Goal: Task Accomplishment & Management: Manage account settings

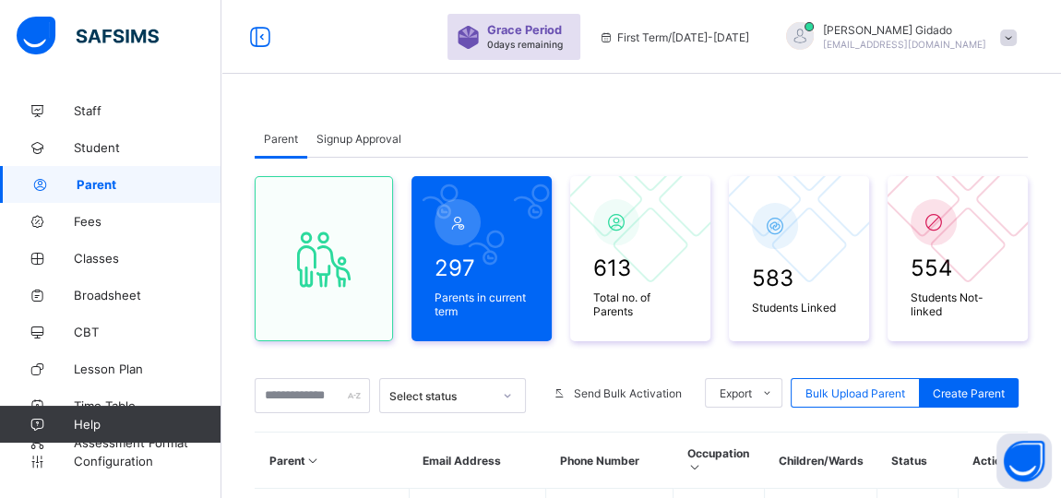
scroll to position [167, 0]
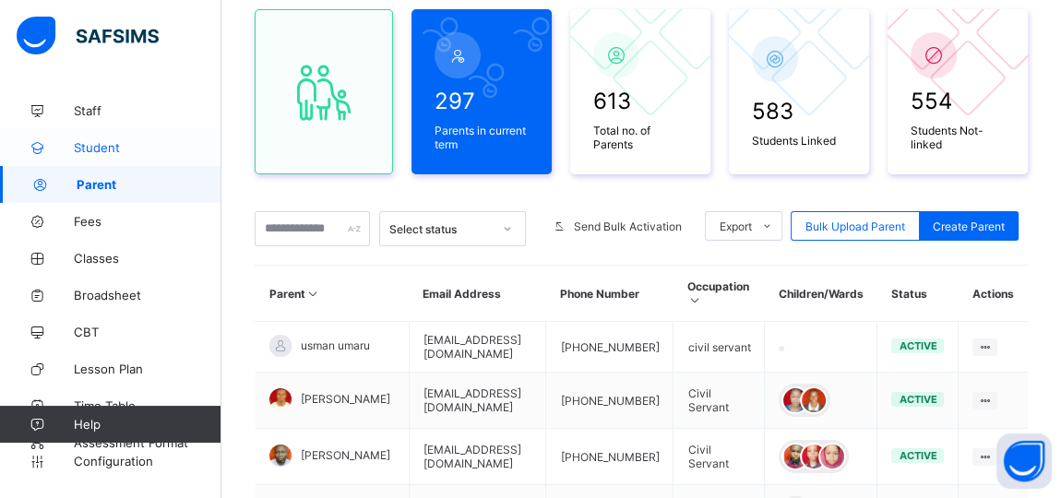
click at [82, 140] on span "Student" at bounding box center [148, 147] width 148 height 15
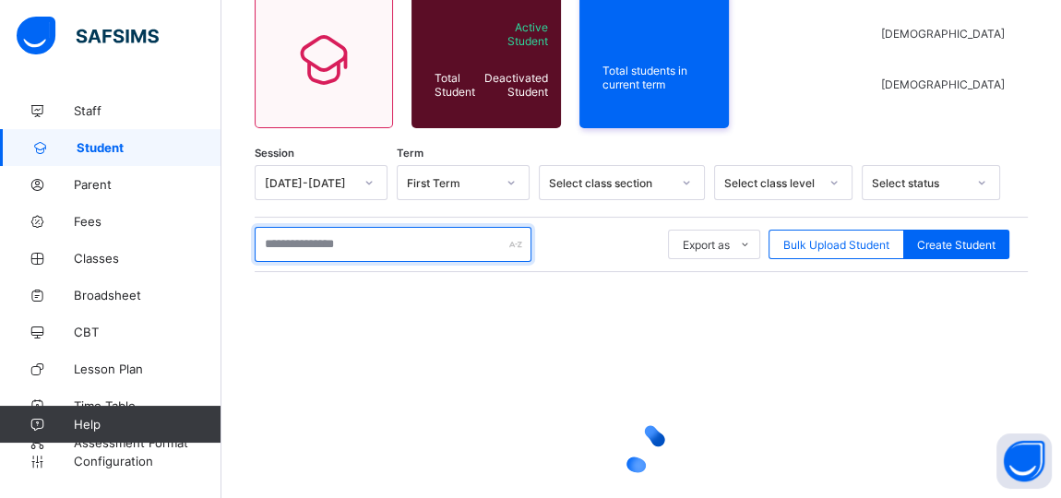
click at [312, 242] on input "text" at bounding box center [393, 244] width 277 height 35
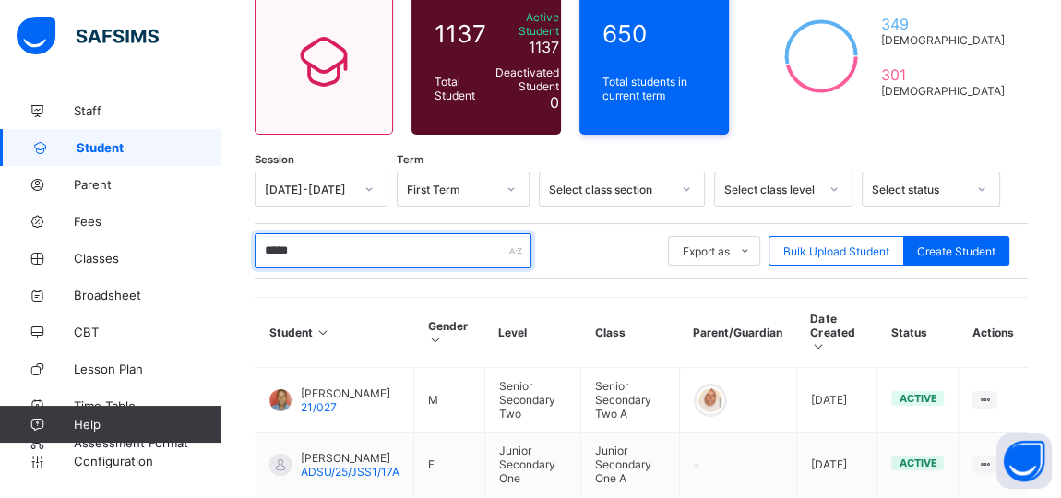
scroll to position [269, 0]
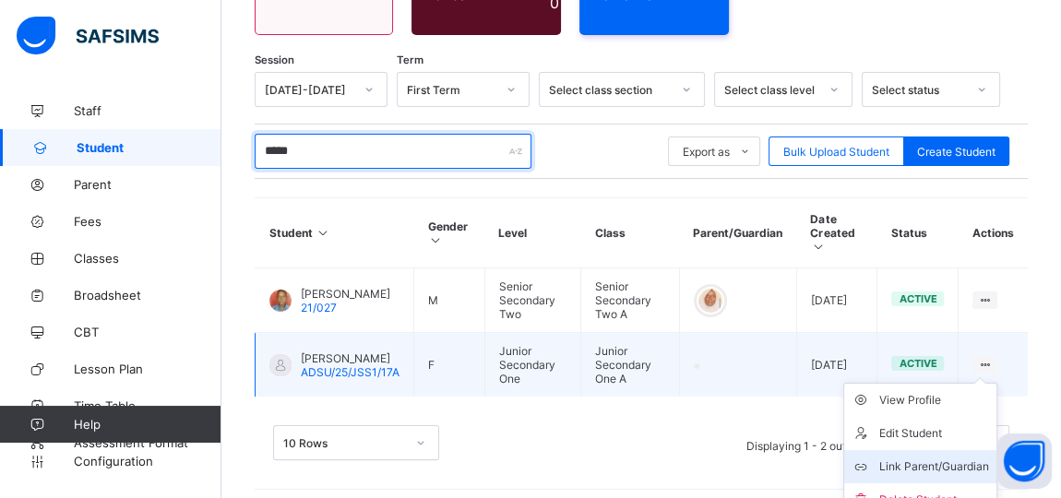
type input "*****"
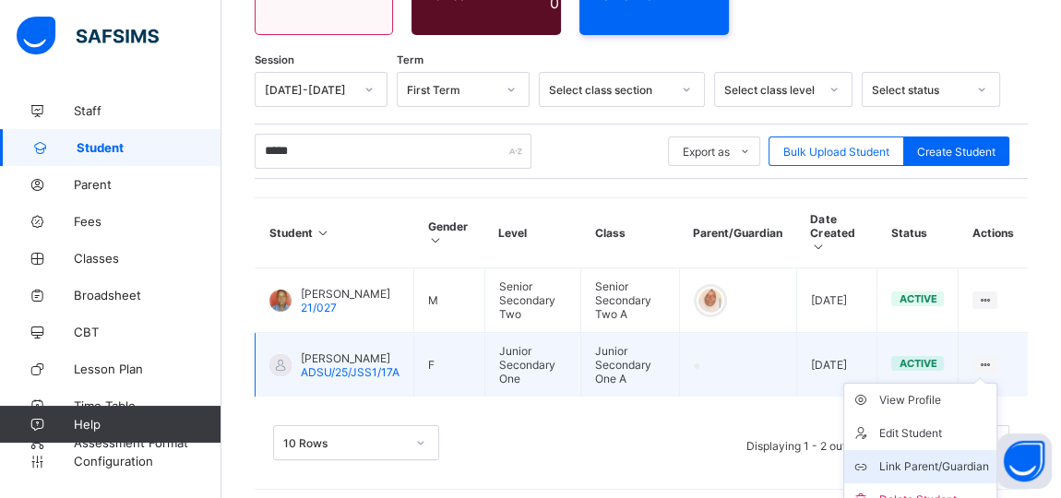
click at [916, 457] on div "Link Parent/Guardian" at bounding box center [934, 466] width 110 height 18
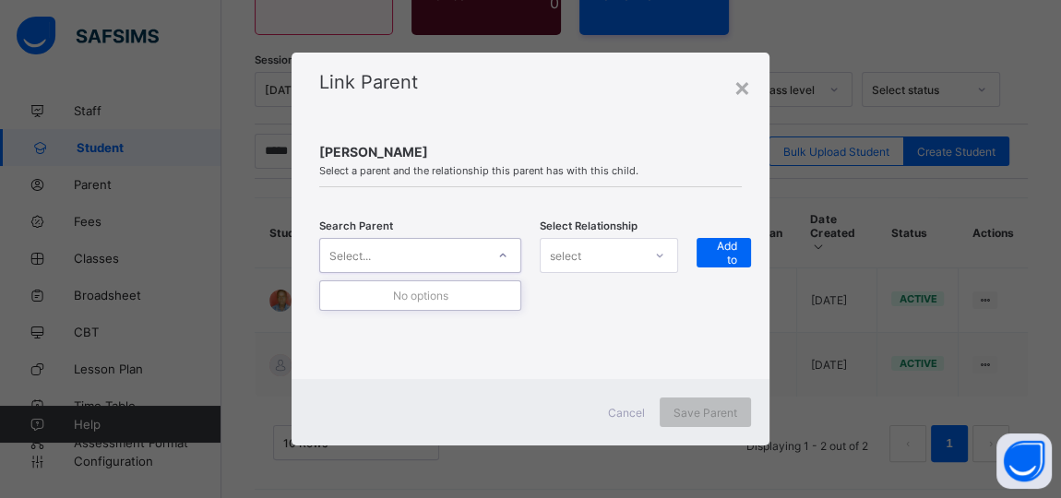
click at [506, 252] on icon at bounding box center [502, 255] width 11 height 18
click at [505, 257] on icon at bounding box center [502, 255] width 11 height 18
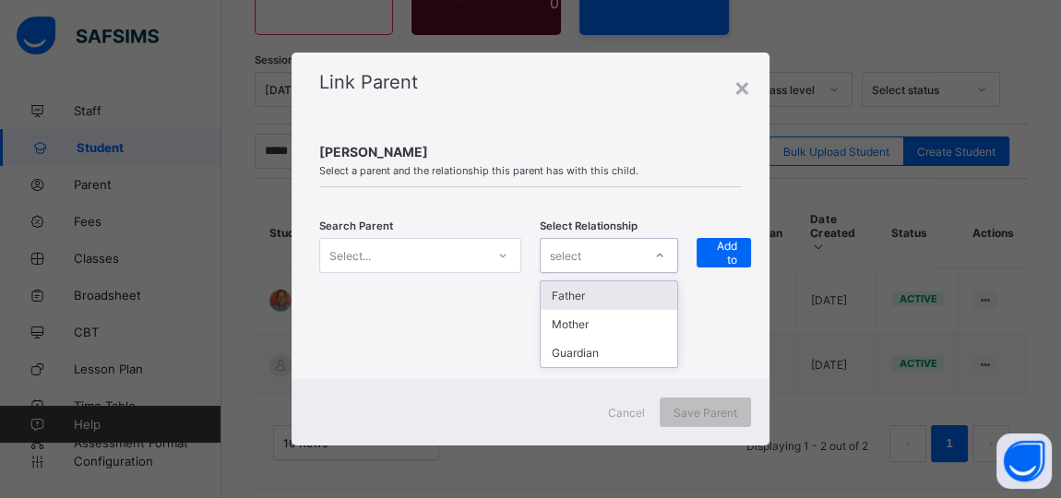
click at [657, 259] on icon at bounding box center [659, 255] width 11 height 18
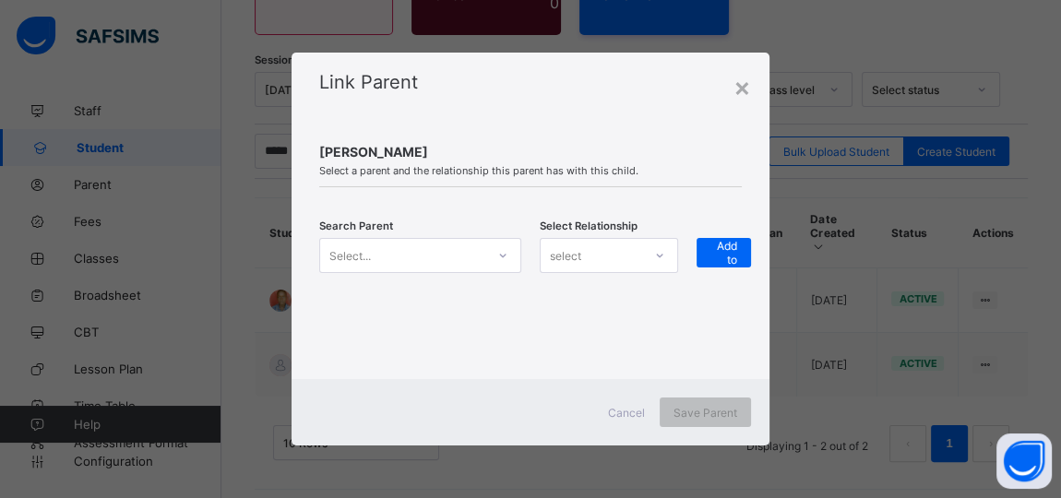
click at [713, 316] on div "Search Parent Select... Select Relationship select + Add to list" at bounding box center [530, 267] width 422 height 104
click at [410, 249] on div "Select..." at bounding box center [402, 256] width 165 height 26
click at [503, 258] on icon at bounding box center [502, 255] width 11 height 18
click at [745, 76] on div "×" at bounding box center [742, 86] width 18 height 31
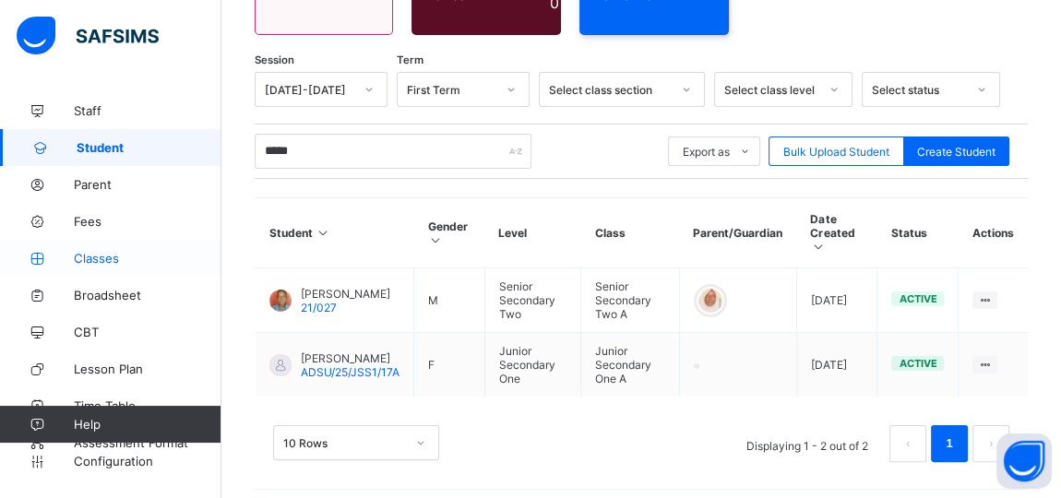
click at [91, 254] on span "Classes" at bounding box center [148, 258] width 148 height 15
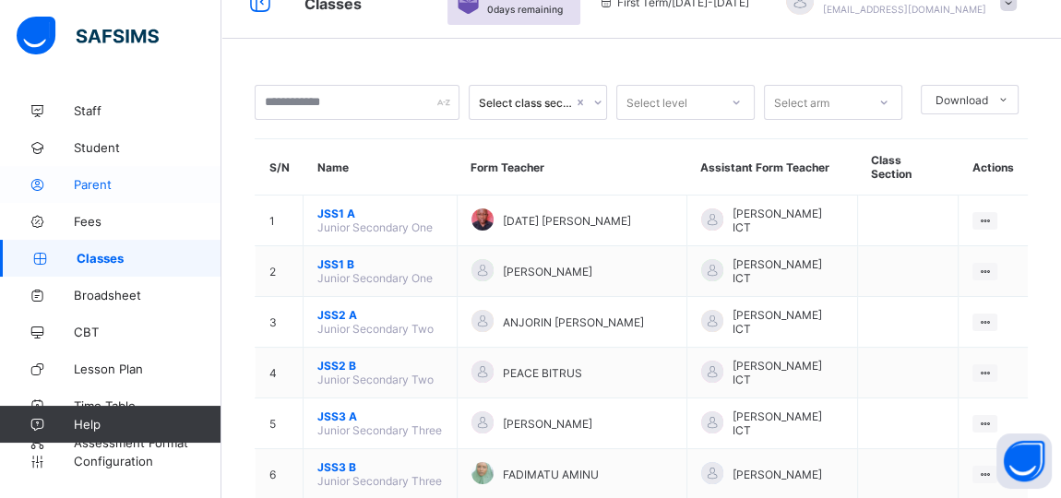
scroll to position [269, 0]
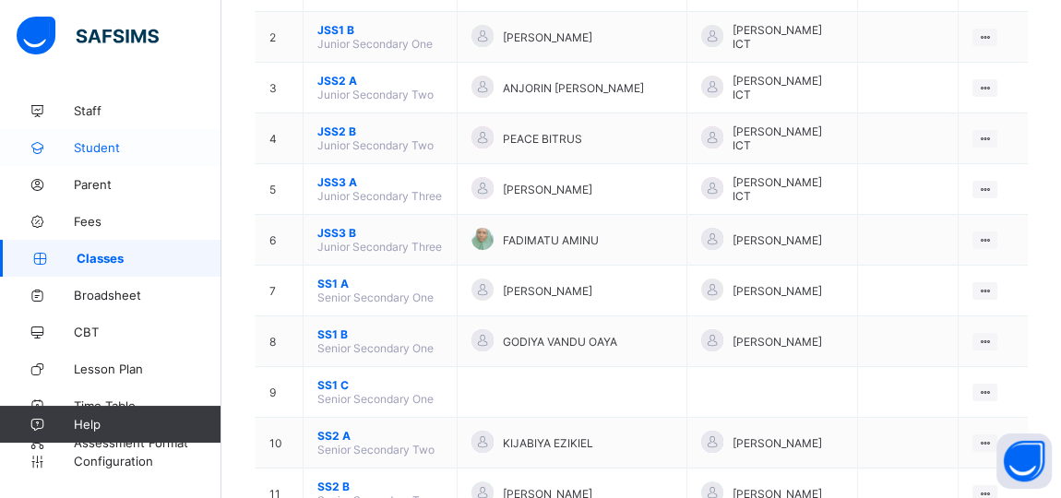
click at [90, 140] on span "Student" at bounding box center [148, 147] width 148 height 15
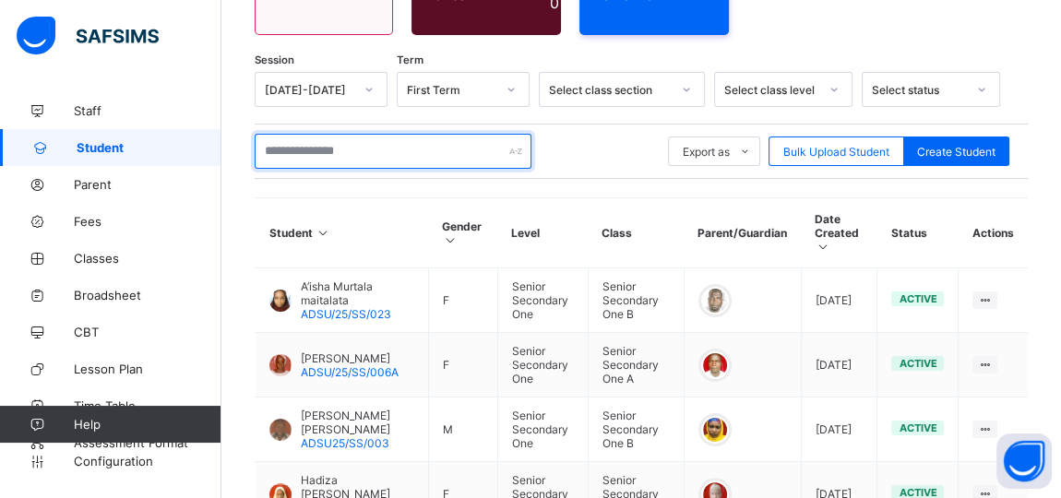
click at [342, 143] on input "text" at bounding box center [393, 151] width 277 height 35
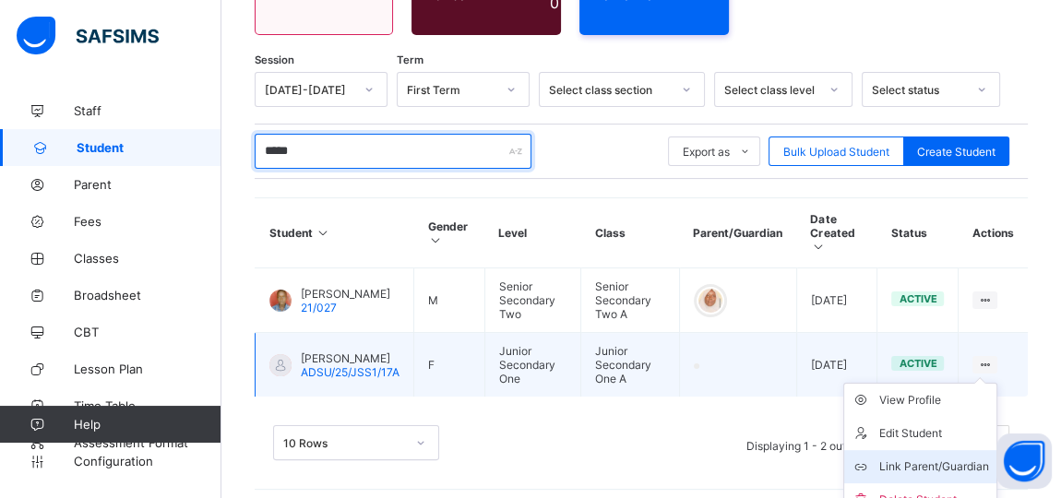
type input "*****"
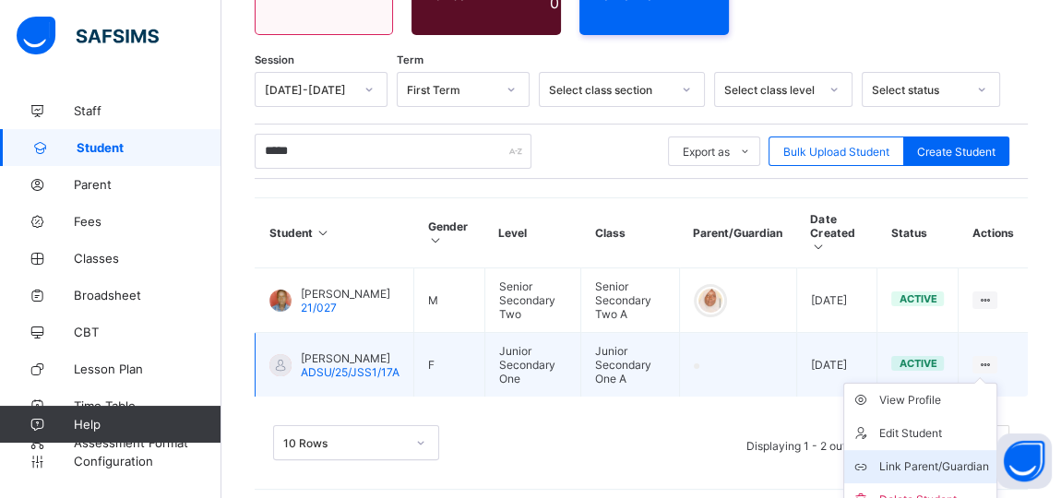
click at [928, 457] on div "Link Parent/Guardian" at bounding box center [934, 466] width 110 height 18
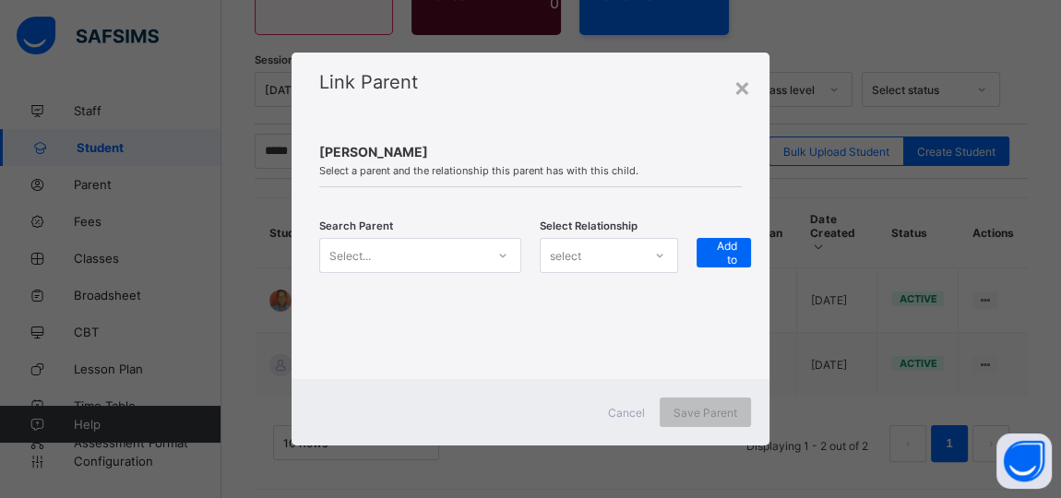
click at [505, 258] on icon at bounding box center [502, 255] width 11 height 18
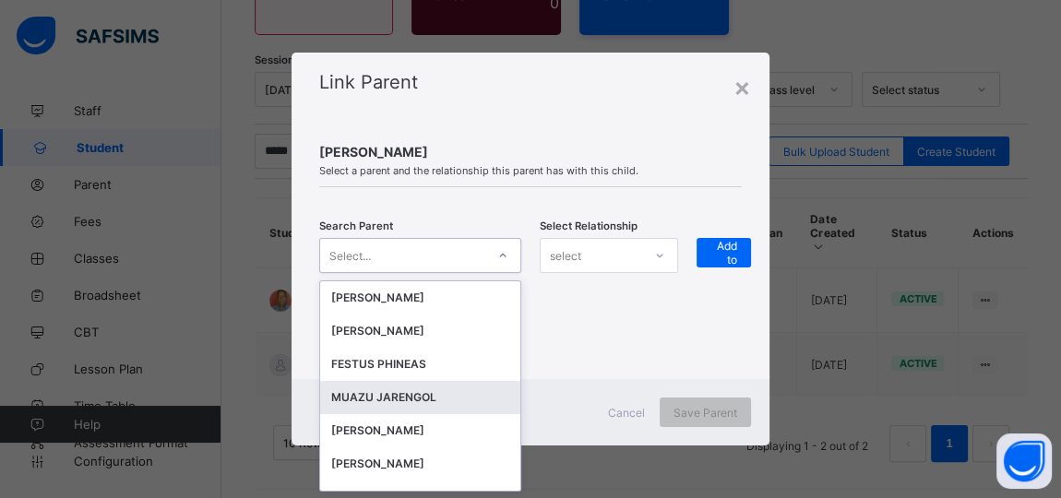
click at [410, 388] on div "MUAZU JARENGOL" at bounding box center [420, 397] width 178 height 18
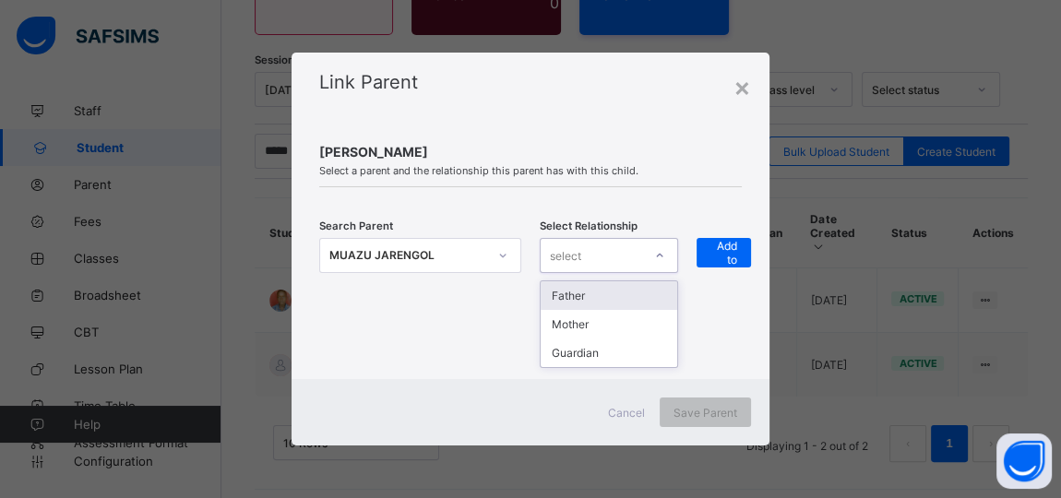
click at [637, 264] on div "select" at bounding box center [590, 256] width 101 height 26
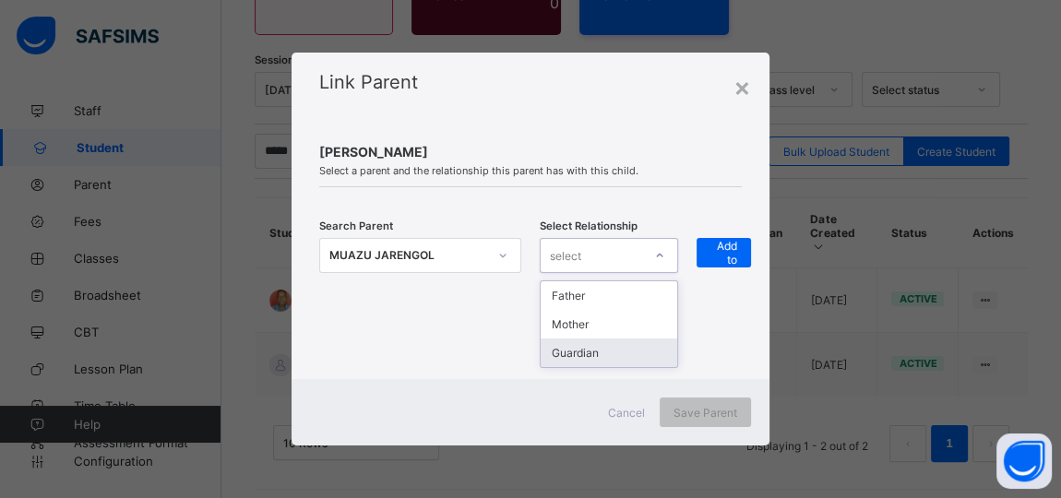
drag, startPoint x: 593, startPoint y: 358, endPoint x: 639, endPoint y: 327, distance: 55.3
click at [598, 358] on div "Guardian" at bounding box center [608, 352] width 137 height 29
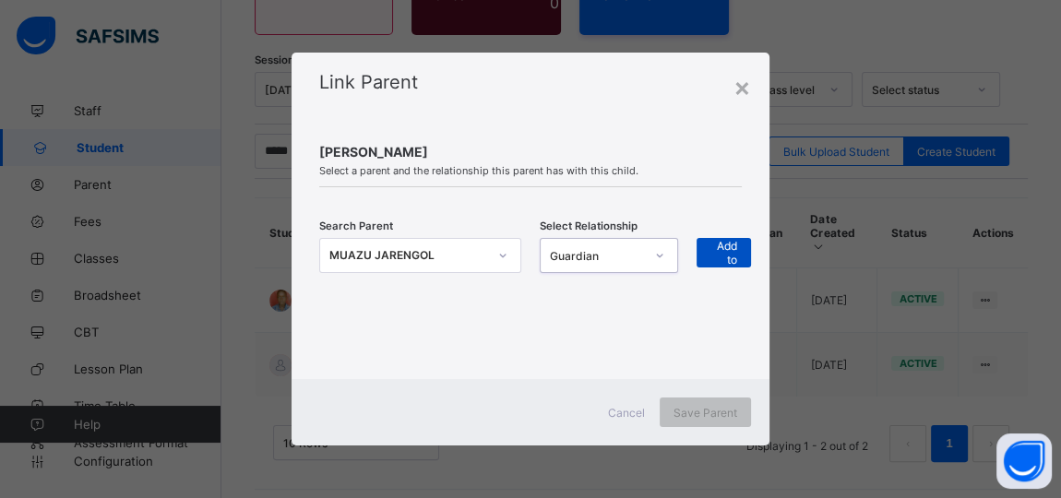
click at [698, 246] on div "+ Add to list" at bounding box center [723, 253] width 54 height 30
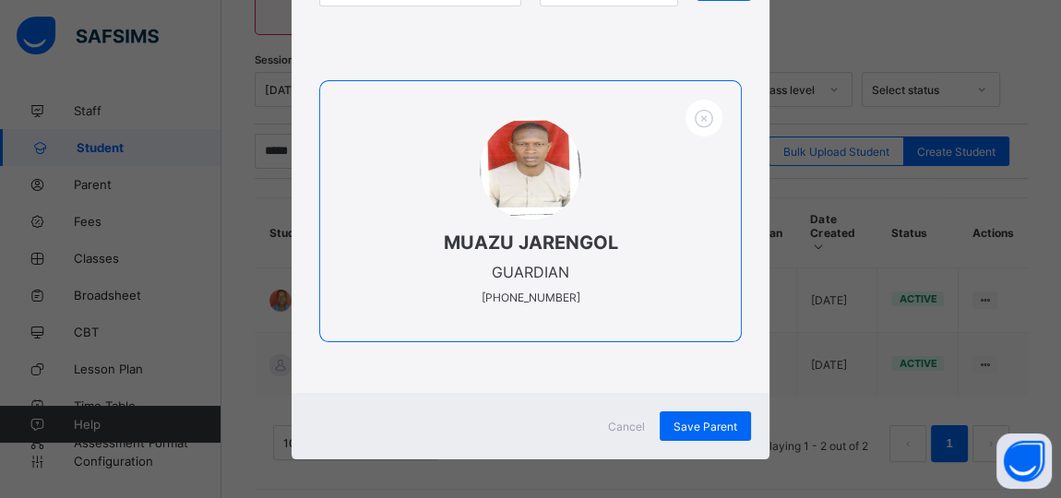
scroll to position [267, 0]
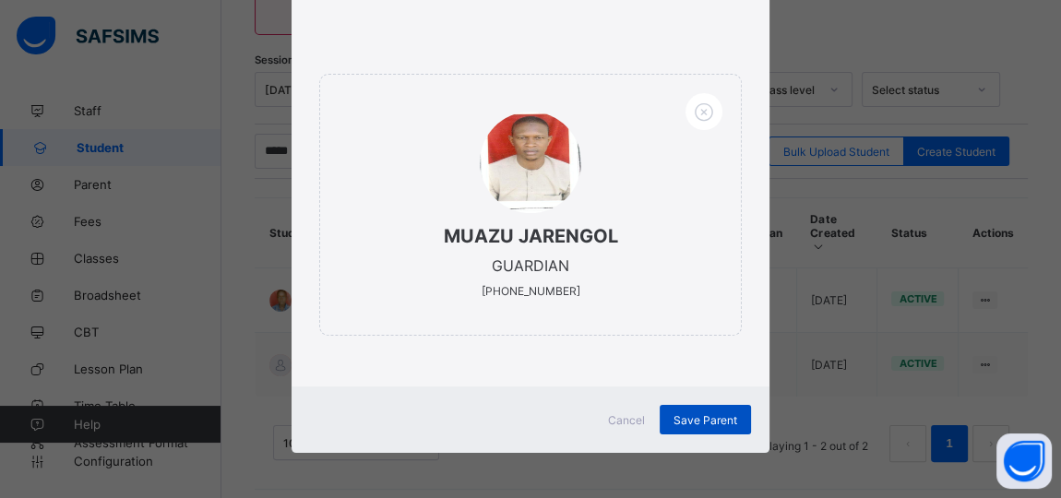
click at [708, 419] on span "Save Parent" at bounding box center [705, 420] width 64 height 14
click at [610, 421] on span "Cancel" at bounding box center [626, 420] width 37 height 14
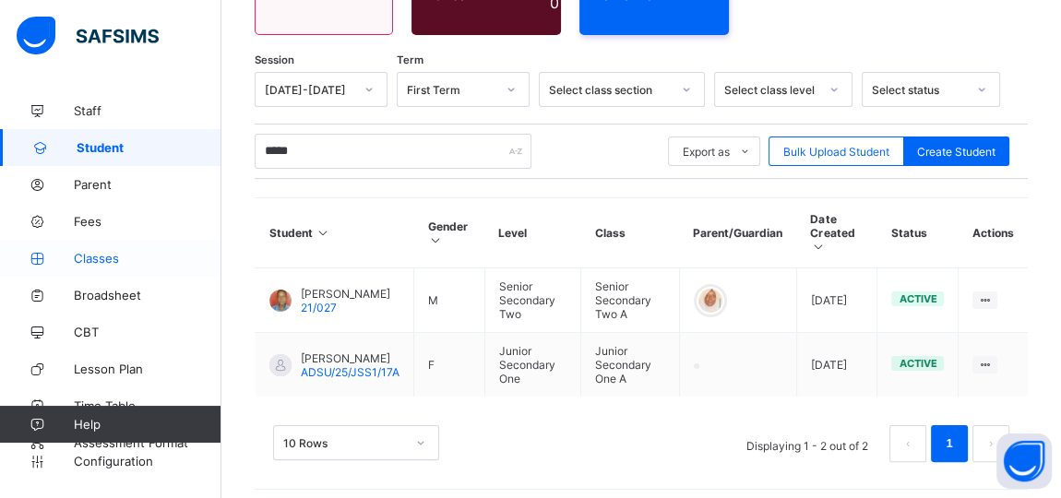
click at [101, 257] on span "Classes" at bounding box center [148, 258] width 148 height 15
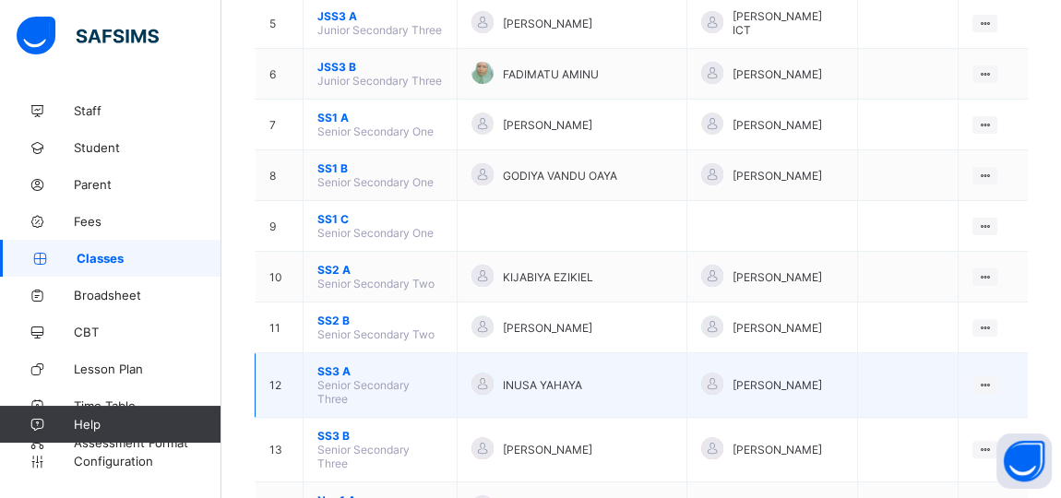
scroll to position [587, 0]
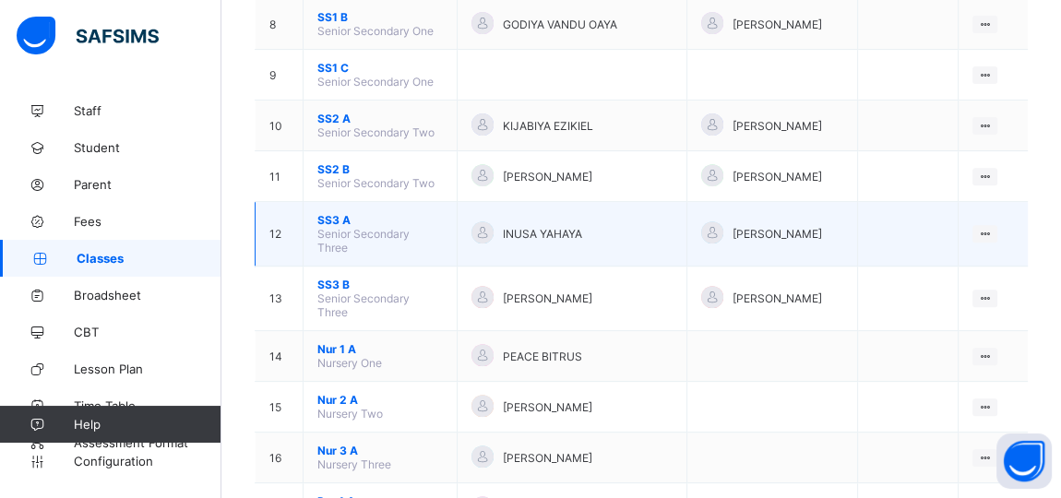
click at [334, 213] on span "SS3 A" at bounding box center [379, 220] width 125 height 14
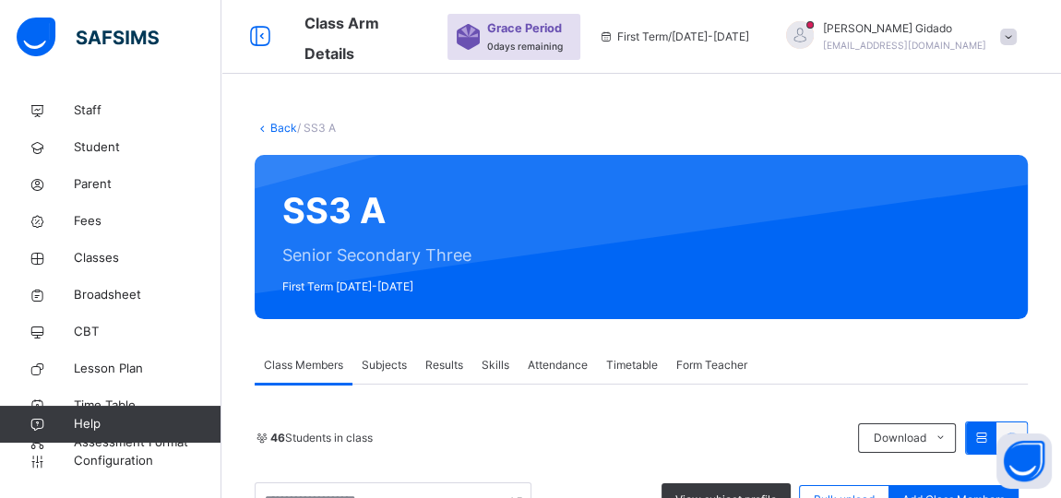
click at [271, 125] on link "Back" at bounding box center [283, 128] width 27 height 14
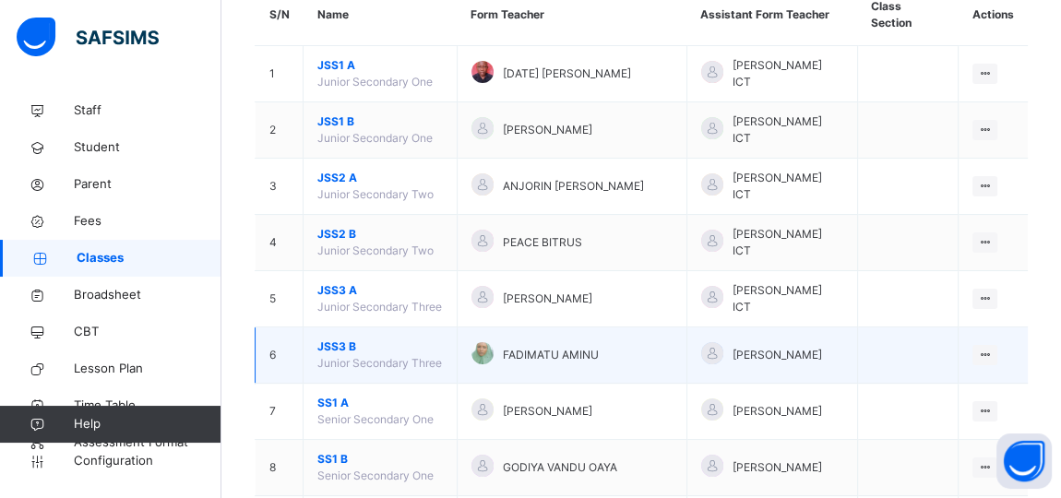
scroll to position [251, 0]
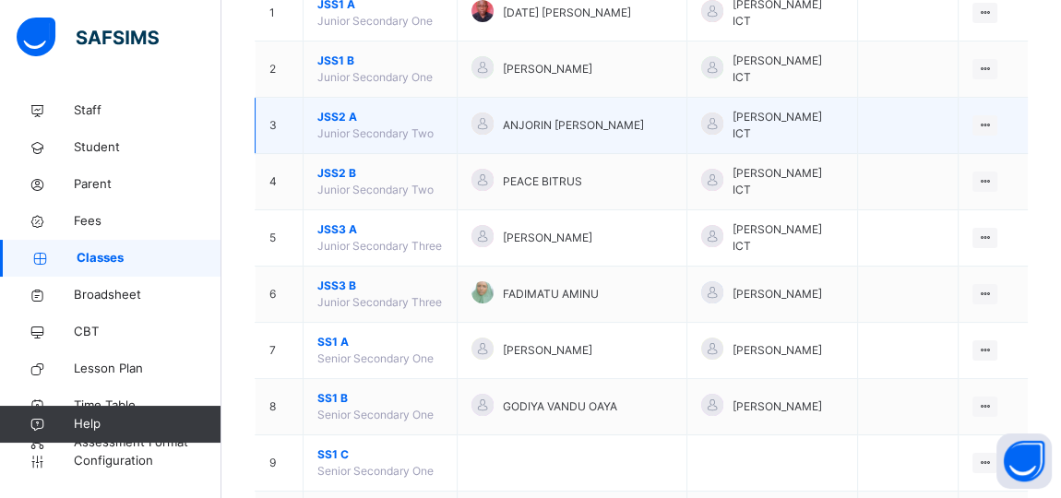
click at [340, 109] on span "JSS2 A" at bounding box center [379, 117] width 125 height 17
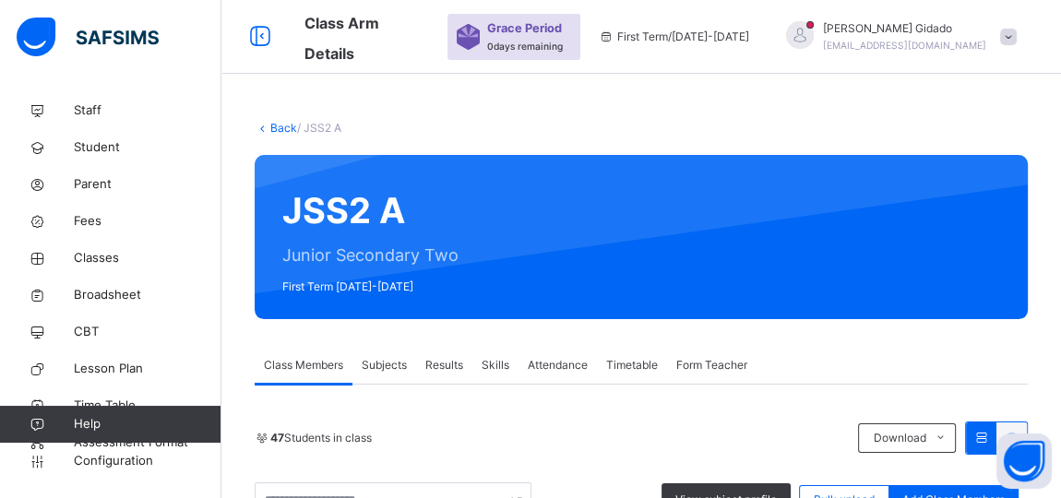
click at [278, 127] on link "Back" at bounding box center [283, 128] width 27 height 14
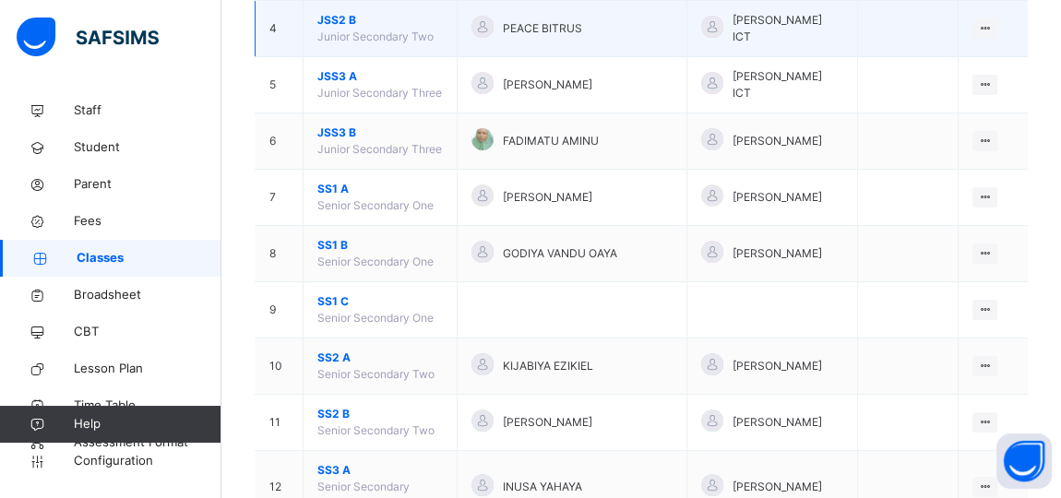
scroll to position [419, 0]
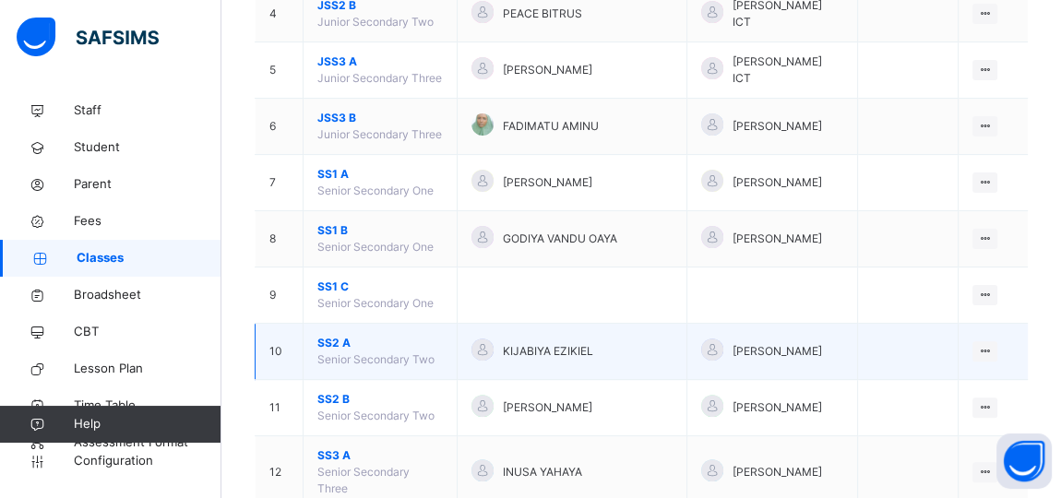
click at [324, 335] on span "SS2 A" at bounding box center [379, 343] width 125 height 17
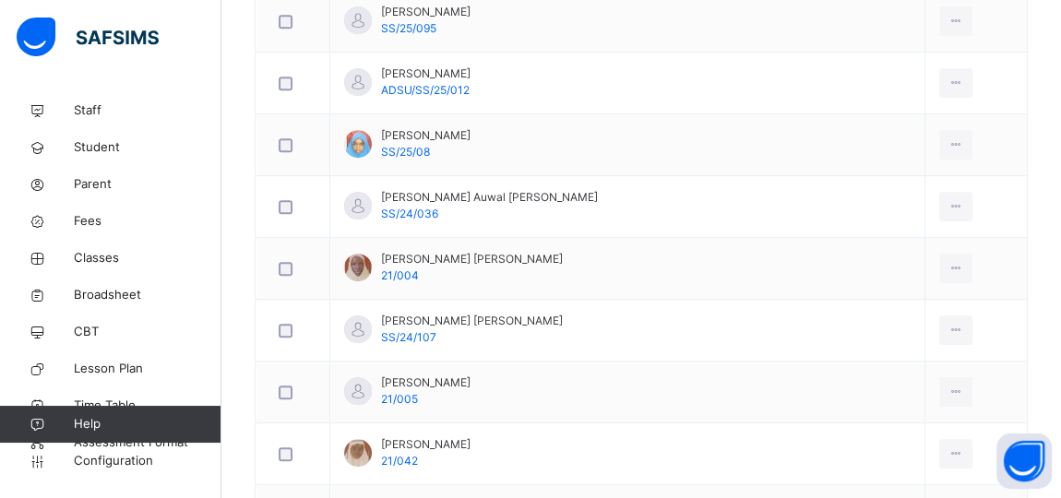
scroll to position [2515, 0]
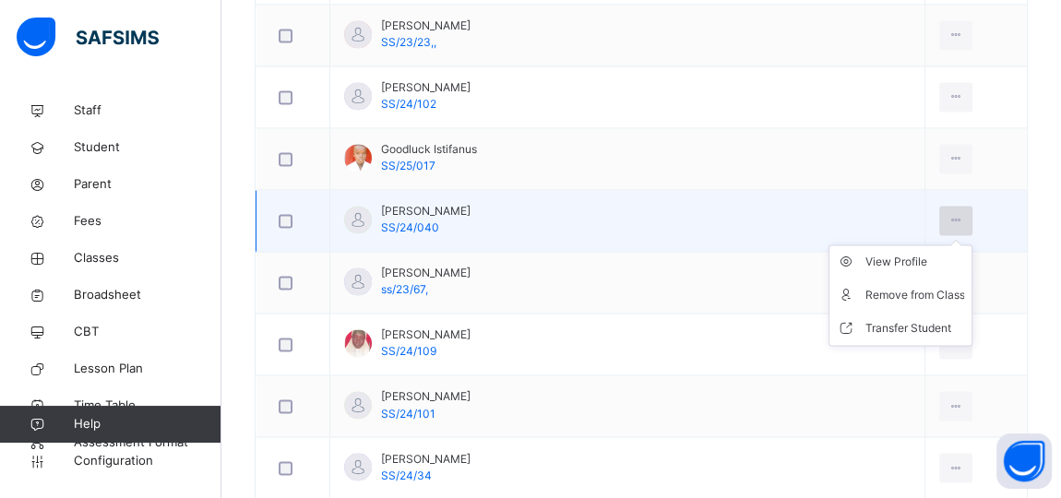
click at [948, 212] on icon at bounding box center [956, 220] width 16 height 17
click at [884, 286] on div "Remove from Class" at bounding box center [914, 295] width 100 height 18
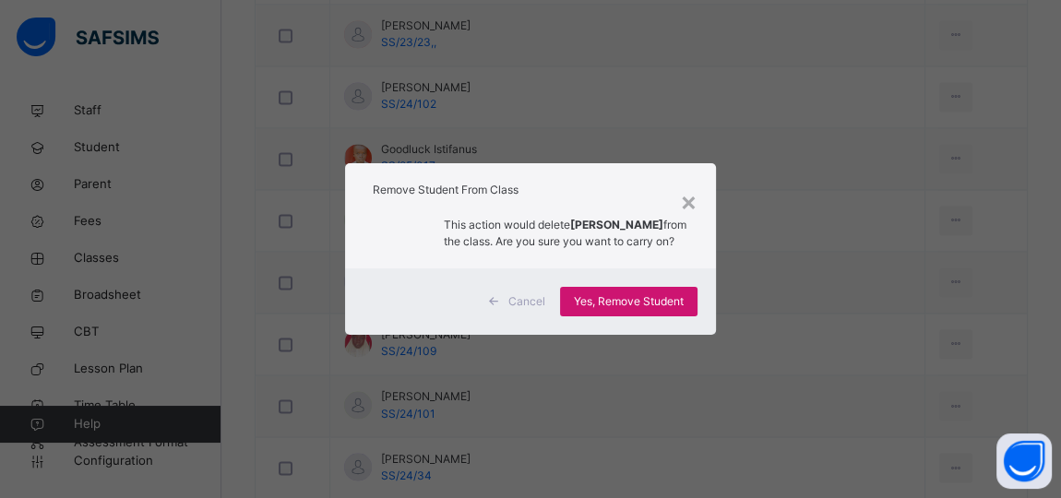
click at [631, 307] on span "Yes, Remove Student" at bounding box center [629, 301] width 110 height 17
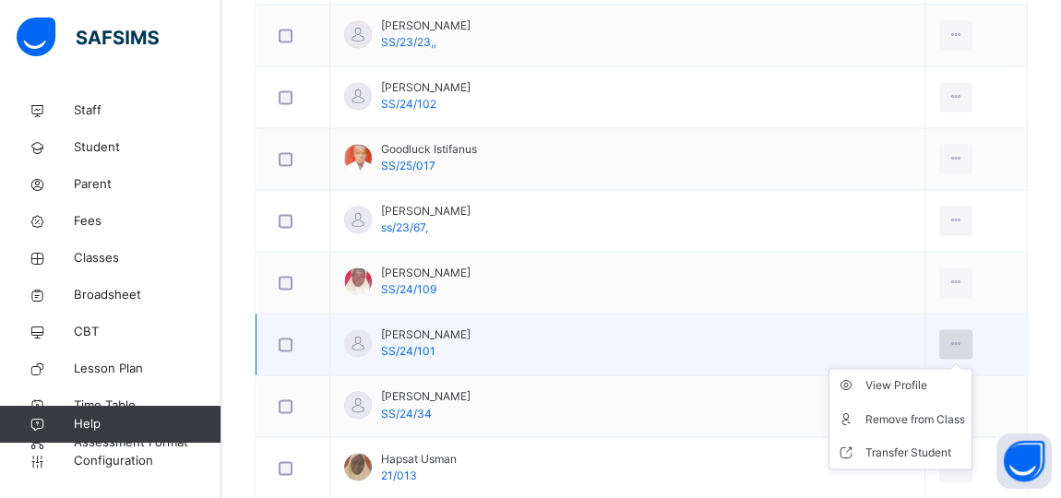
click at [948, 336] on icon at bounding box center [956, 344] width 16 height 17
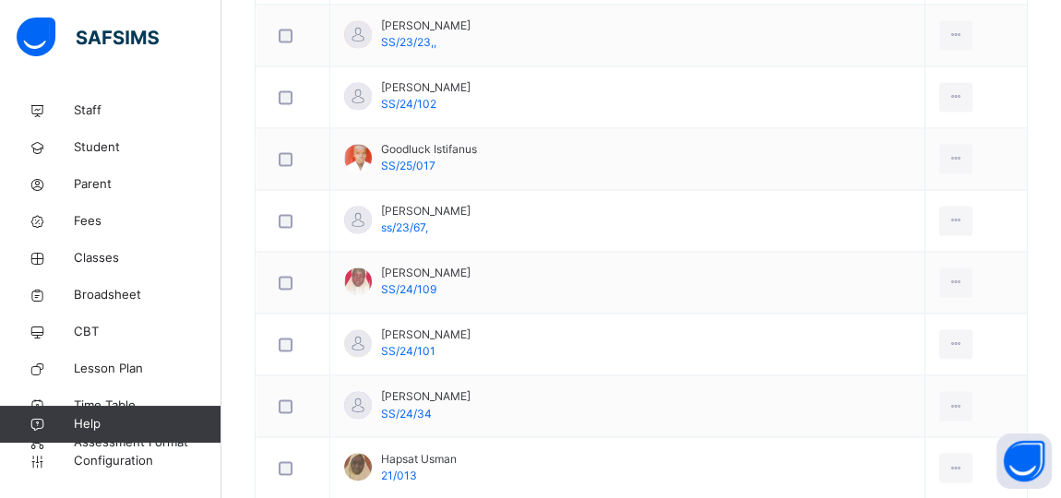
click at [0, 0] on div "Remove from Class" at bounding box center [0, 0] width 0 height 0
click at [0, 0] on span "Yes, Remove Student" at bounding box center [0, 0] width 0 height 0
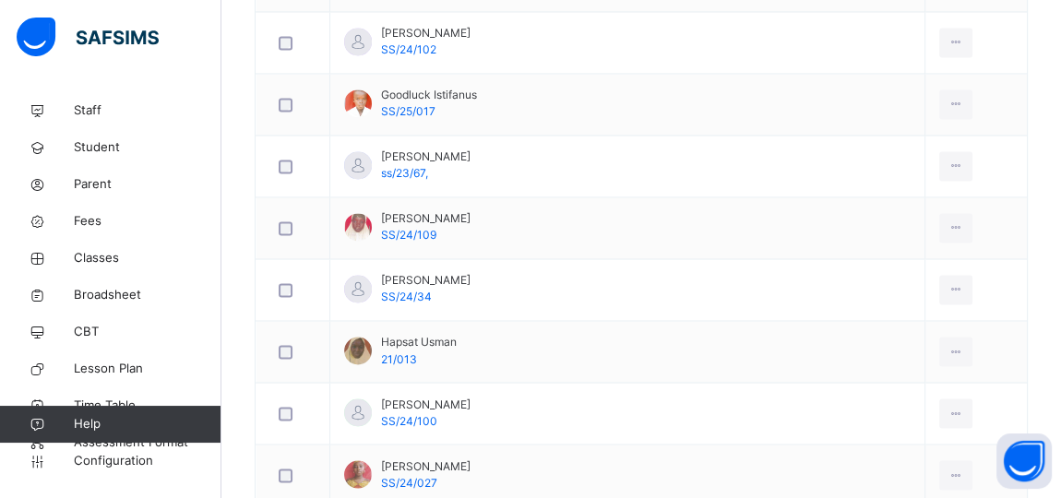
scroll to position [2599, 0]
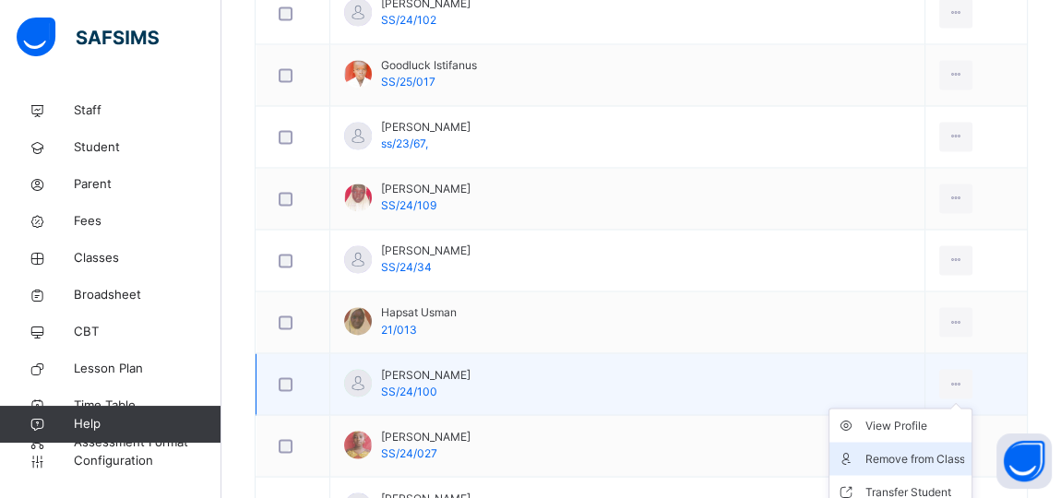
click at [908, 449] on div "Remove from Class" at bounding box center [914, 458] width 100 height 18
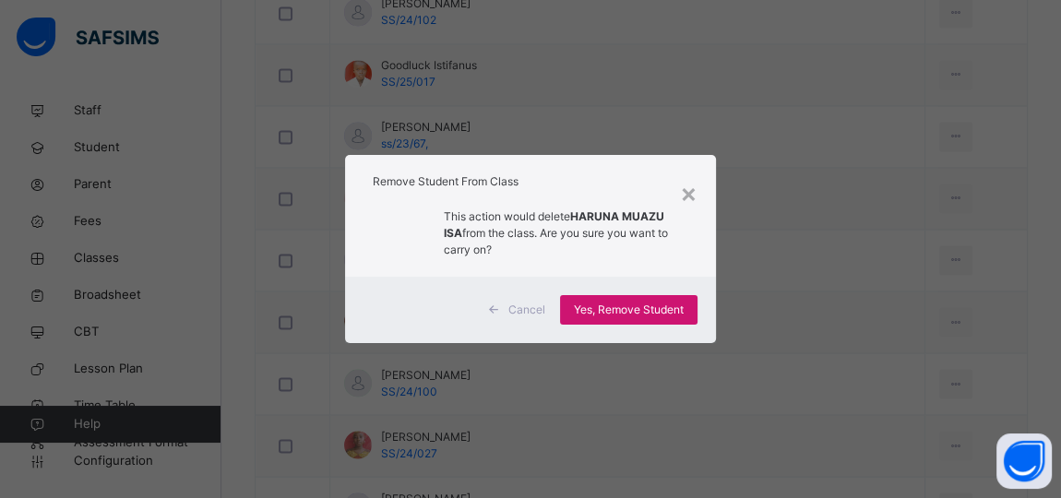
click at [622, 308] on span "Yes, Remove Student" at bounding box center [629, 310] width 110 height 17
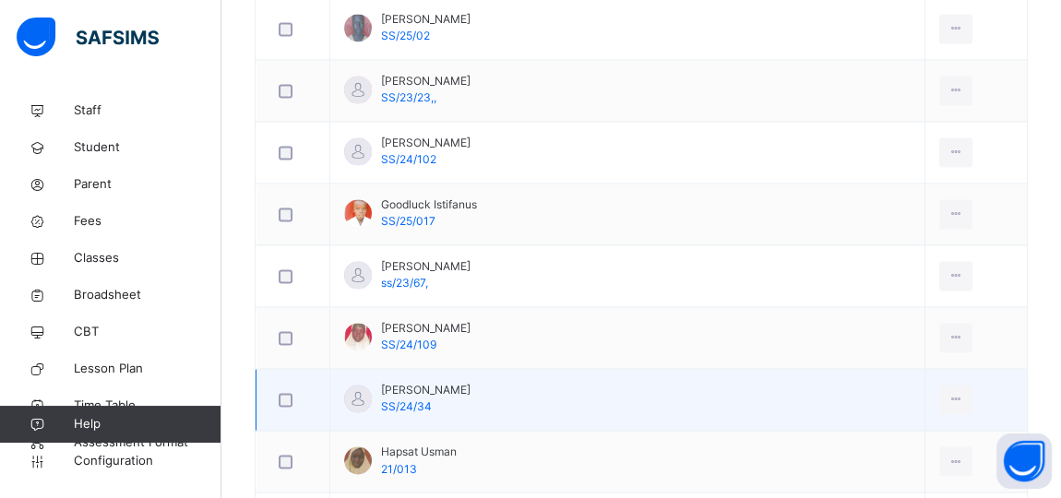
scroll to position [2431, 0]
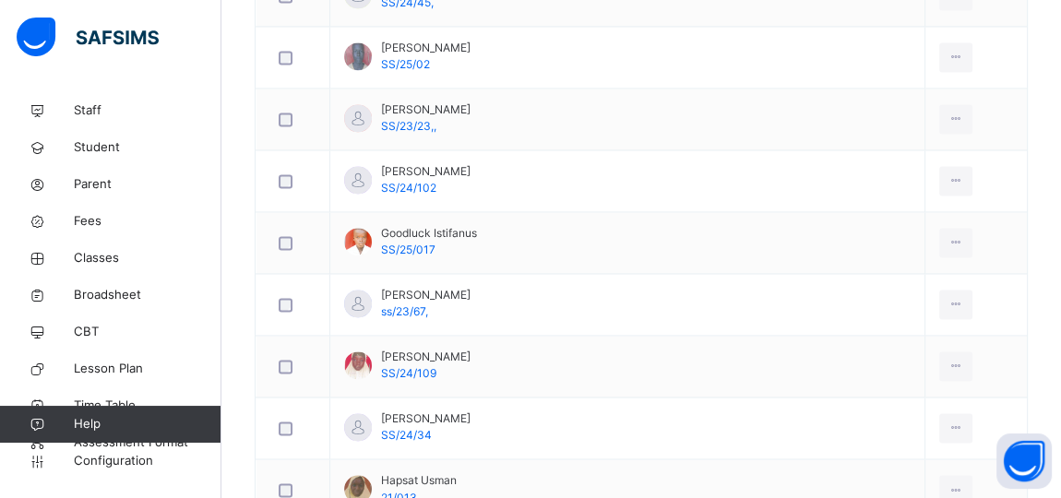
click at [0, 0] on div "Remove from Class" at bounding box center [0, 0] width 0 height 0
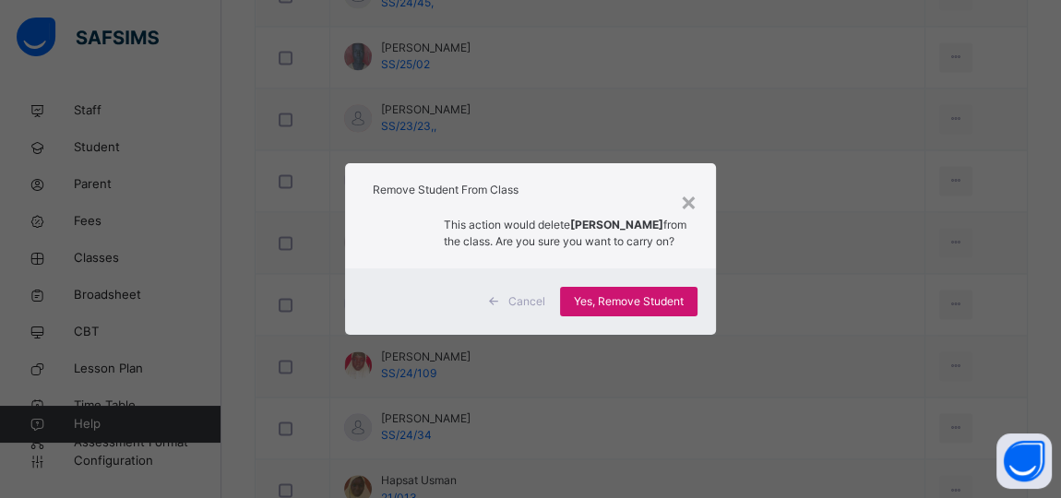
click at [641, 302] on span "Yes, Remove Student" at bounding box center [629, 301] width 110 height 17
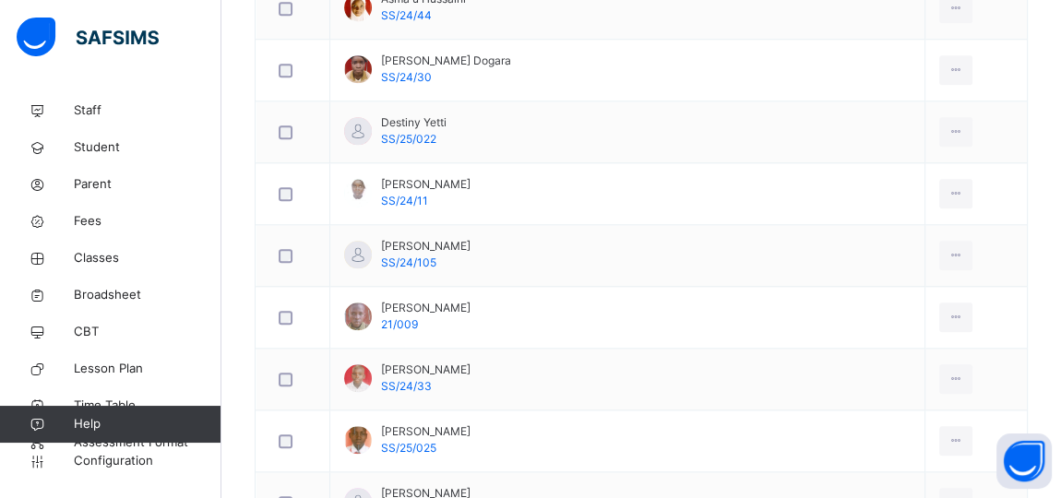
scroll to position [1677, 0]
click at [0, 0] on div "Remove from Class" at bounding box center [0, 0] width 0 height 0
click at [0, 0] on div "× Remove Student From Class This action would delete from the class. Are you su…" at bounding box center [0, 0] width 0 height 0
click at [0, 0] on span "Yes, Remove Student" at bounding box center [0, 0] width 0 height 0
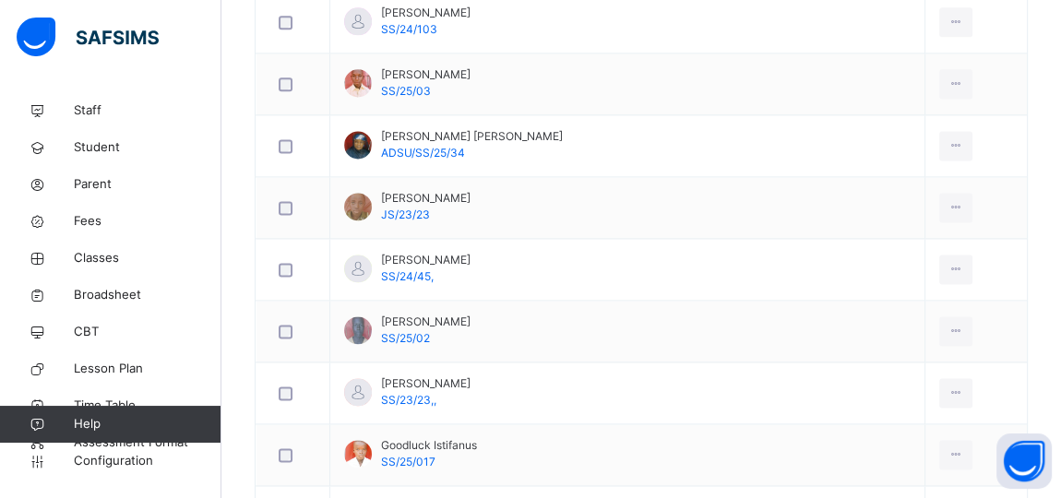
scroll to position [2431, 0]
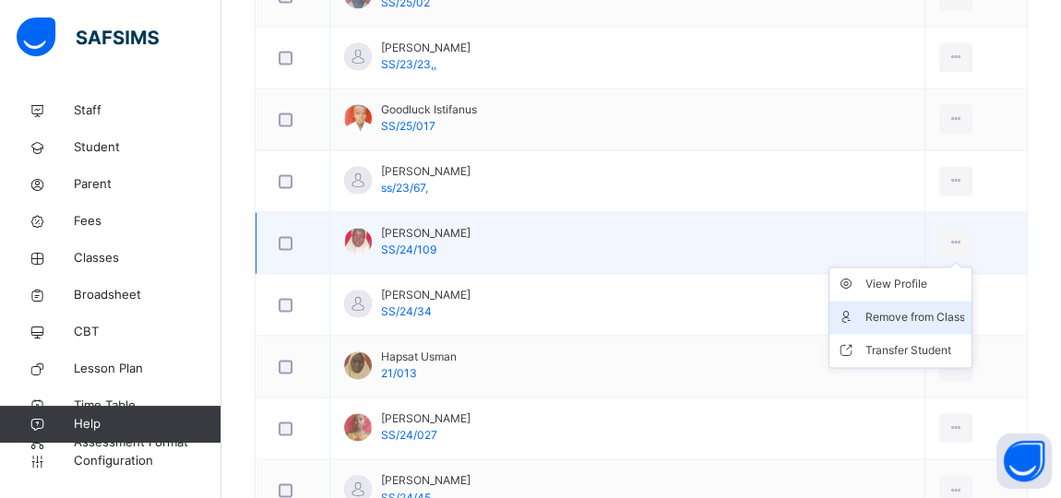
click at [889, 310] on div "Remove from Class" at bounding box center [914, 317] width 100 height 18
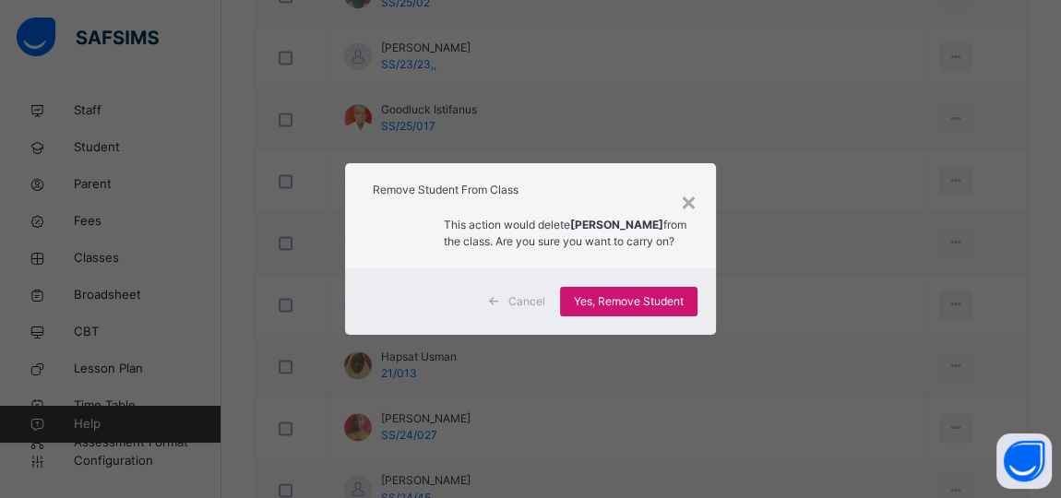
click at [635, 310] on span "Yes, Remove Student" at bounding box center [629, 301] width 110 height 17
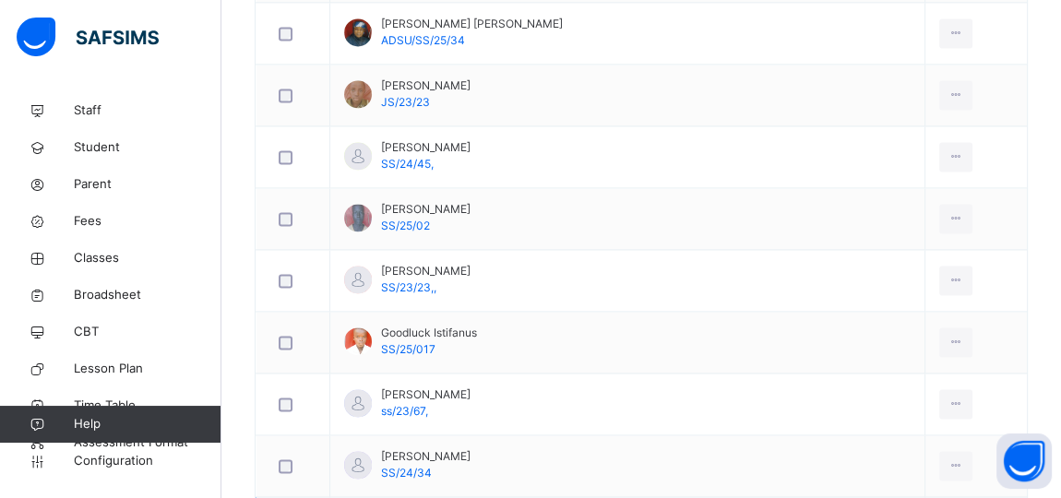
scroll to position [2179, 0]
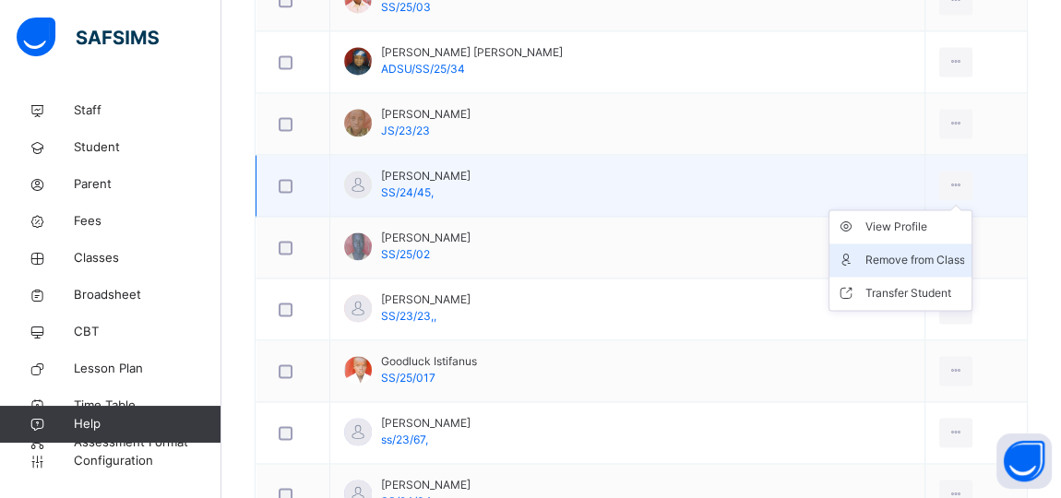
click at [884, 251] on div "Remove from Class" at bounding box center [914, 260] width 100 height 18
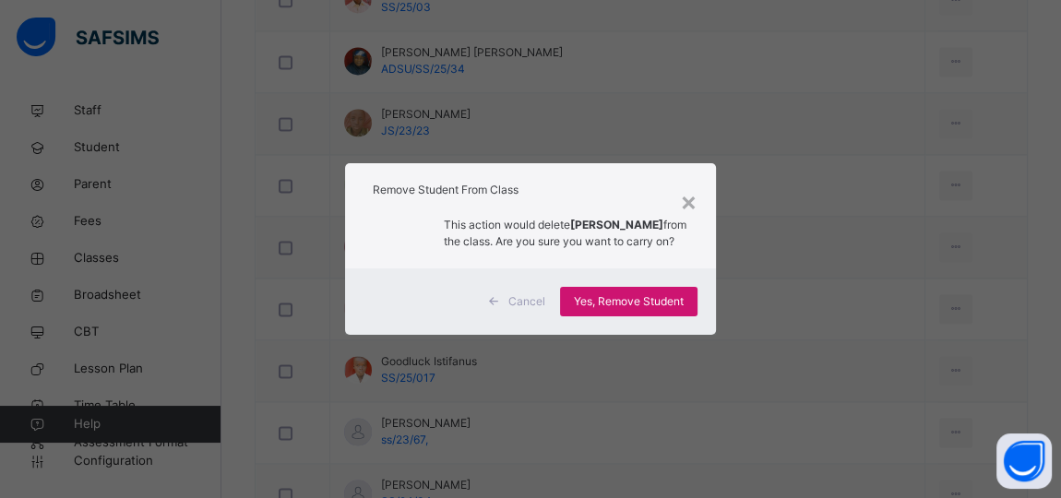
click at [624, 309] on span "Yes, Remove Student" at bounding box center [629, 301] width 110 height 17
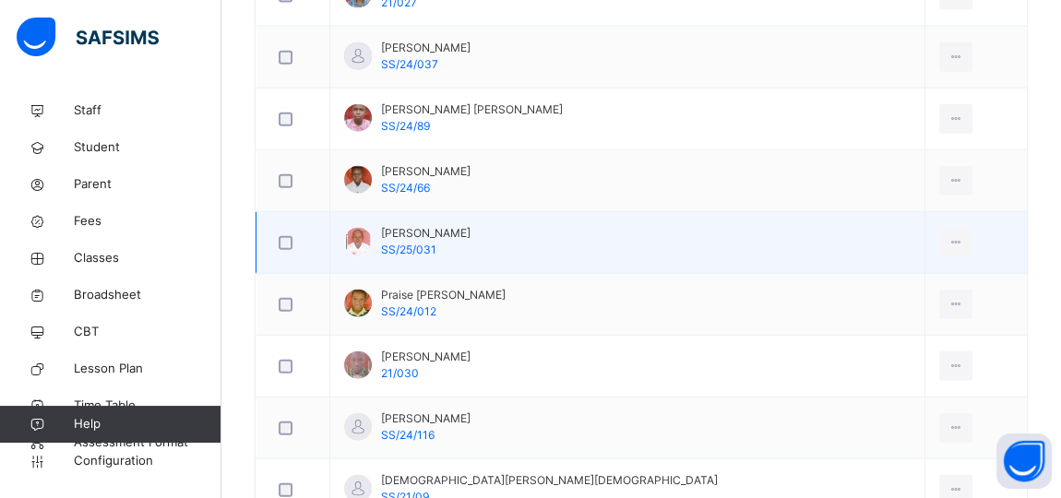
scroll to position [3772, 0]
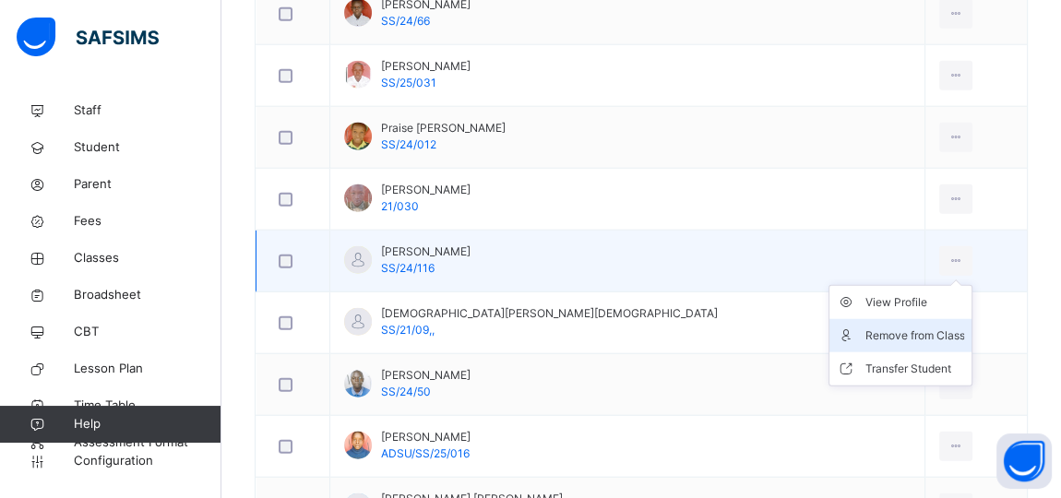
click at [892, 326] on div "Remove from Class" at bounding box center [914, 335] width 100 height 18
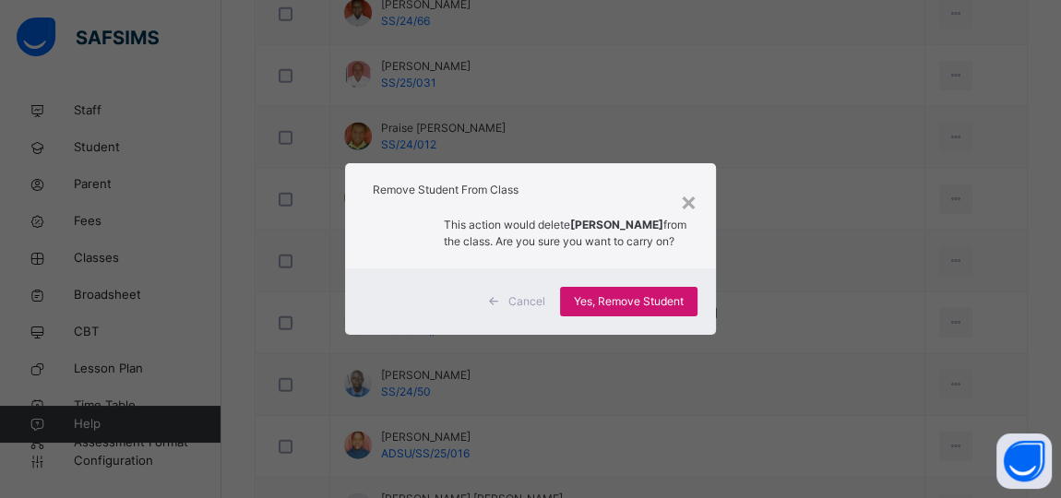
click at [643, 303] on span "Yes, Remove Student" at bounding box center [629, 301] width 110 height 17
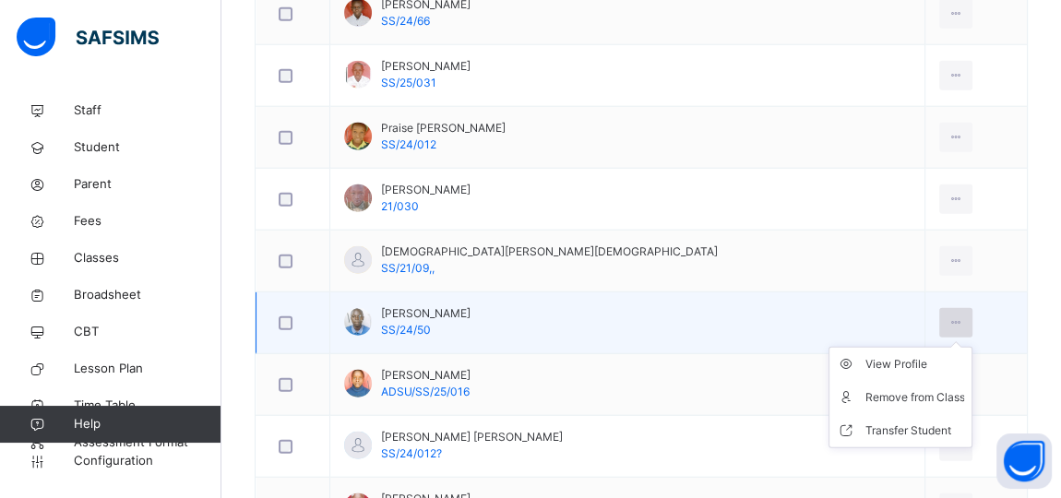
click at [948, 315] on icon at bounding box center [956, 323] width 16 height 17
click at [893, 388] on div "Remove from Class" at bounding box center [914, 397] width 100 height 18
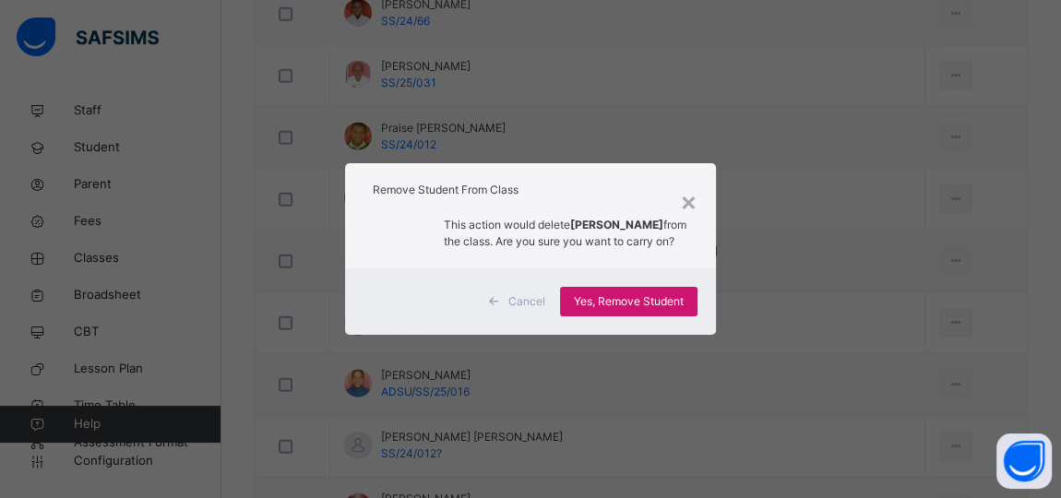
click at [662, 308] on span "Yes, Remove Student" at bounding box center [629, 301] width 110 height 17
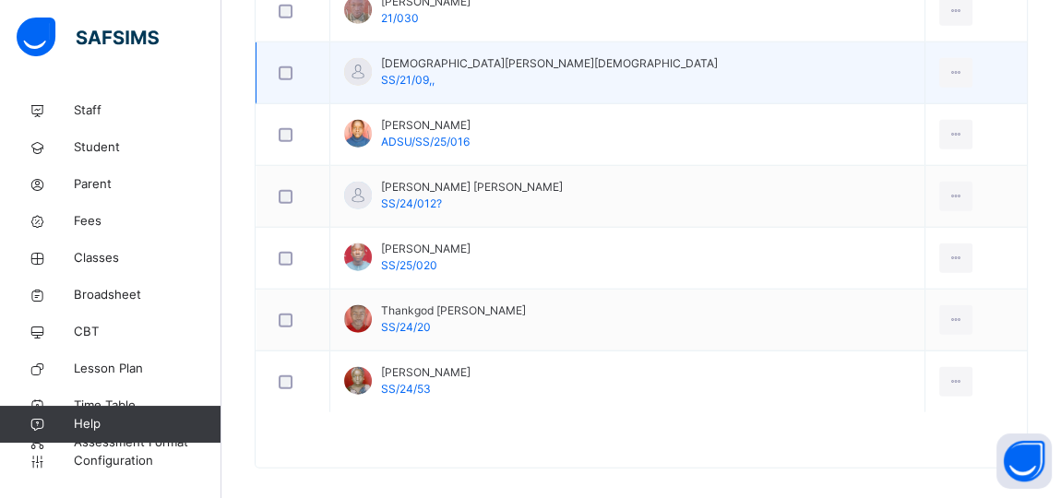
scroll to position [3603, 0]
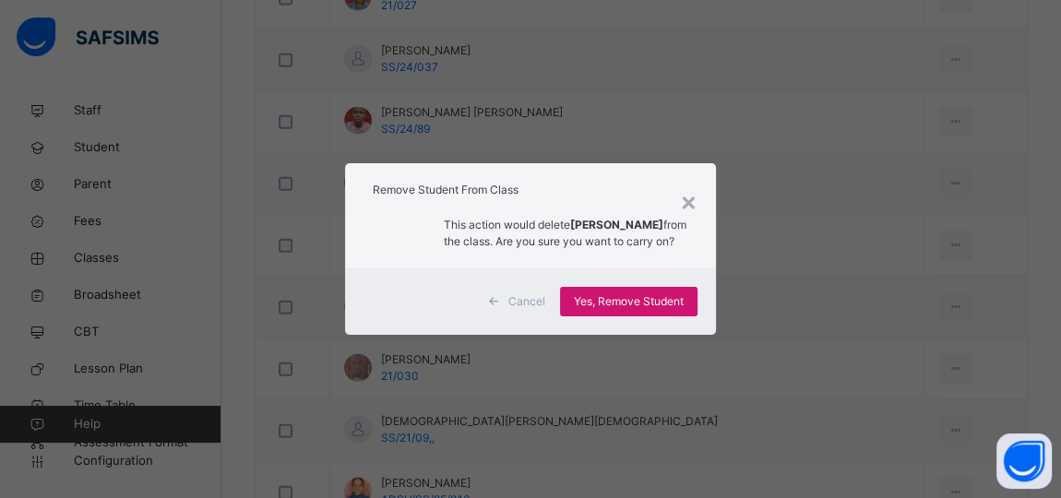
click at [590, 308] on span "Yes, Remove Student" at bounding box center [629, 301] width 110 height 17
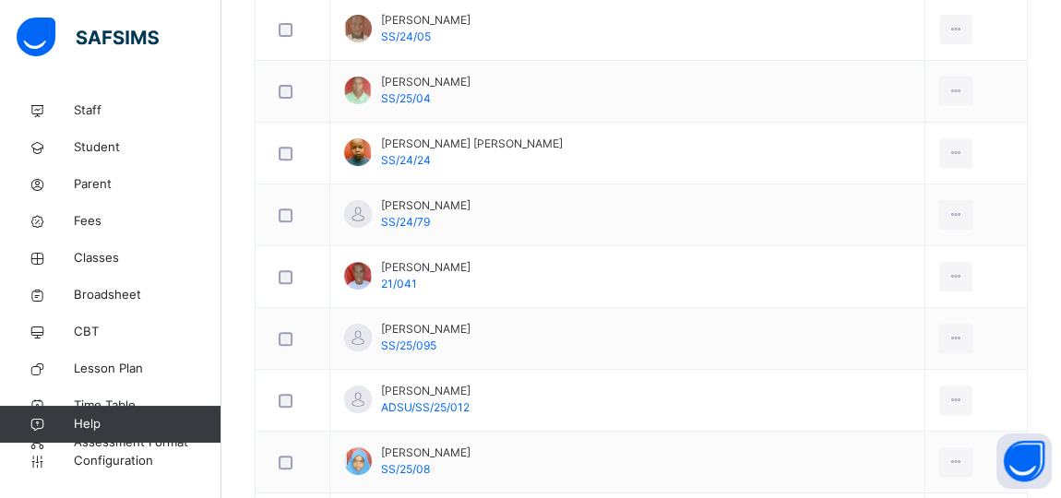
scroll to position [545, 0]
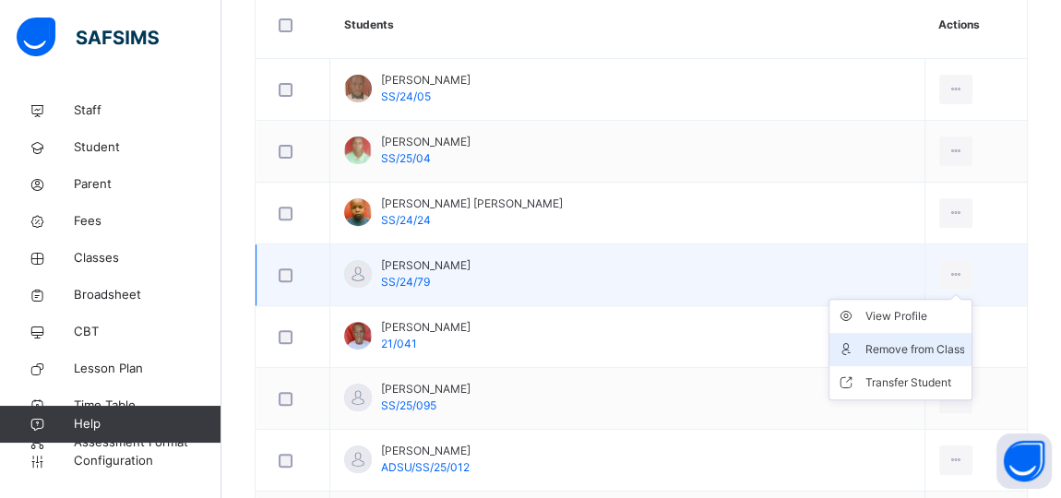
click at [898, 347] on div "Remove from Class" at bounding box center [914, 349] width 100 height 18
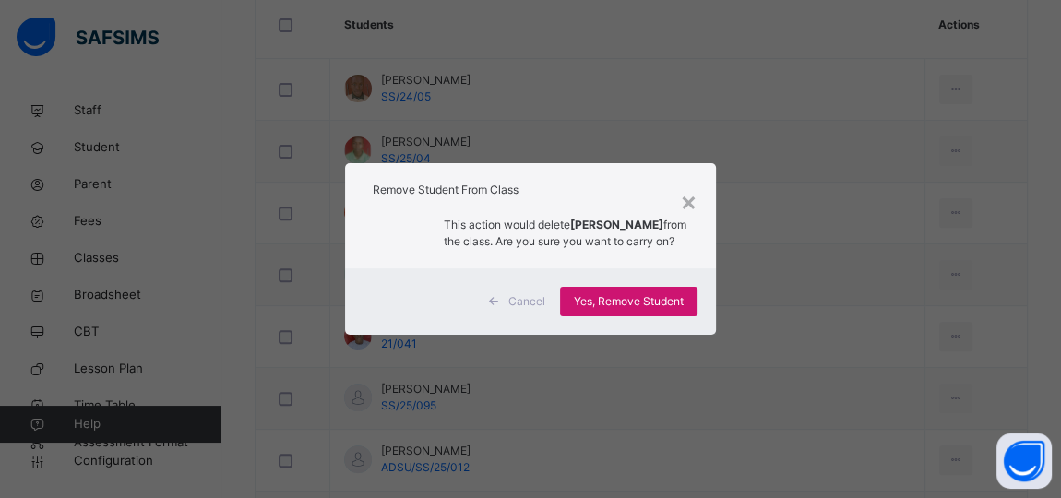
click at [648, 308] on span "Yes, Remove Student" at bounding box center [629, 301] width 110 height 17
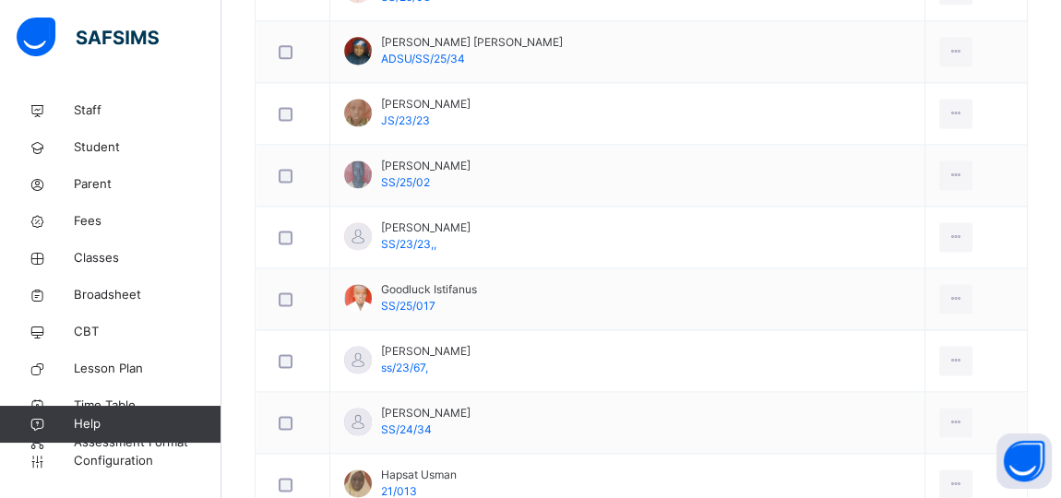
scroll to position [2138, 0]
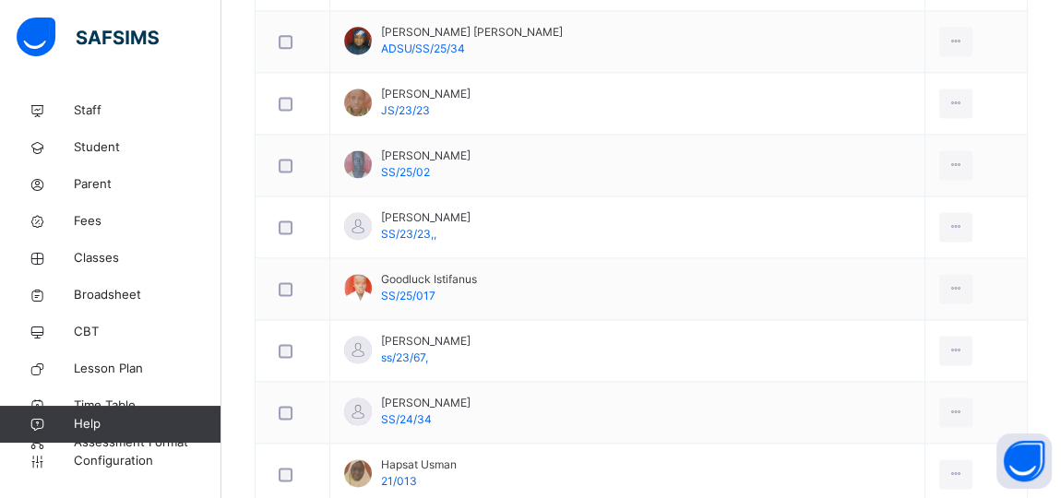
click at [0, 0] on div "Remove from Class" at bounding box center [0, 0] width 0 height 0
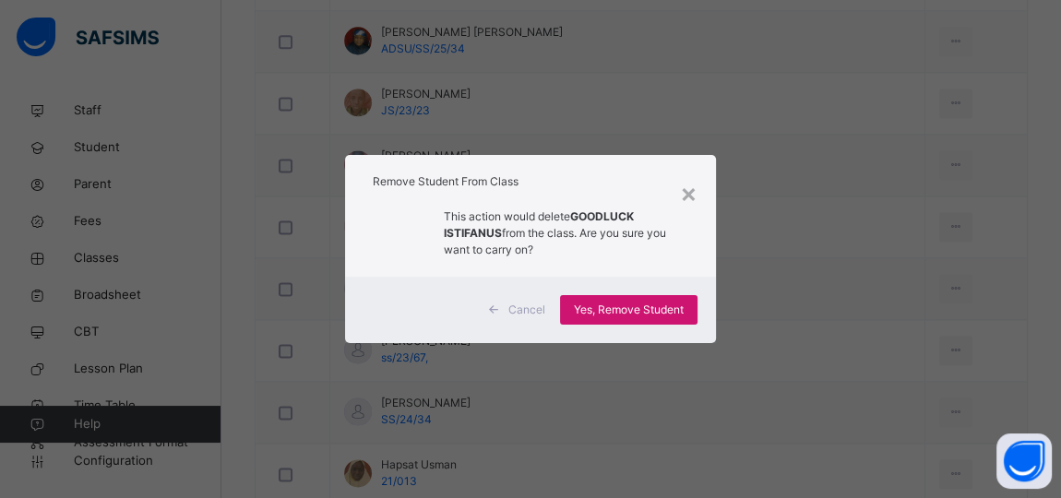
click at [635, 302] on span "Yes, Remove Student" at bounding box center [629, 310] width 110 height 17
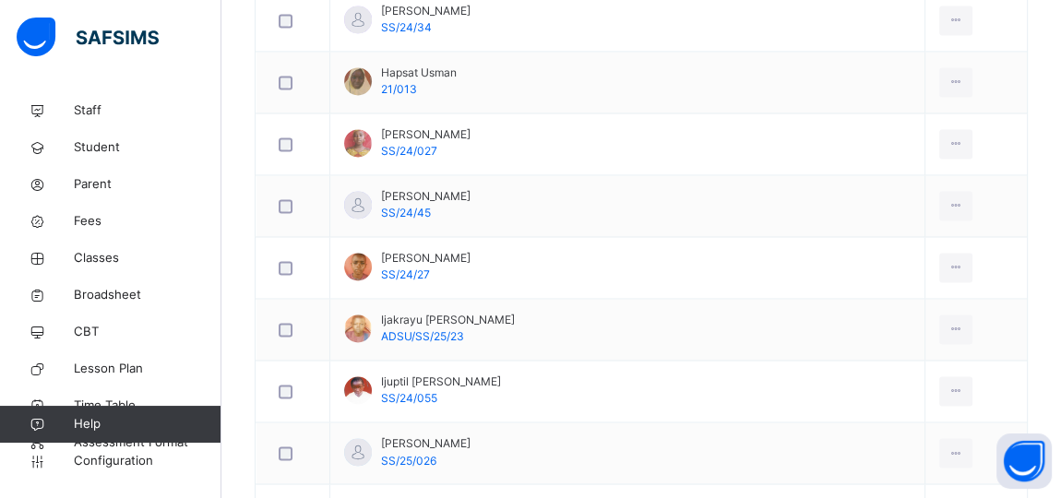
scroll to position [2558, 0]
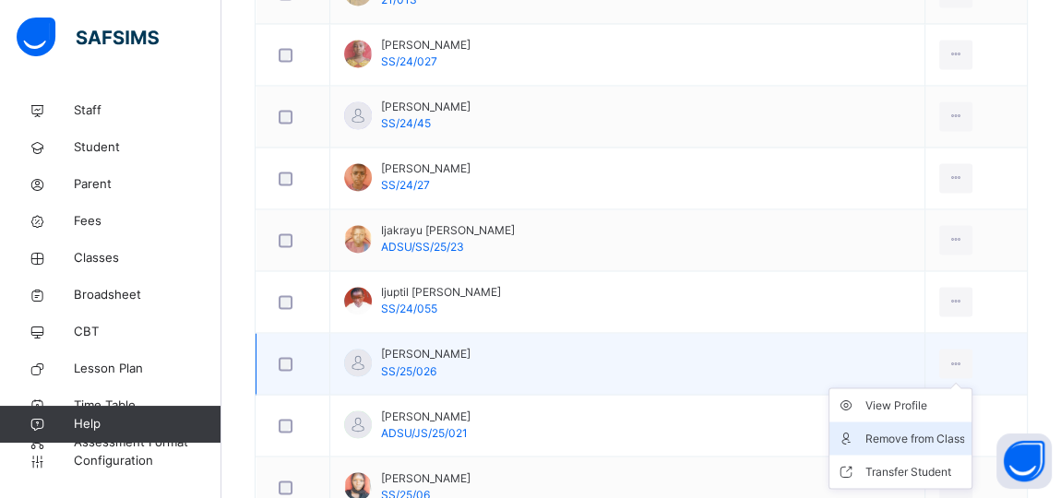
click at [882, 429] on div "Remove from Class" at bounding box center [914, 438] width 100 height 18
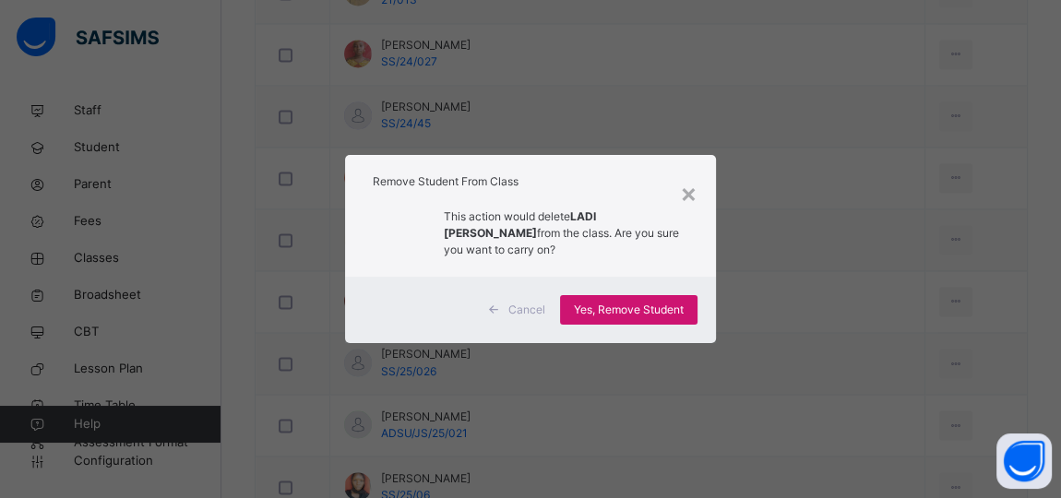
click at [626, 308] on span "Yes, Remove Student" at bounding box center [629, 310] width 110 height 17
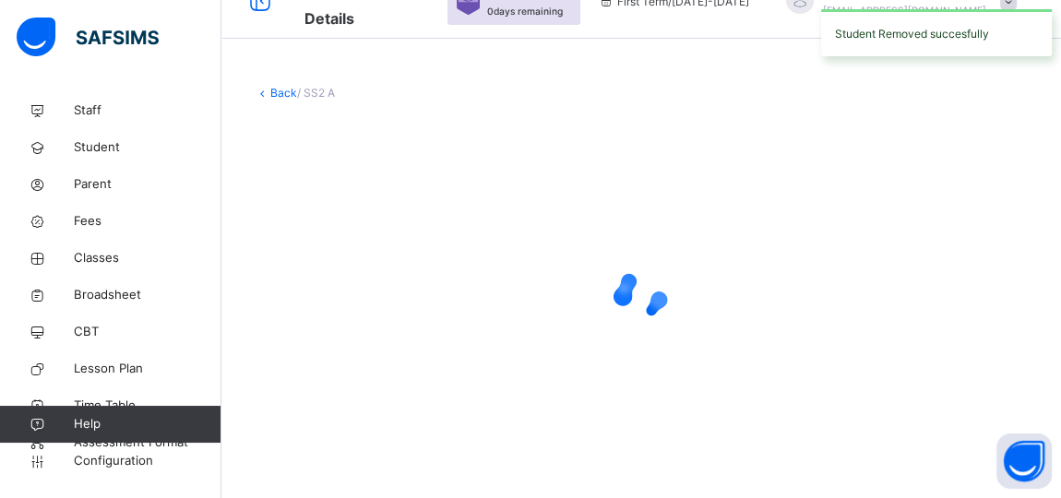
scroll to position [35, 0]
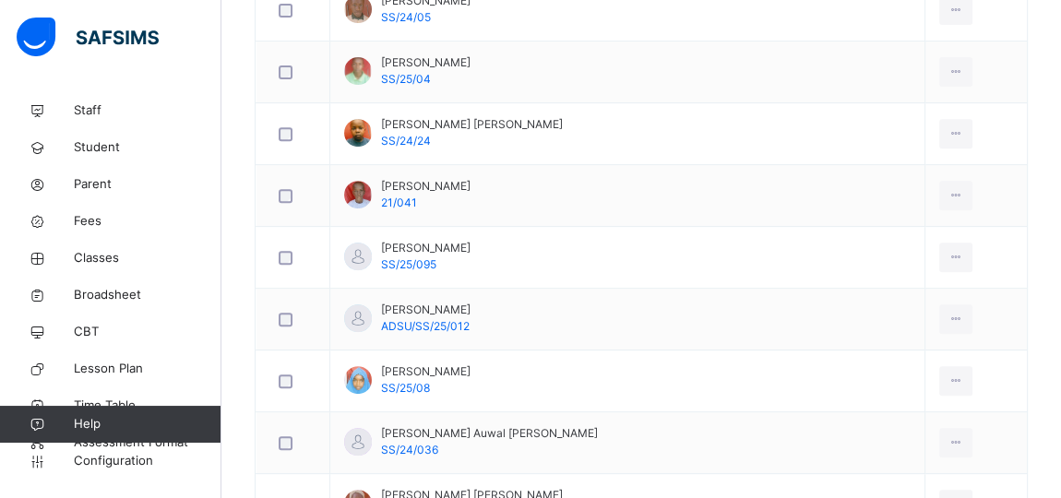
scroll to position [671, 0]
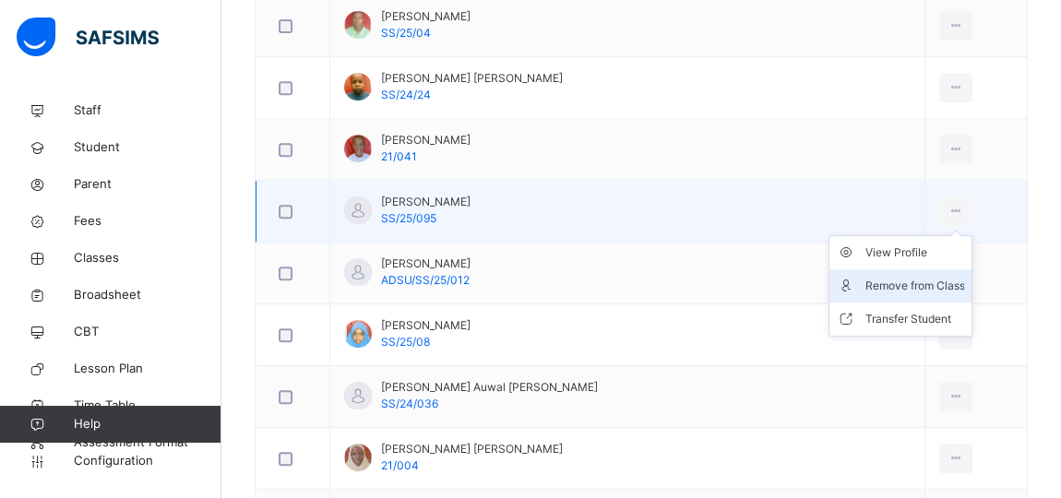
click at [880, 280] on div "Remove from Class" at bounding box center [914, 286] width 100 height 18
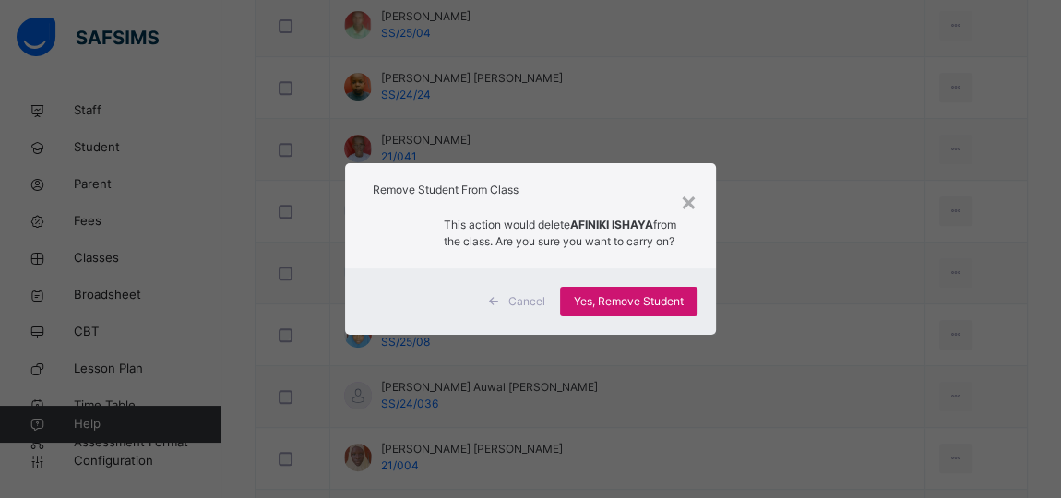
click at [654, 306] on span "Yes, Remove Student" at bounding box center [629, 301] width 110 height 17
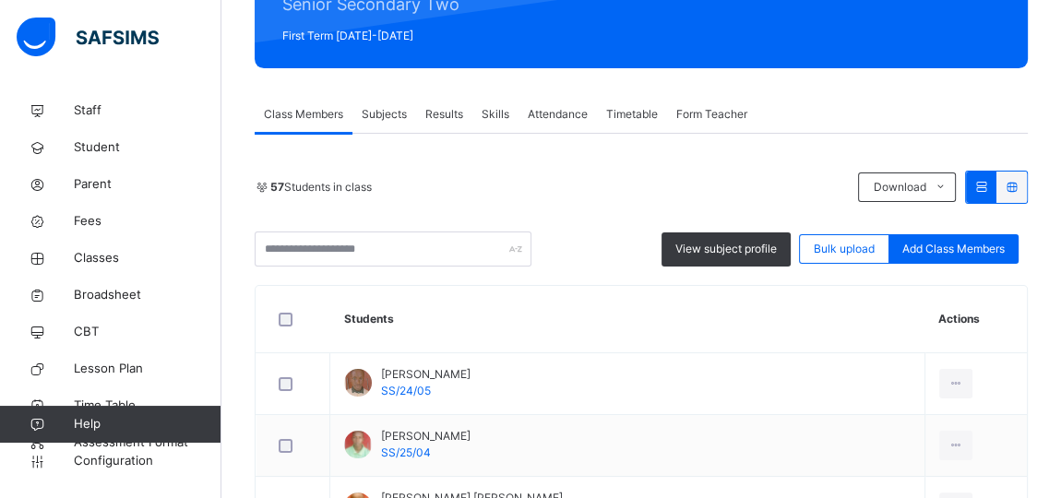
scroll to position [0, 0]
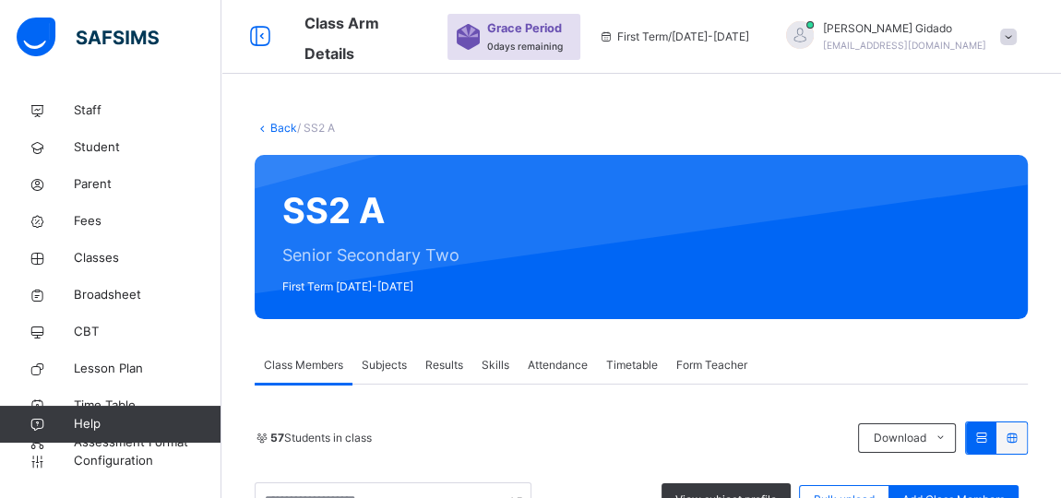
click at [285, 133] on link "Back" at bounding box center [283, 128] width 27 height 14
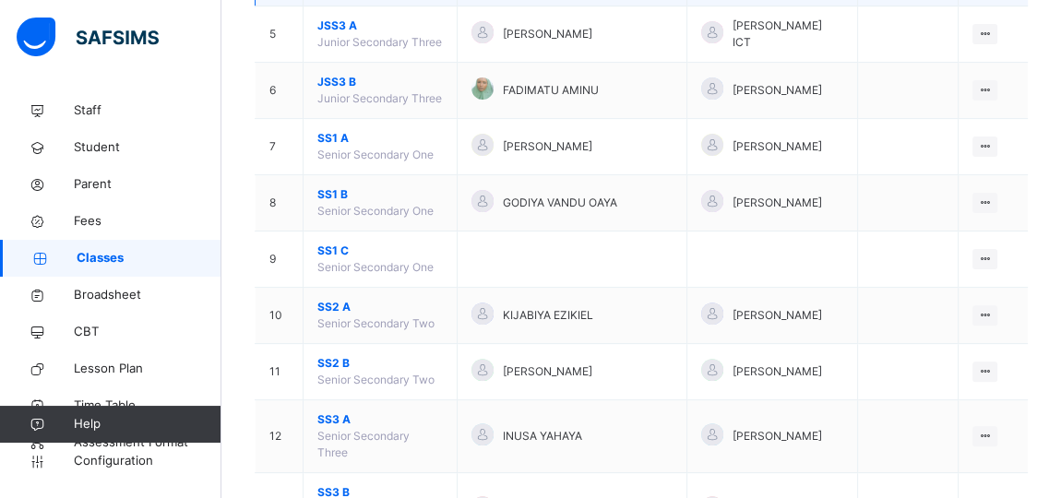
scroll to position [539, 0]
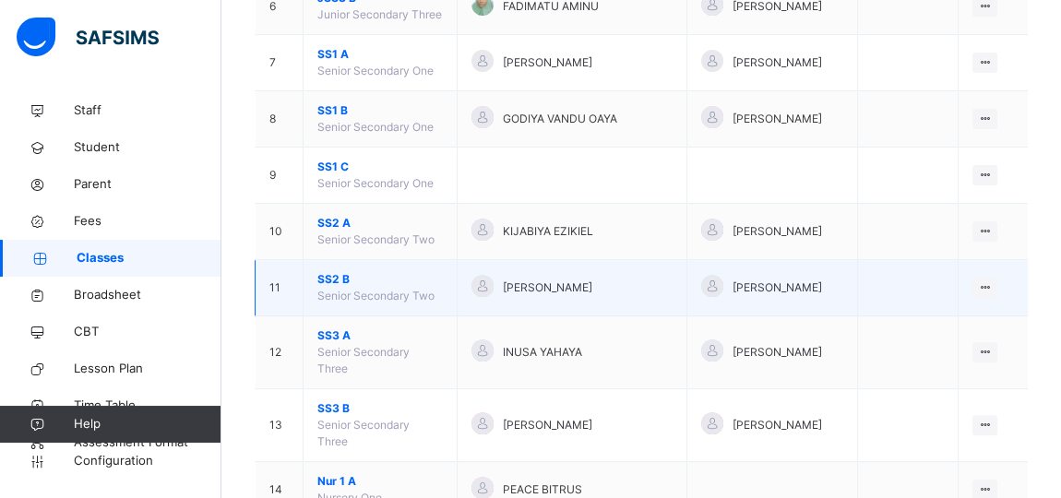
click at [336, 271] on span "SS2 B" at bounding box center [379, 279] width 125 height 17
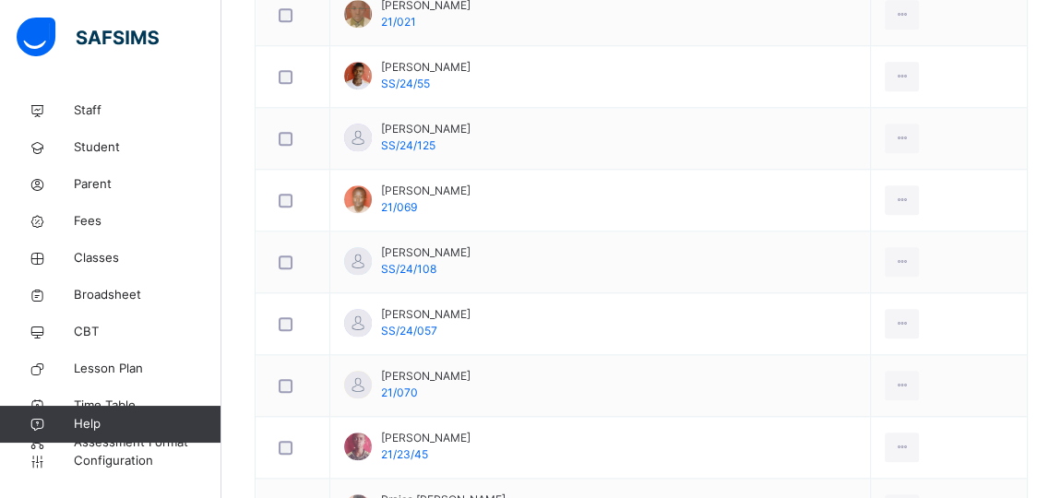
scroll to position [1712, 0]
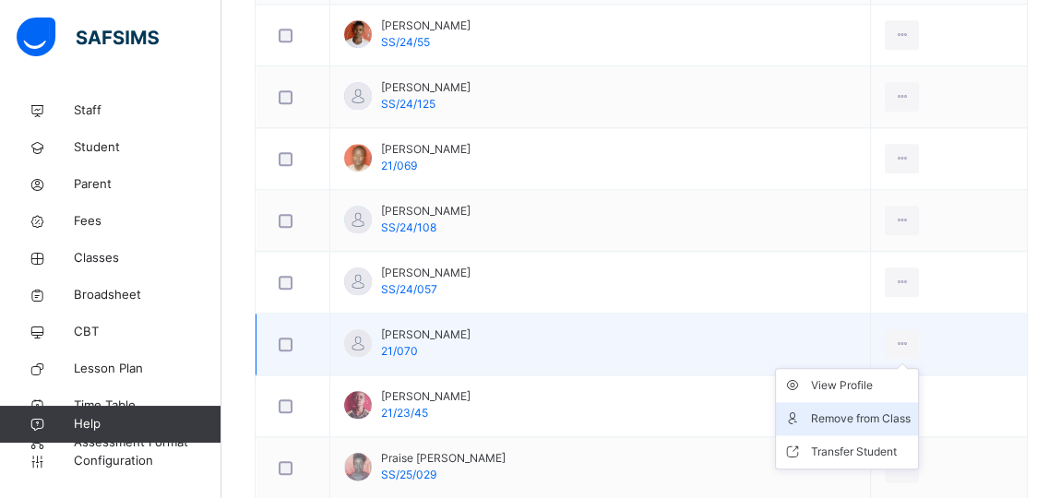
click at [858, 410] on div "Remove from Class" at bounding box center [861, 419] width 100 height 18
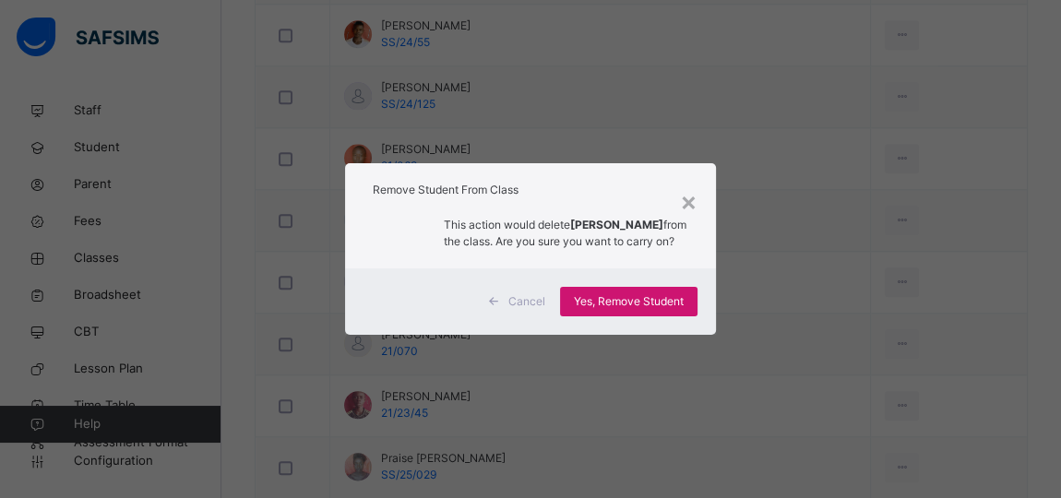
click at [614, 306] on span "Yes, Remove Student" at bounding box center [629, 301] width 110 height 17
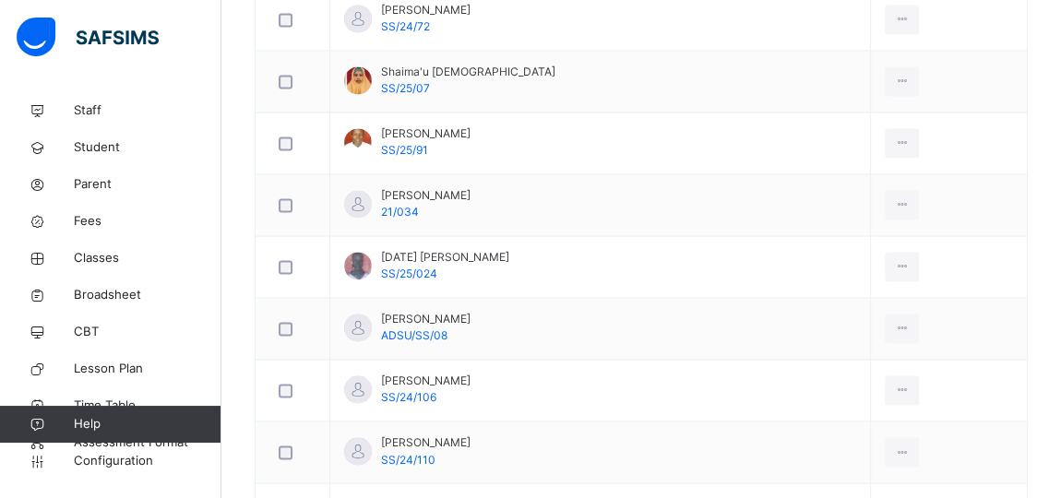
scroll to position [2550, 0]
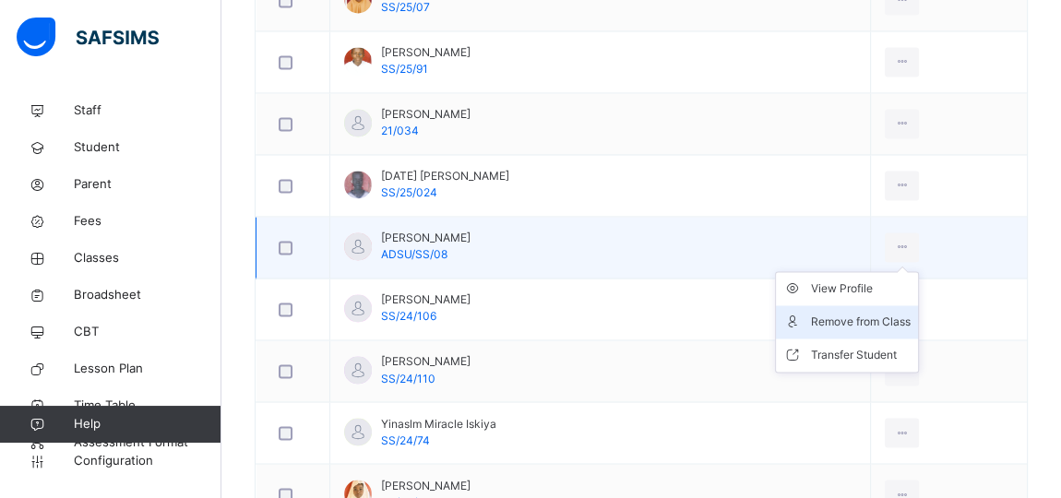
click at [880, 315] on div "Remove from Class" at bounding box center [861, 322] width 100 height 18
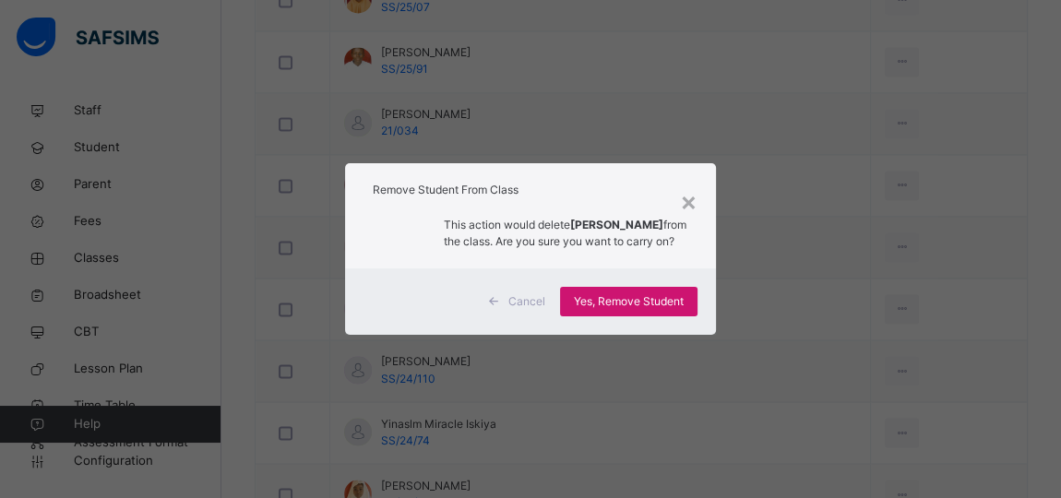
click at [638, 299] on span "Yes, Remove Student" at bounding box center [629, 301] width 110 height 17
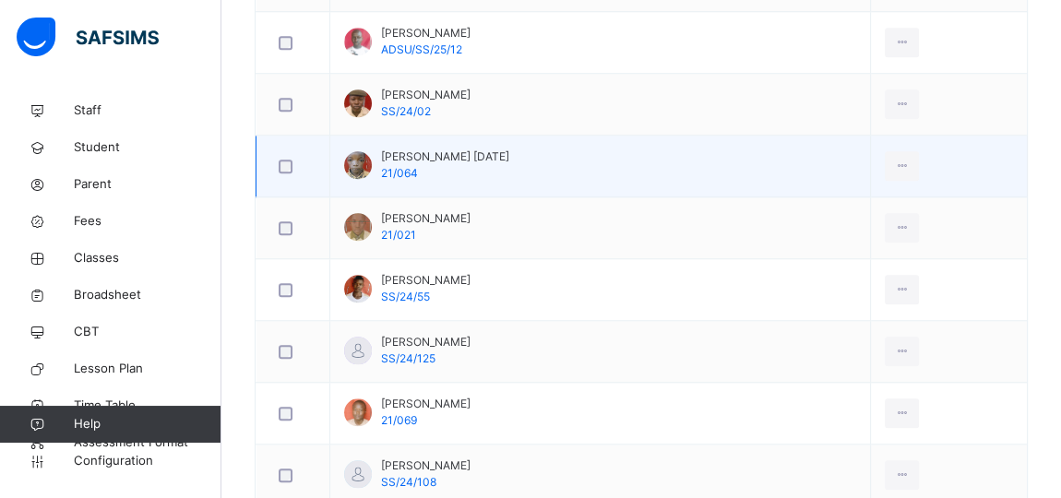
scroll to position [1348, 0]
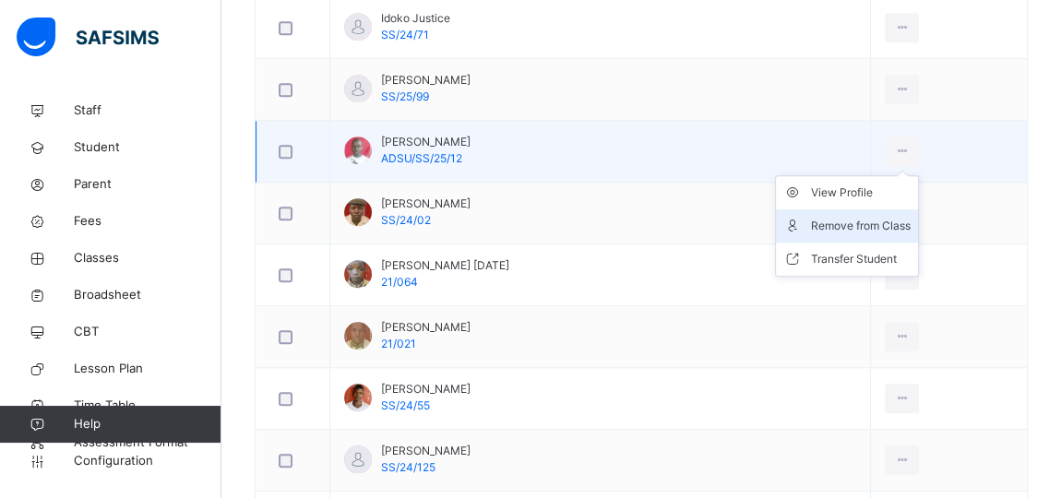
click at [862, 217] on div "Remove from Class" at bounding box center [861, 226] width 100 height 18
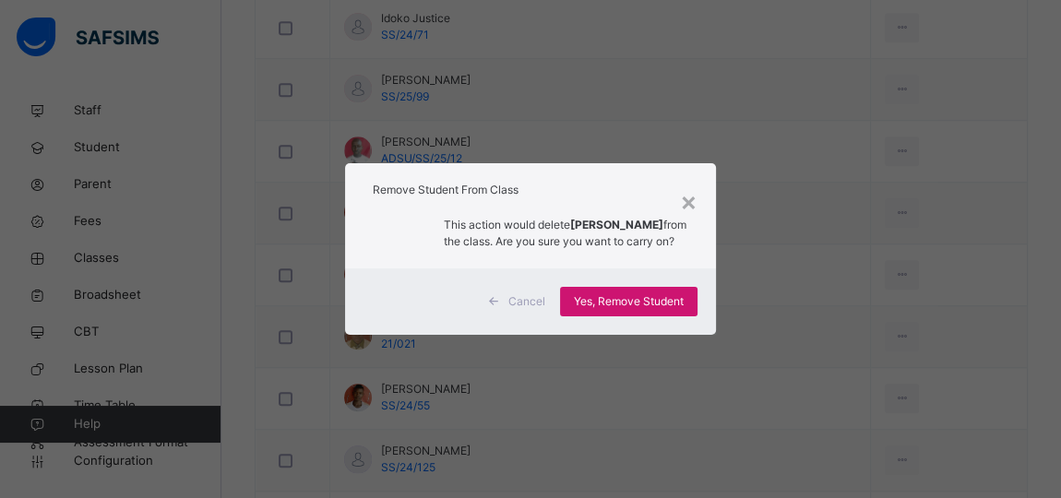
click at [644, 308] on span "Yes, Remove Student" at bounding box center [629, 301] width 110 height 17
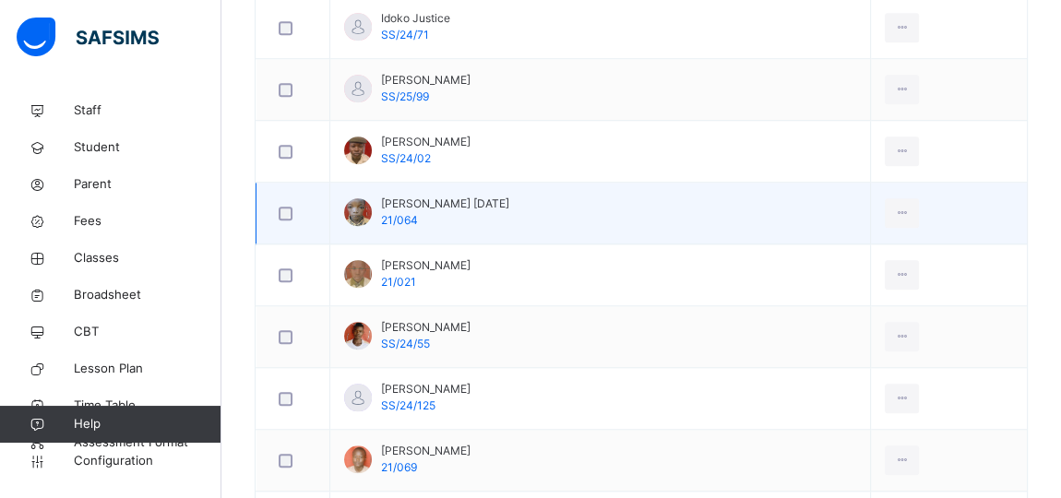
scroll to position [1600, 0]
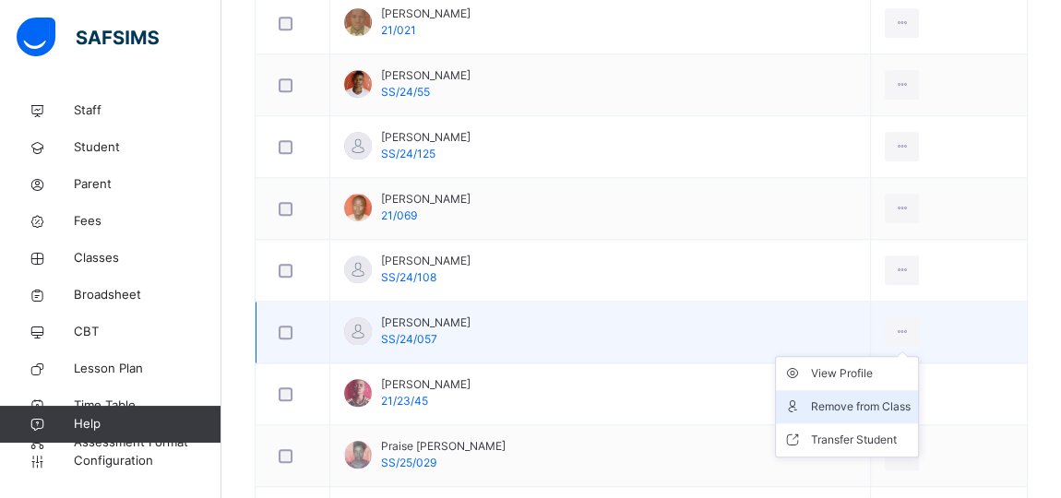
click at [871, 398] on div "Remove from Class" at bounding box center [861, 407] width 100 height 18
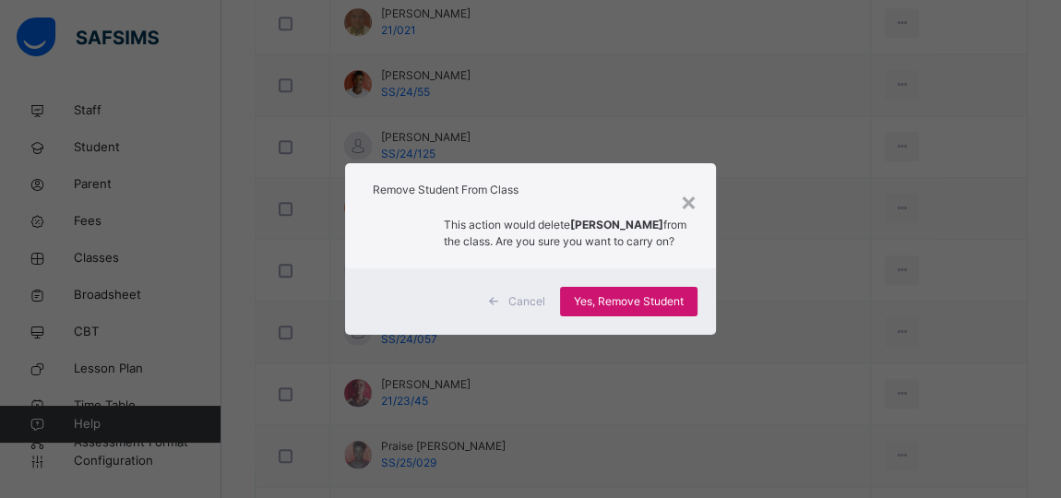
click at [657, 305] on span "Yes, Remove Student" at bounding box center [629, 301] width 110 height 17
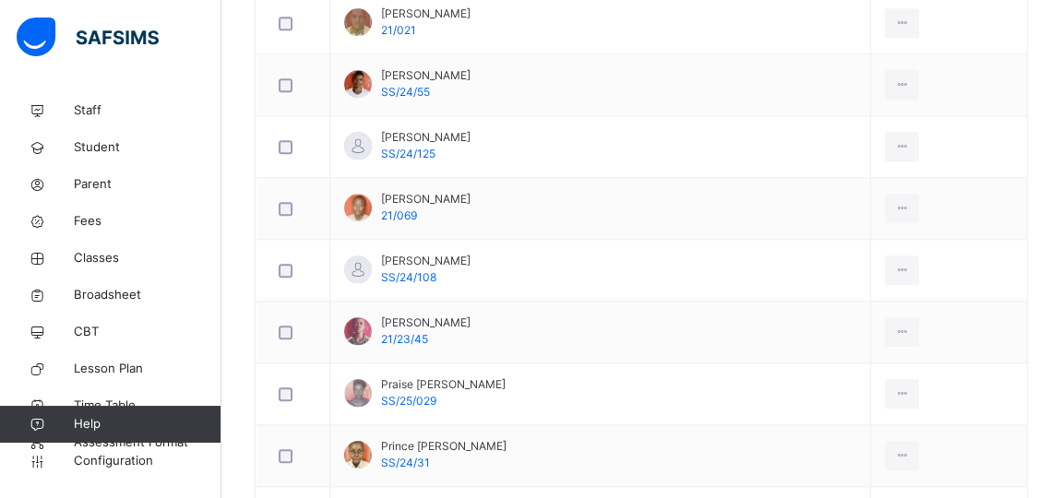
scroll to position [2439, 0]
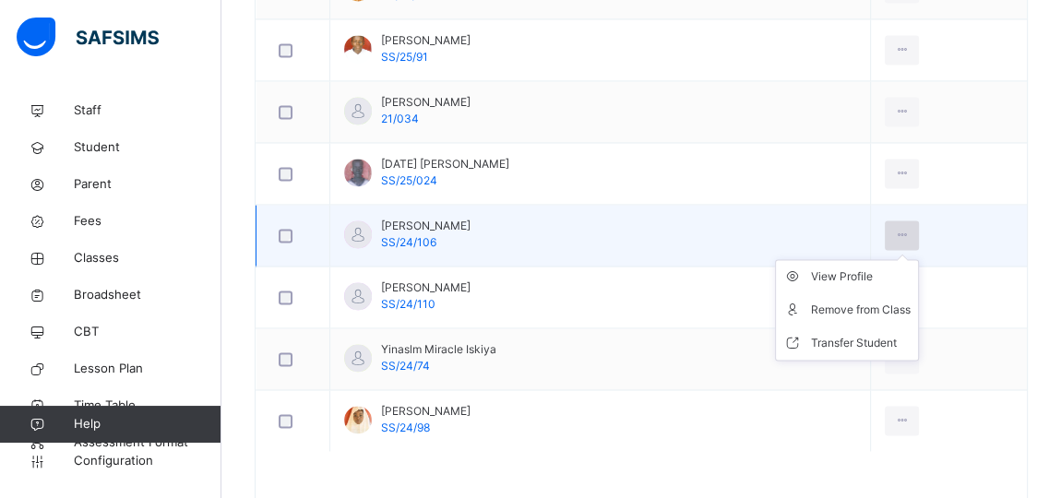
click at [896, 227] on icon at bounding box center [902, 235] width 16 height 17
click at [858, 301] on div "Remove from Class" at bounding box center [861, 310] width 100 height 18
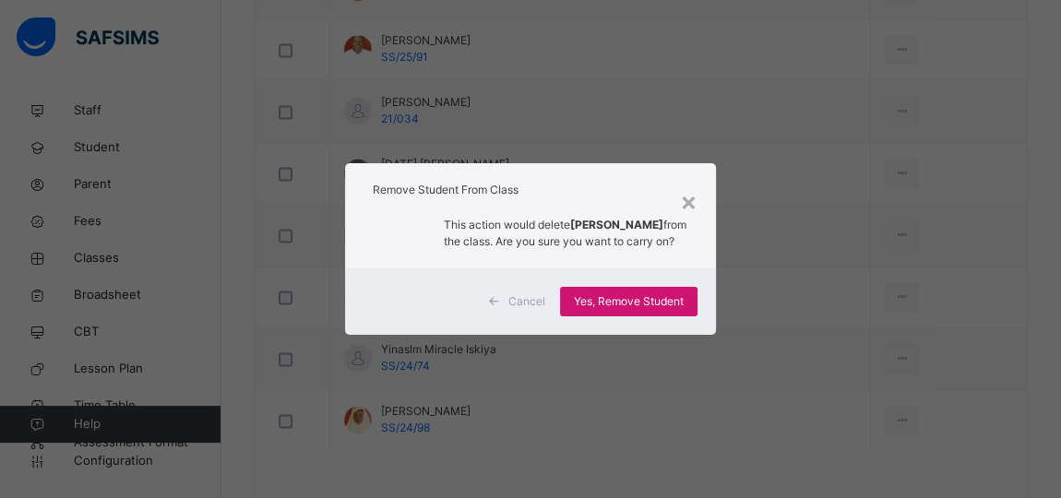
click at [629, 310] on span "Yes, Remove Student" at bounding box center [629, 301] width 110 height 17
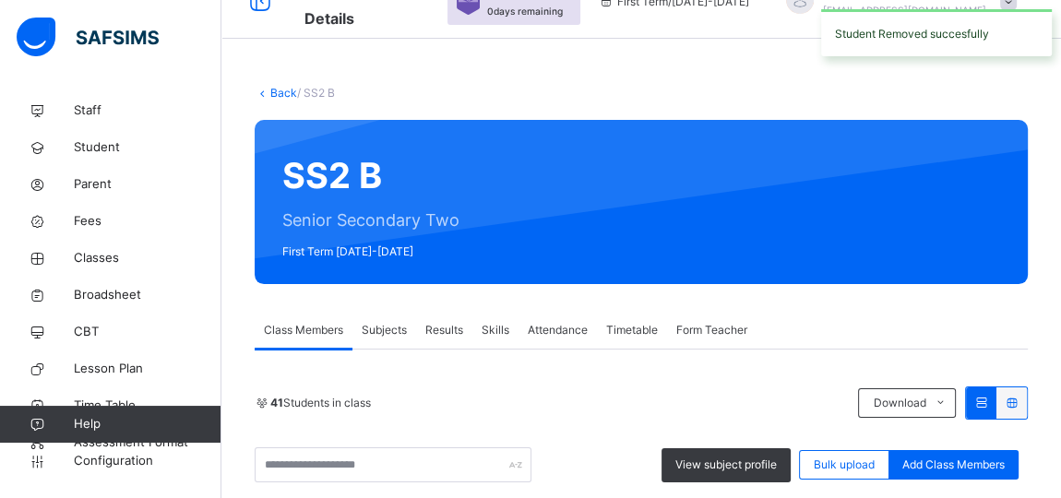
scroll to position [2422, 0]
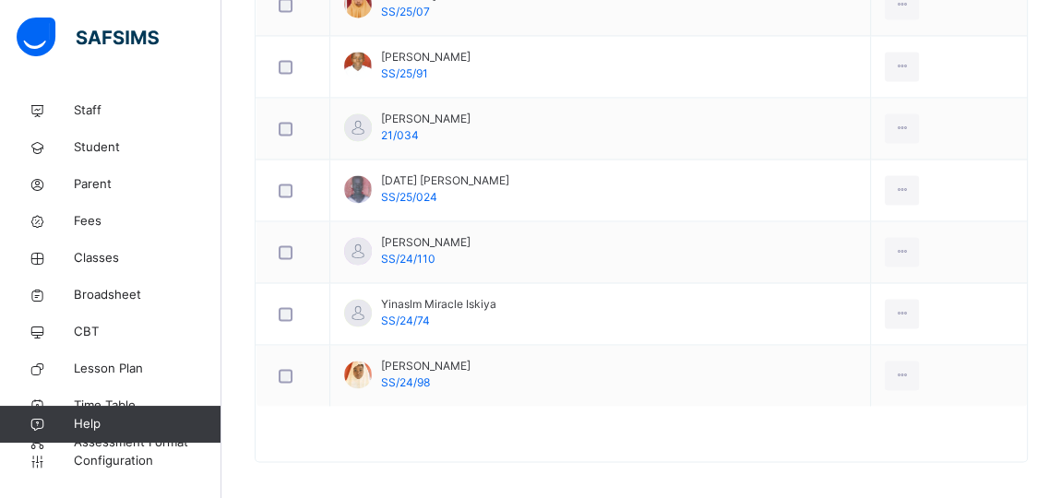
click at [0, 0] on div "Remove from Class" at bounding box center [0, 0] width 0 height 0
click at [0, 0] on span "Yes, Remove Student" at bounding box center [0, 0] width 0 height 0
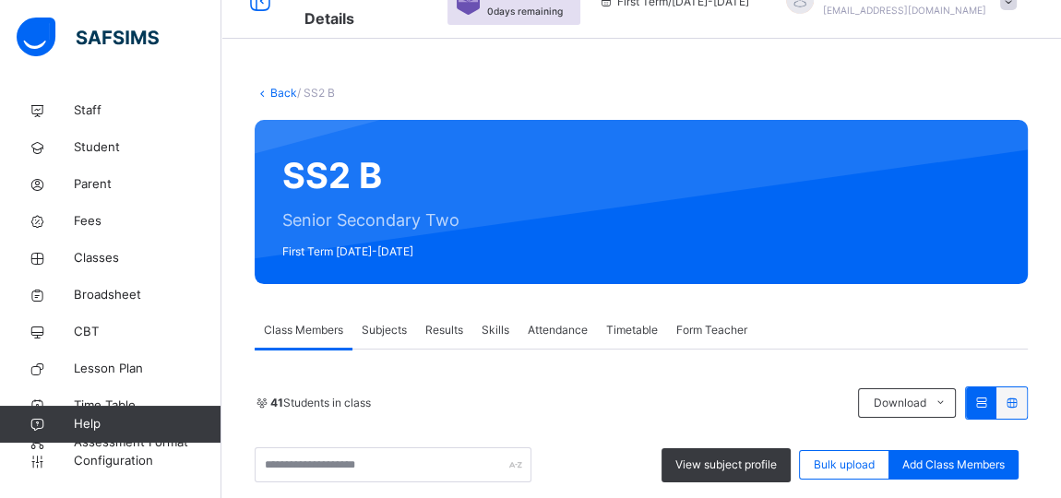
scroll to position [912, 0]
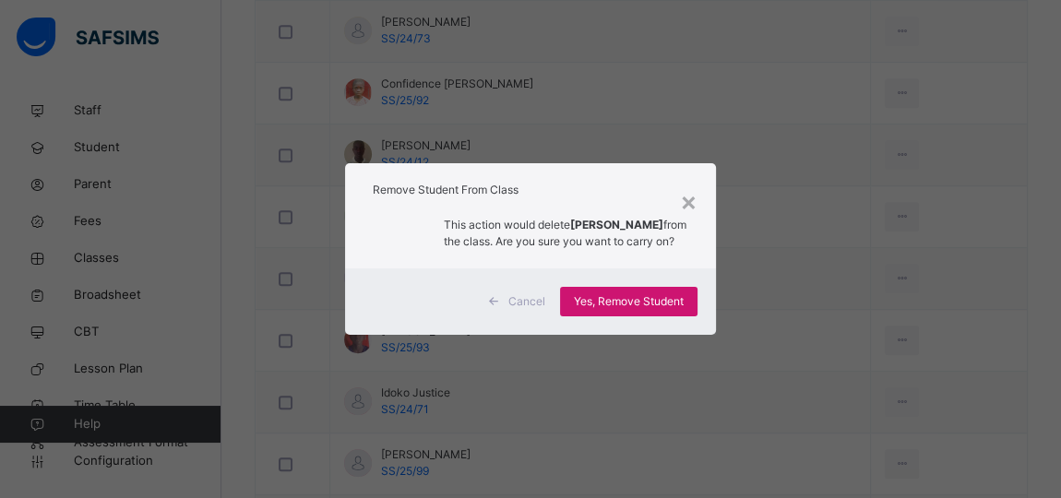
click at [671, 308] on span "Yes, Remove Student" at bounding box center [629, 301] width 110 height 17
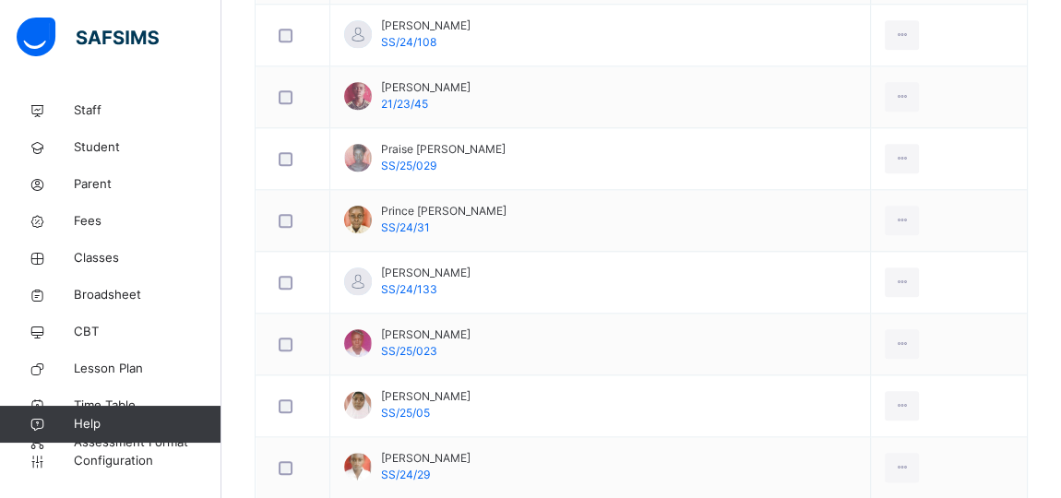
scroll to position [1461, 0]
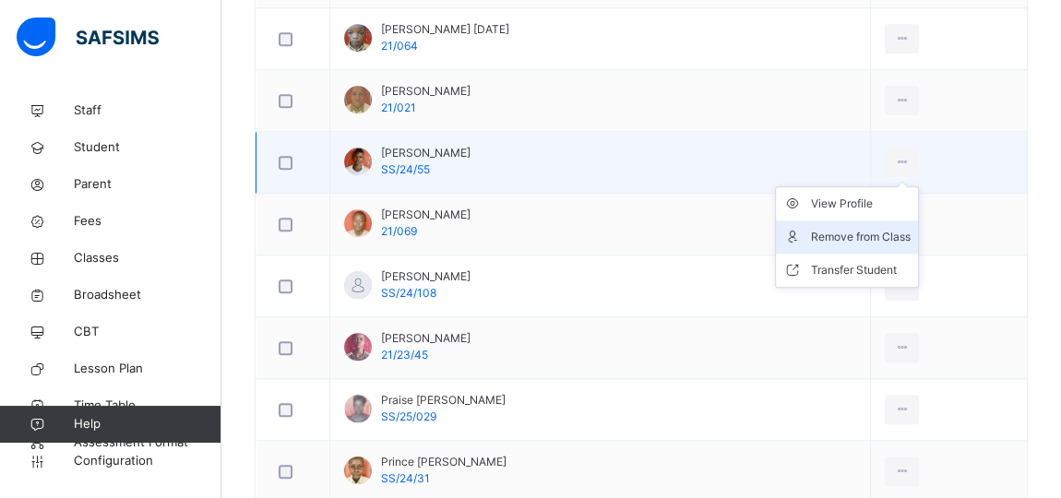
click at [866, 228] on div "Remove from Class" at bounding box center [861, 237] width 100 height 18
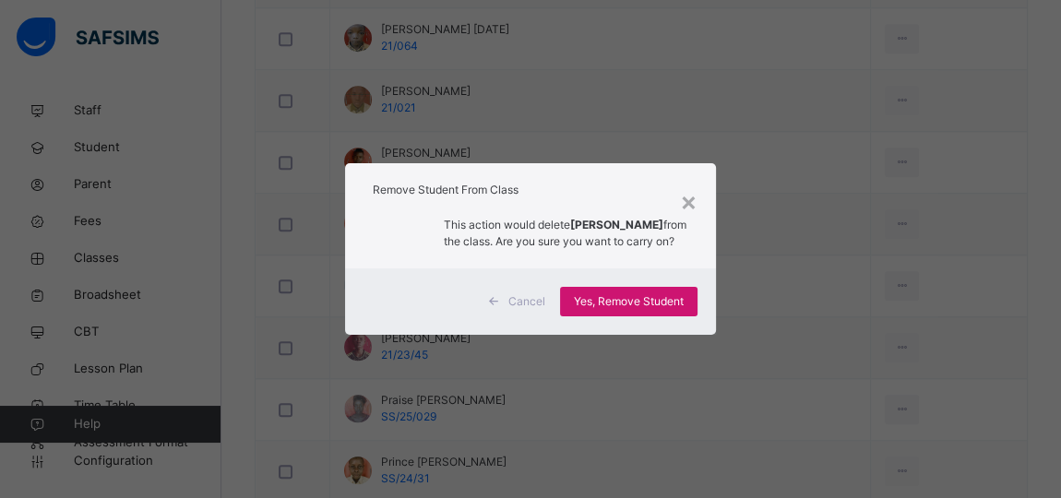
click at [643, 299] on span "Yes, Remove Student" at bounding box center [629, 301] width 110 height 17
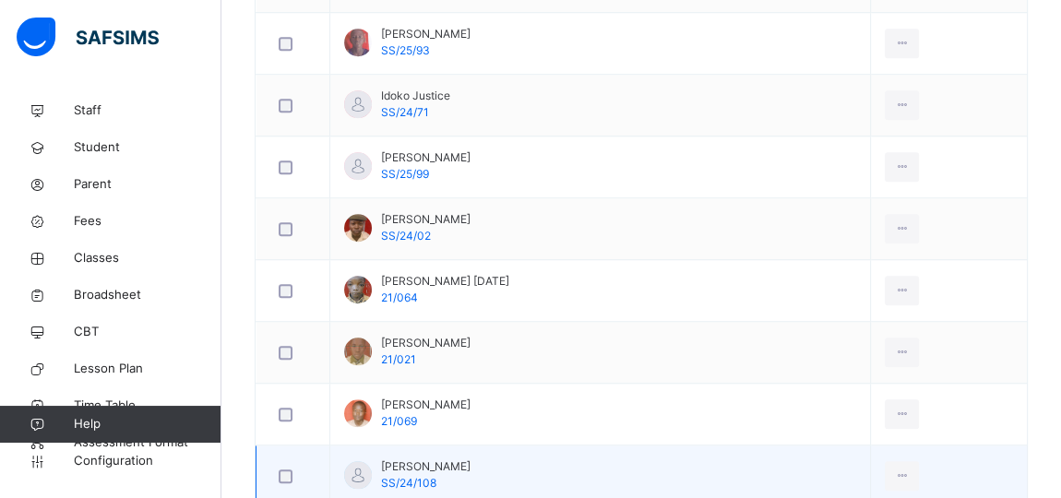
scroll to position [957, 0]
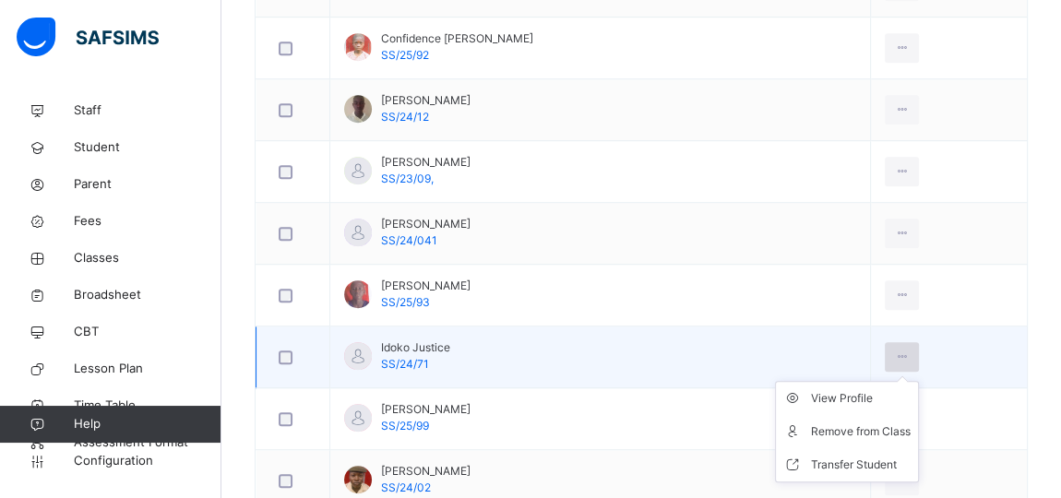
click at [894, 350] on icon at bounding box center [902, 357] width 16 height 17
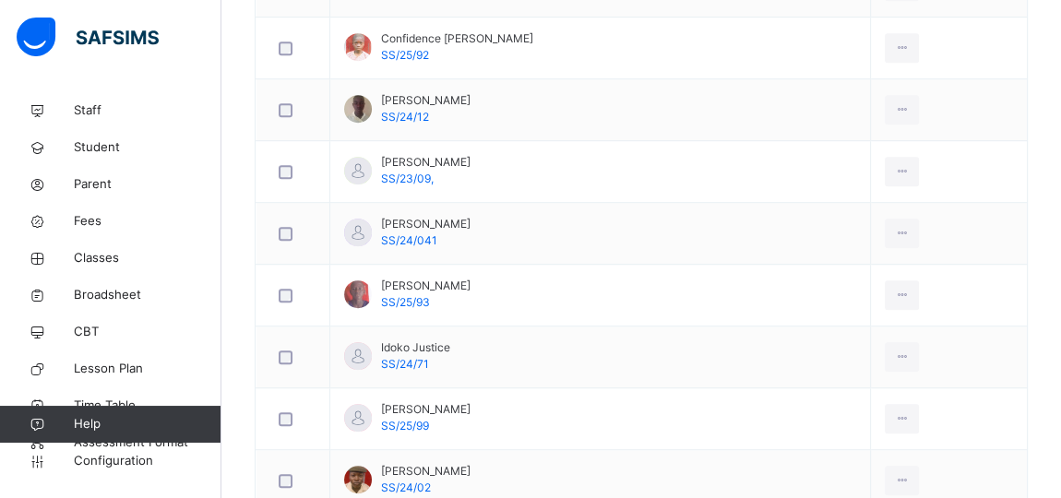
click at [0, 0] on div "Remove from Class" at bounding box center [0, 0] width 0 height 0
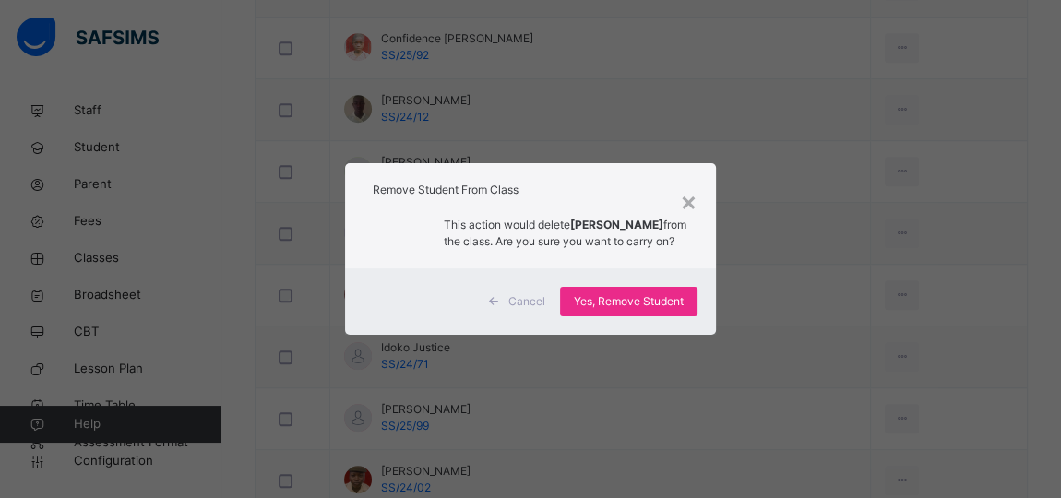
click at [650, 305] on span "Yes, Remove Student" at bounding box center [629, 301] width 110 height 17
click at [654, 308] on span "Yes, Remove Student" at bounding box center [629, 301] width 110 height 17
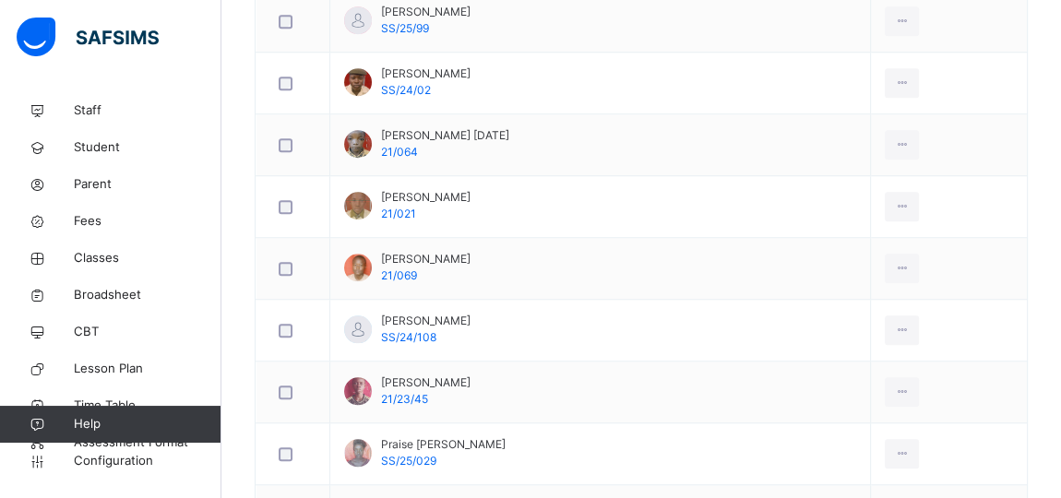
scroll to position [1796, 0]
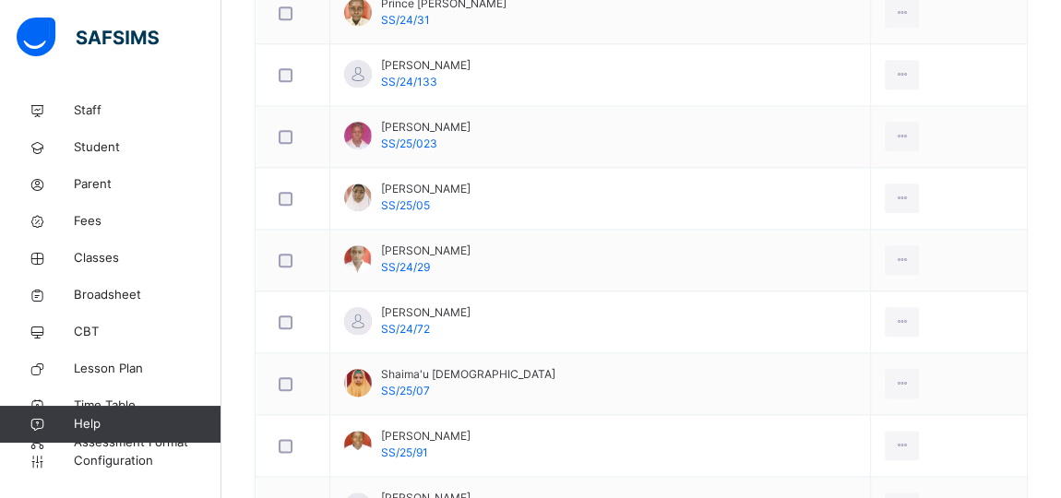
click at [0, 0] on div "Remove from Class" at bounding box center [0, 0] width 0 height 0
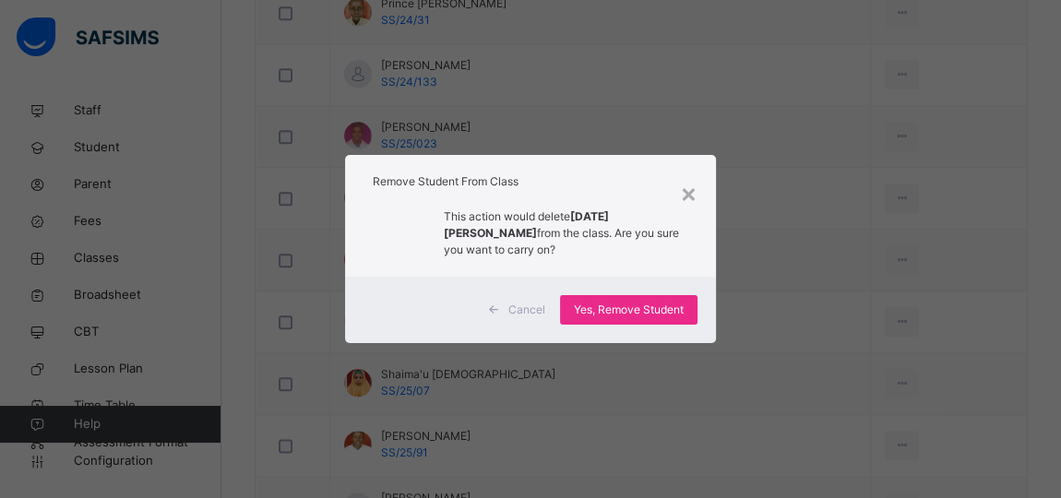
scroll to position [2048, 0]
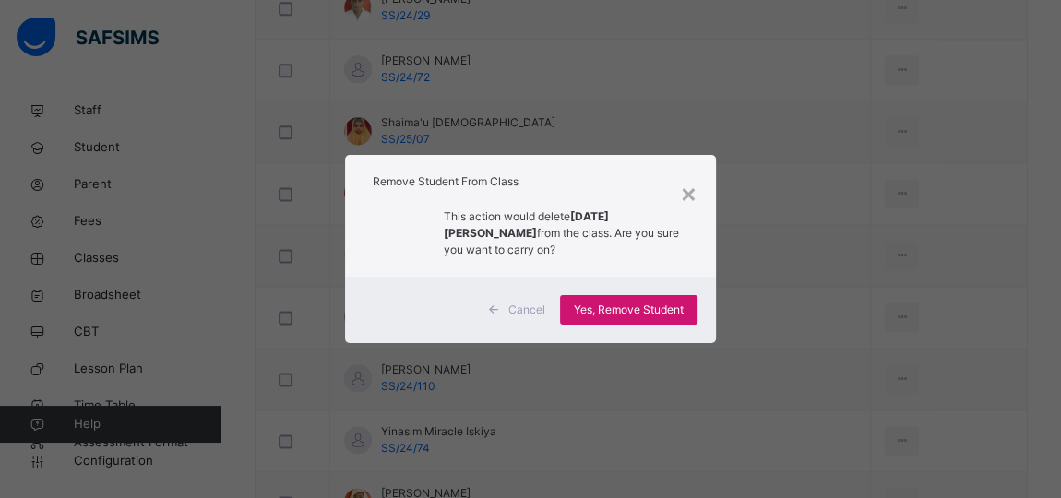
click at [595, 312] on span "Yes, Remove Student" at bounding box center [629, 310] width 110 height 17
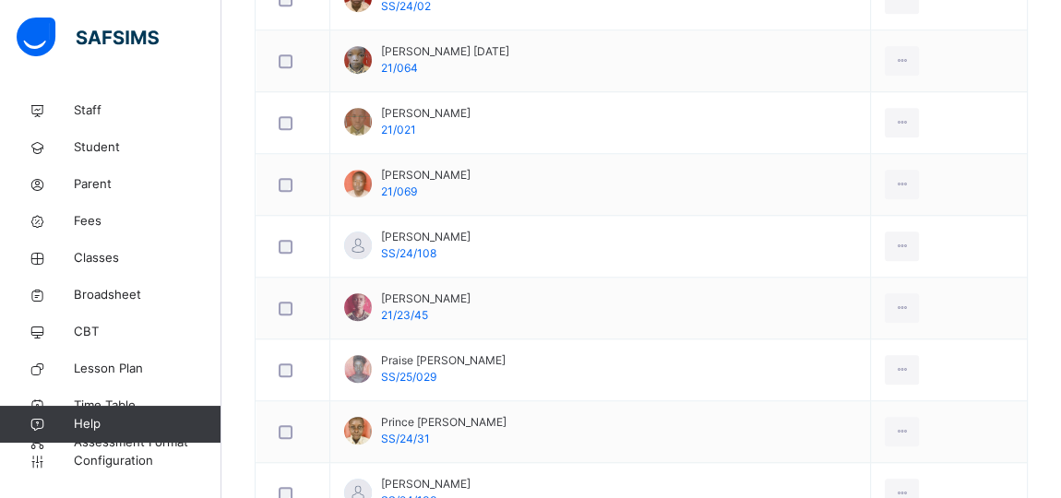
scroll to position [957, 0]
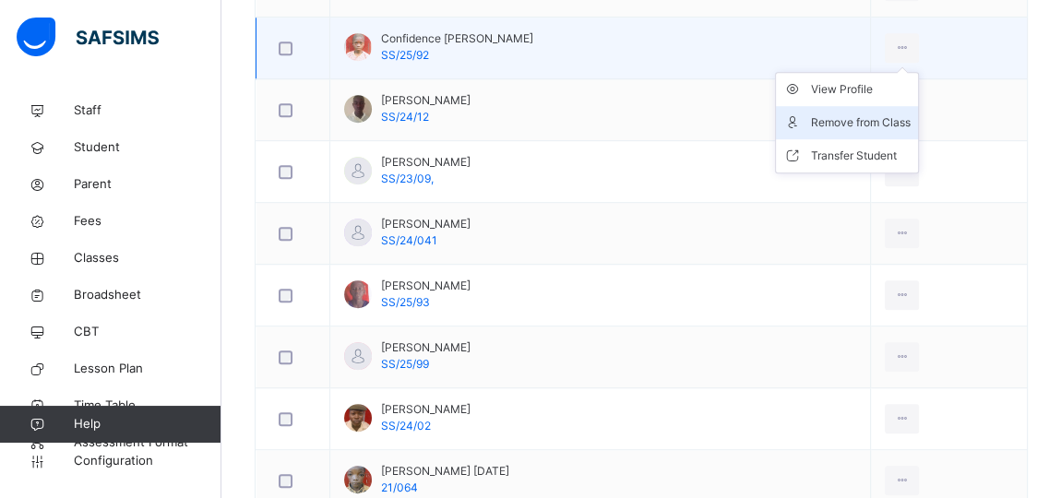
click at [869, 116] on div "Remove from Class" at bounding box center [861, 122] width 100 height 18
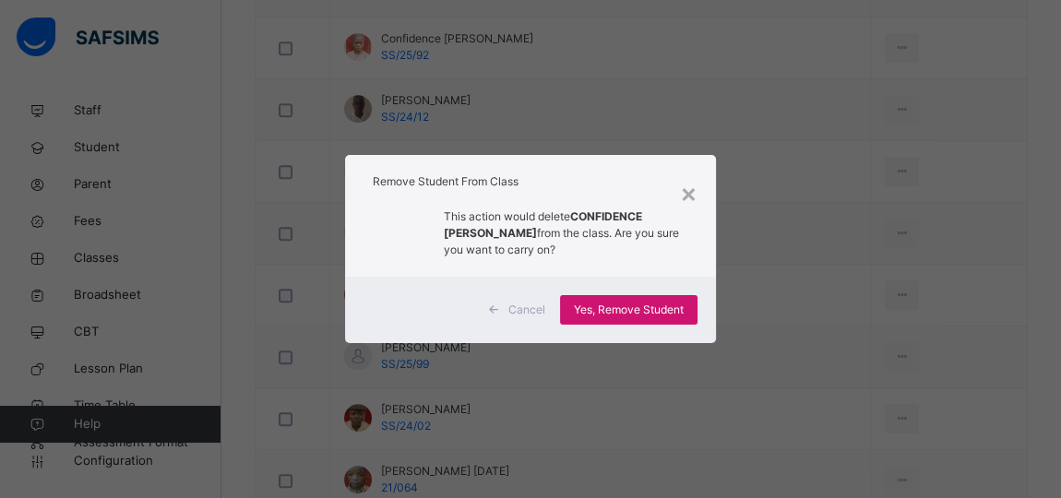
click at [641, 308] on span "Yes, Remove Student" at bounding box center [629, 310] width 110 height 17
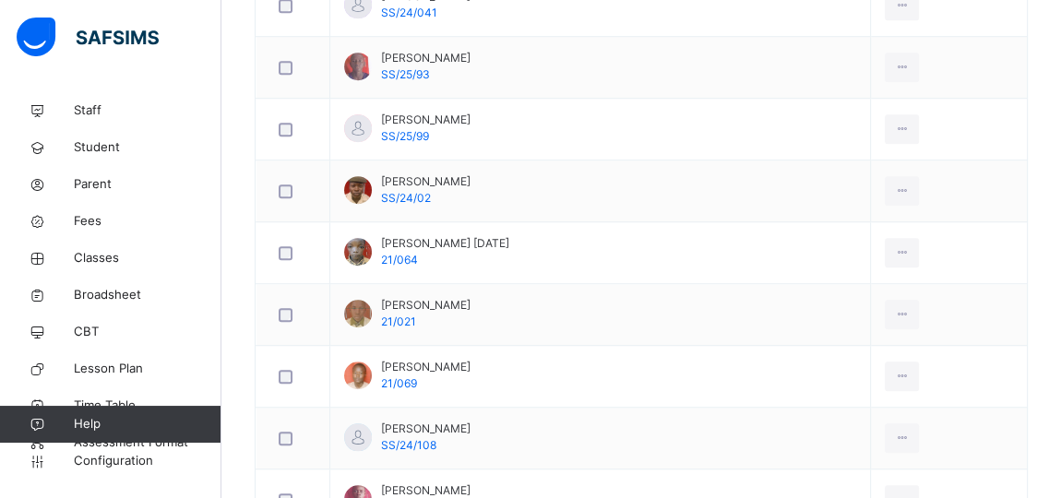
scroll to position [1125, 0]
click at [0, 0] on div "Remove from Class" at bounding box center [0, 0] width 0 height 0
click at [0, 0] on div "× Remove Student From Class This action would delete from the class. Are you su…" at bounding box center [0, 0] width 0 height 0
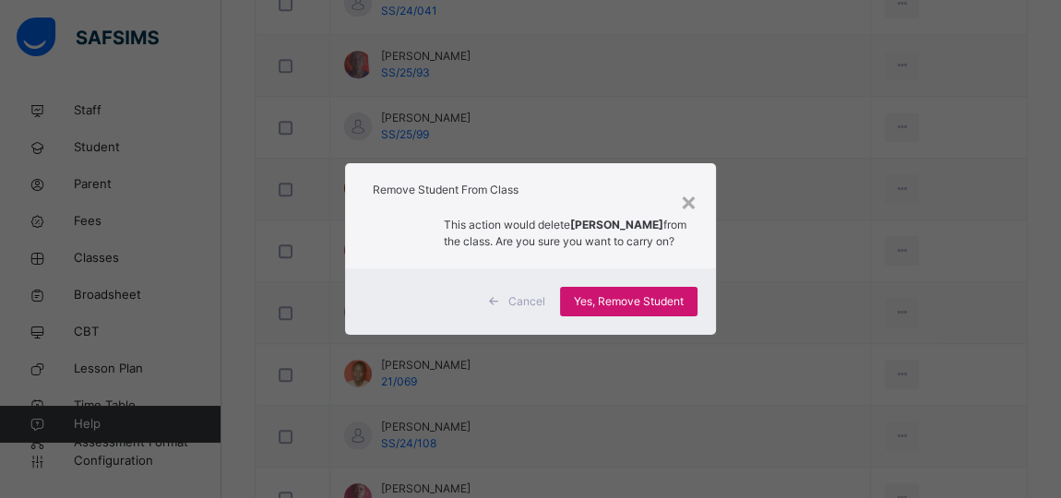
click at [628, 310] on span "Yes, Remove Student" at bounding box center [629, 301] width 110 height 17
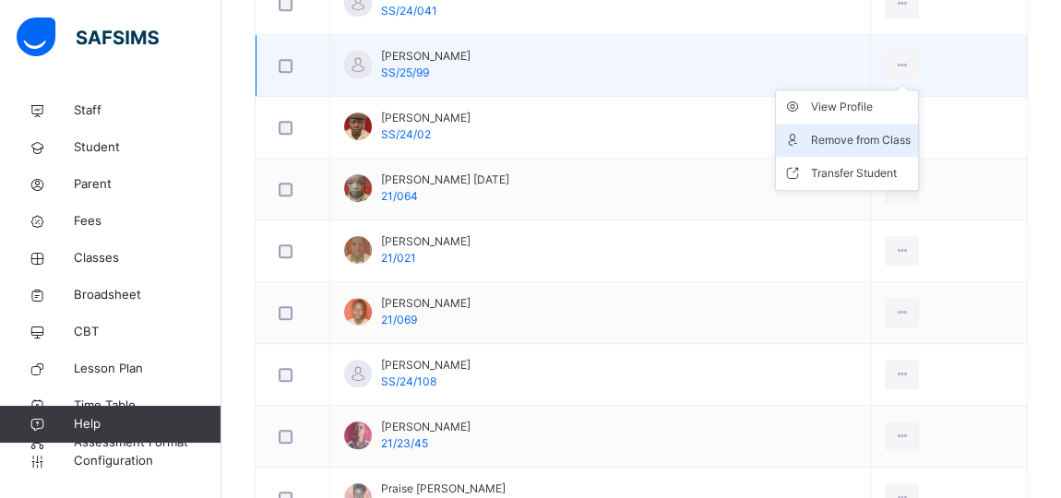
click at [865, 135] on div "Remove from Class" at bounding box center [861, 140] width 100 height 18
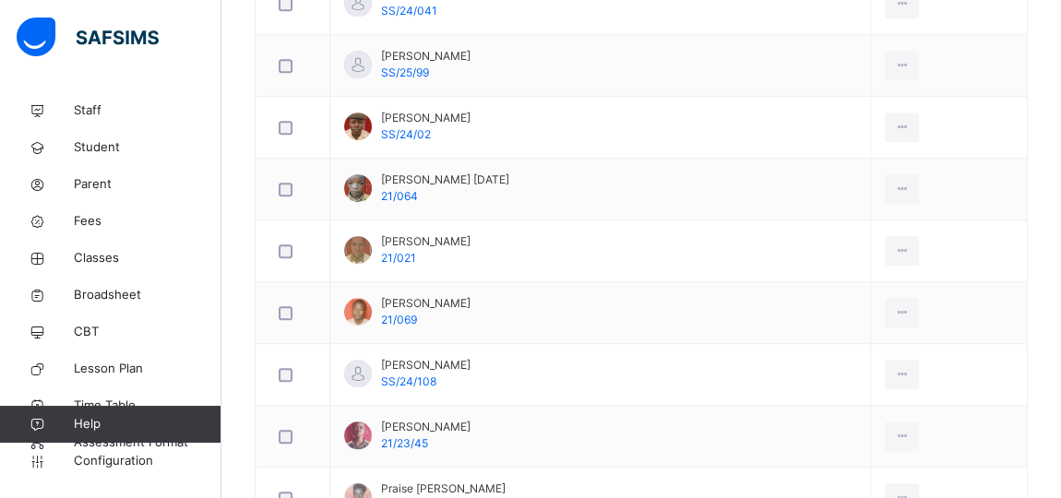
click at [0, 0] on div "× Remove Student From Class This action would delete from the class. Are you su…" at bounding box center [0, 0] width 0 height 0
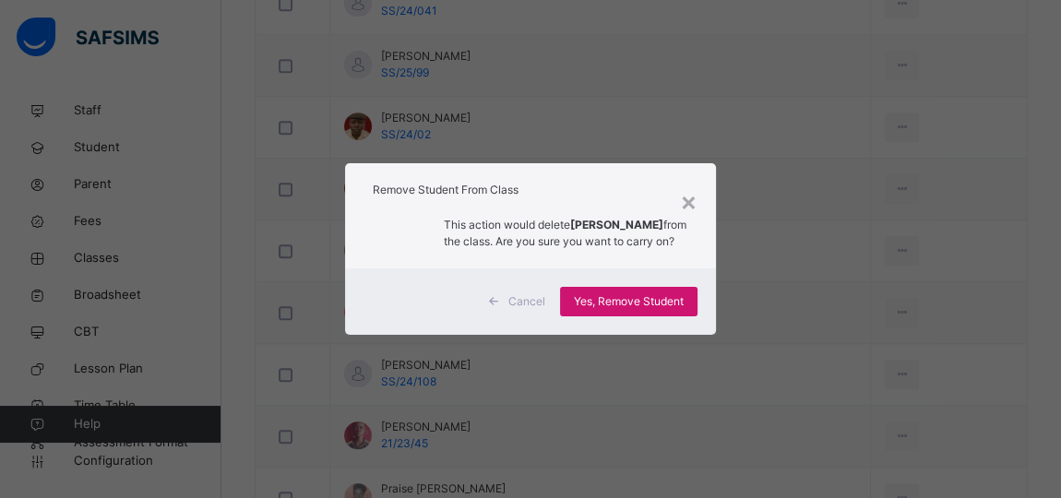
click at [651, 310] on span "Yes, Remove Student" at bounding box center [629, 301] width 110 height 17
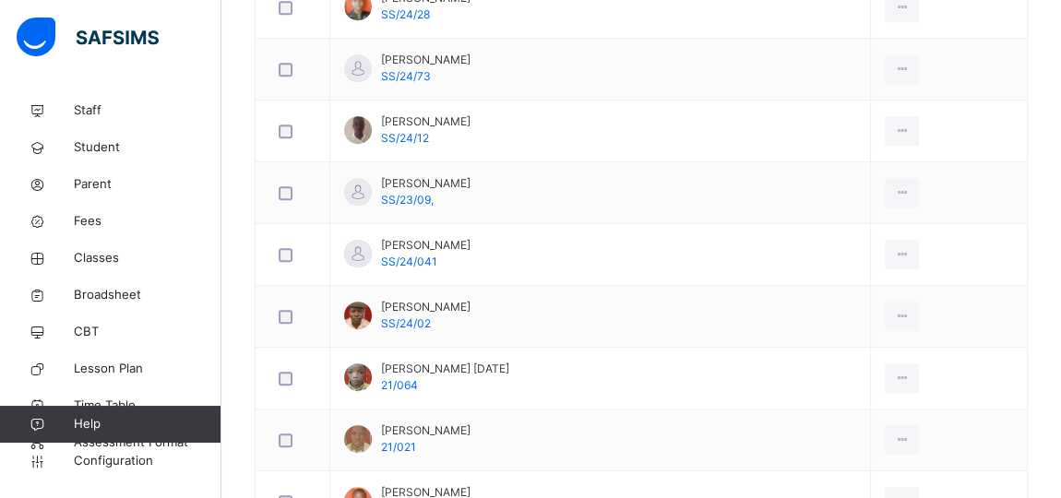
scroll to position [794, 0]
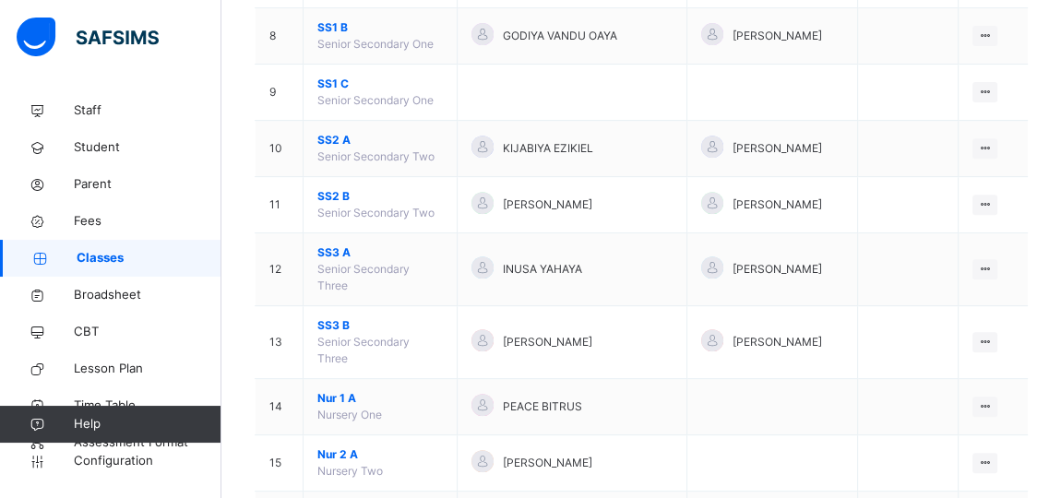
scroll to position [622, 0]
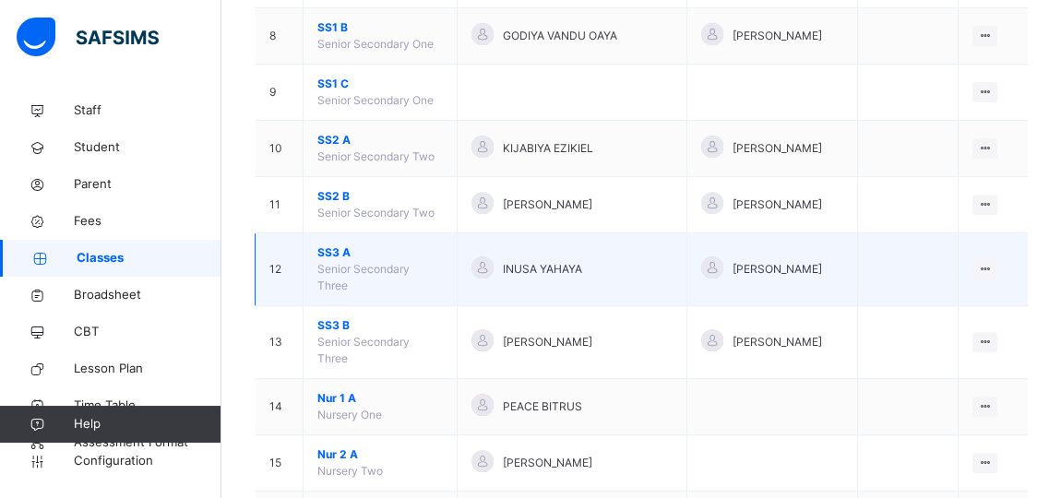
click at [335, 244] on span "SS3 A" at bounding box center [379, 252] width 125 height 17
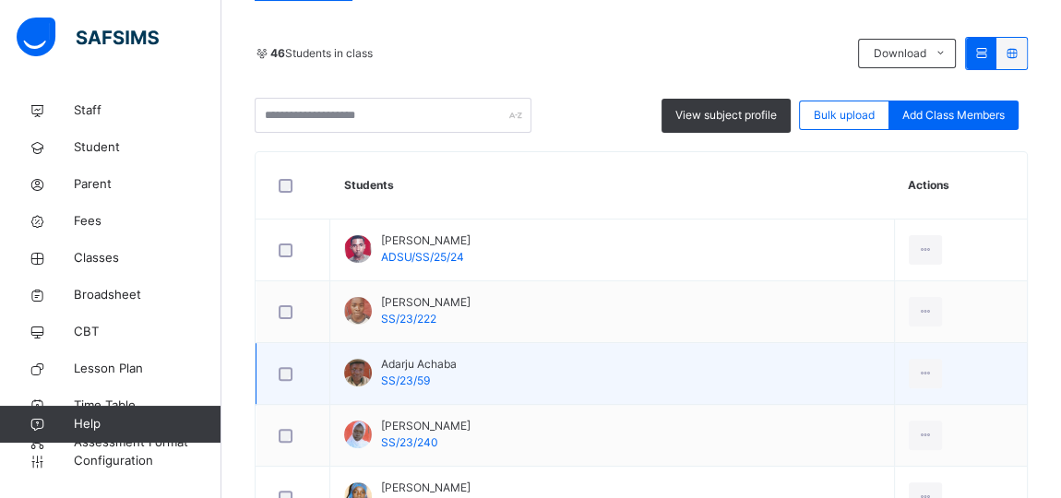
scroll to position [371, 0]
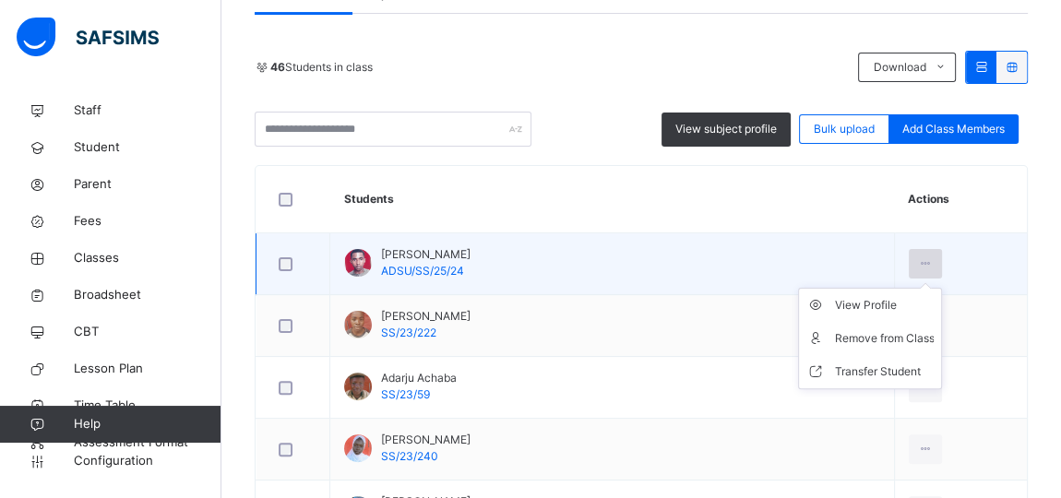
click at [918, 264] on icon at bounding box center [926, 263] width 16 height 17
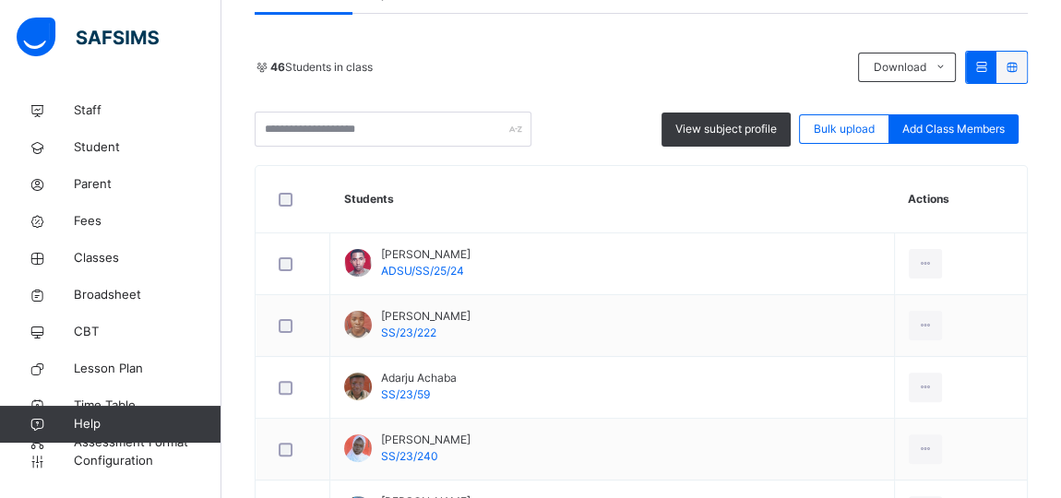
click at [0, 0] on div "Remove from Class" at bounding box center [0, 0] width 0 height 0
click at [0, 0] on div "× Remove Student From Class This action would delete from the class. Are you su…" at bounding box center [0, 0] width 0 height 0
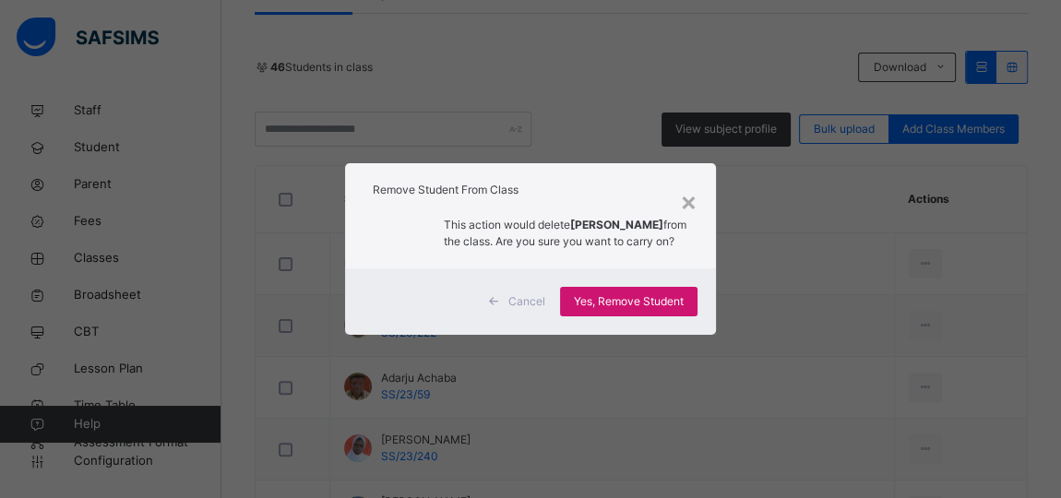
click at [643, 303] on span "Yes, Remove Student" at bounding box center [629, 301] width 110 height 17
click at [651, 310] on span "Yes, Remove Student" at bounding box center [629, 301] width 110 height 17
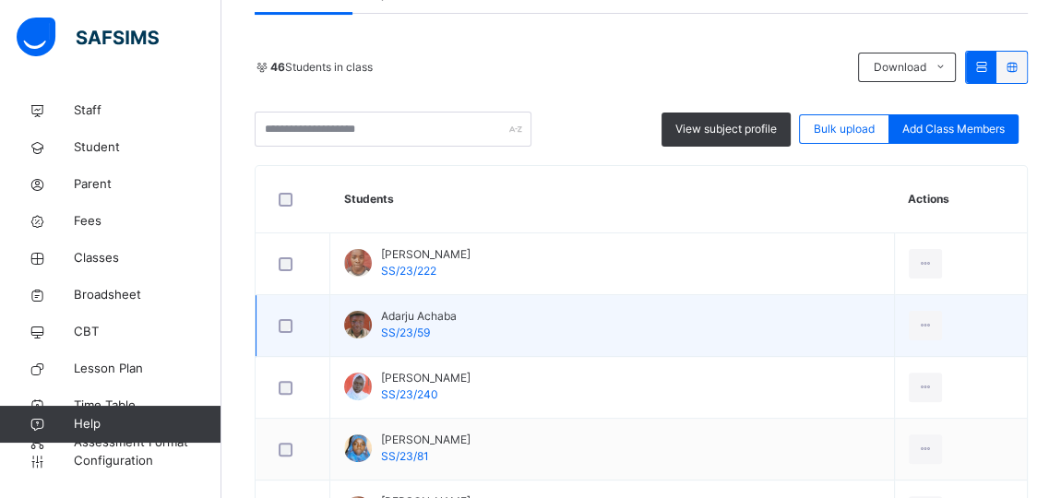
scroll to position [1041, 0]
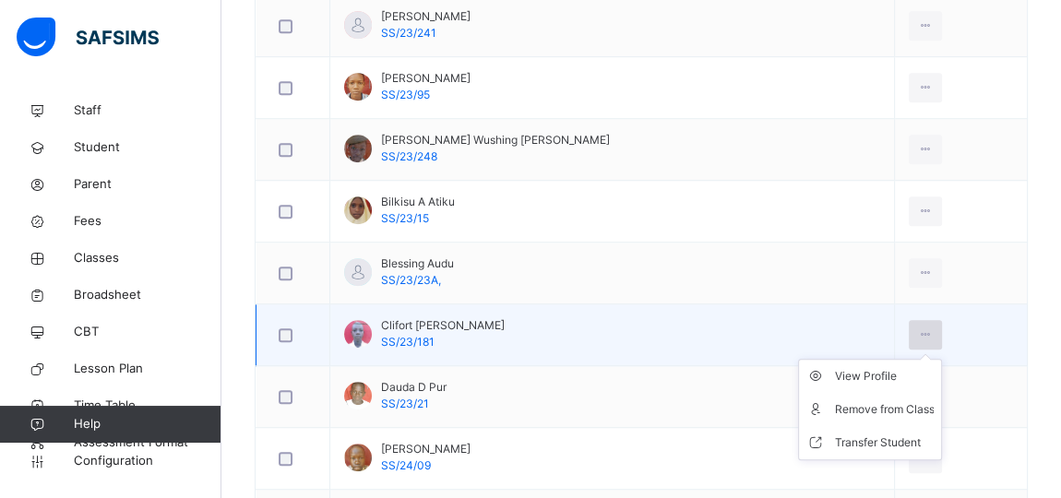
click at [918, 326] on icon at bounding box center [926, 334] width 16 height 17
click at [918, 332] on icon at bounding box center [926, 334] width 16 height 17
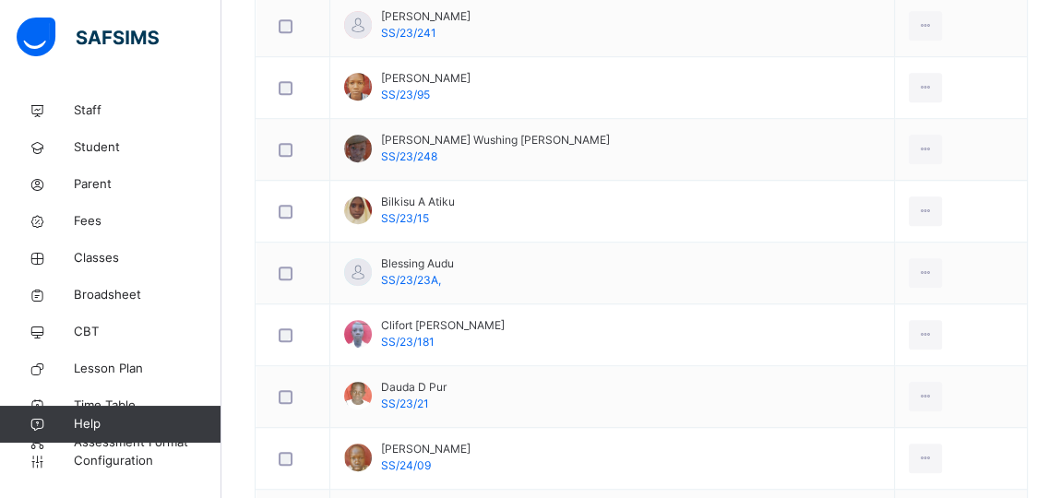
click at [0, 0] on div "Remove from Class" at bounding box center [0, 0] width 0 height 0
click at [0, 0] on div "× Remove Student From Class This action would delete from the class. Are you su…" at bounding box center [0, 0] width 0 height 0
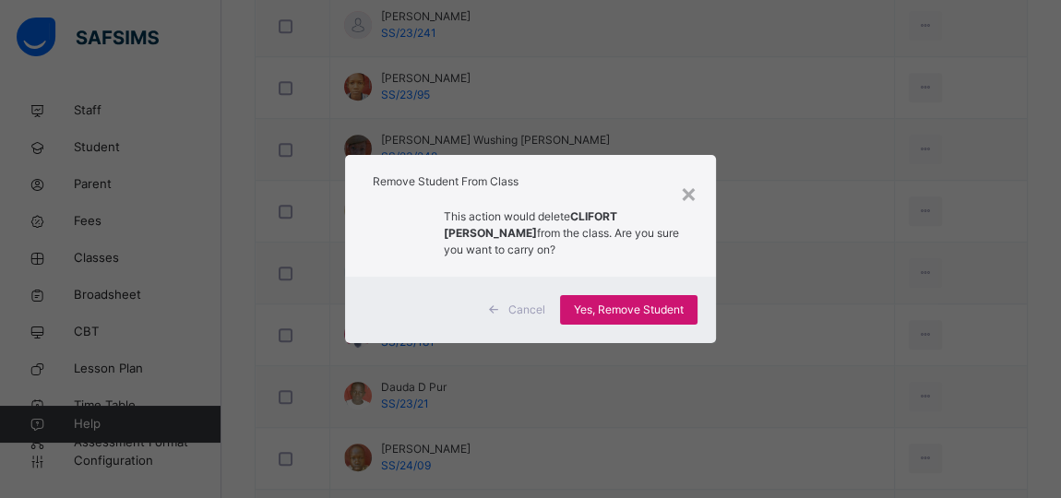
click at [659, 307] on span "Yes, Remove Student" at bounding box center [629, 310] width 110 height 17
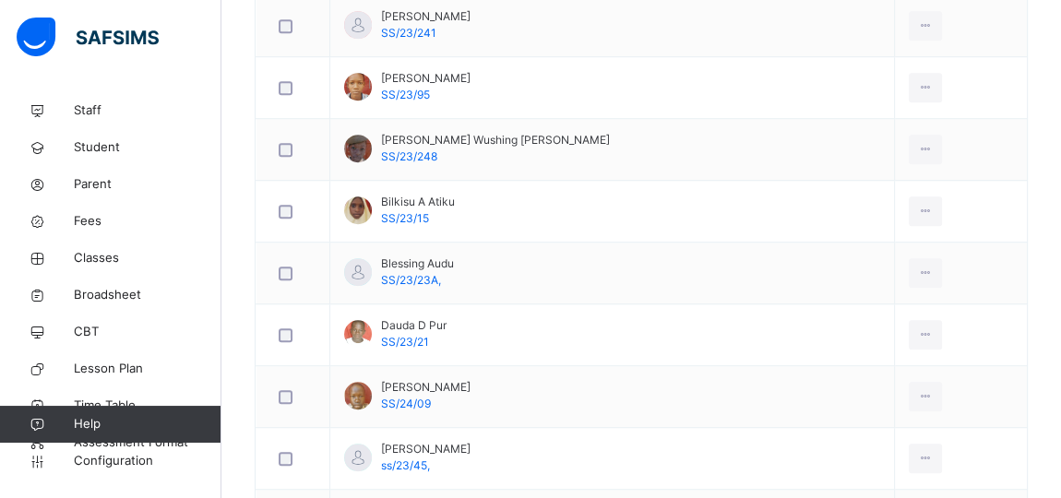
click at [0, 0] on div "Remove from Class" at bounding box center [0, 0] width 0 height 0
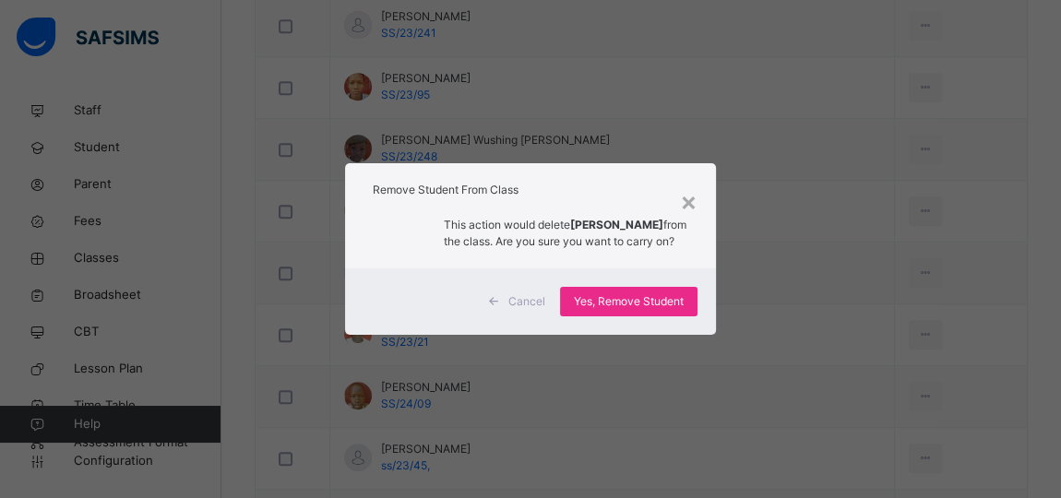
click at [838, 268] on div "× Remove Student From Class This action would delete [PERSON_NAME] from the cla…" at bounding box center [530, 249] width 1061 height 498
click at [637, 306] on span "Yes, Remove Student" at bounding box center [629, 301] width 110 height 17
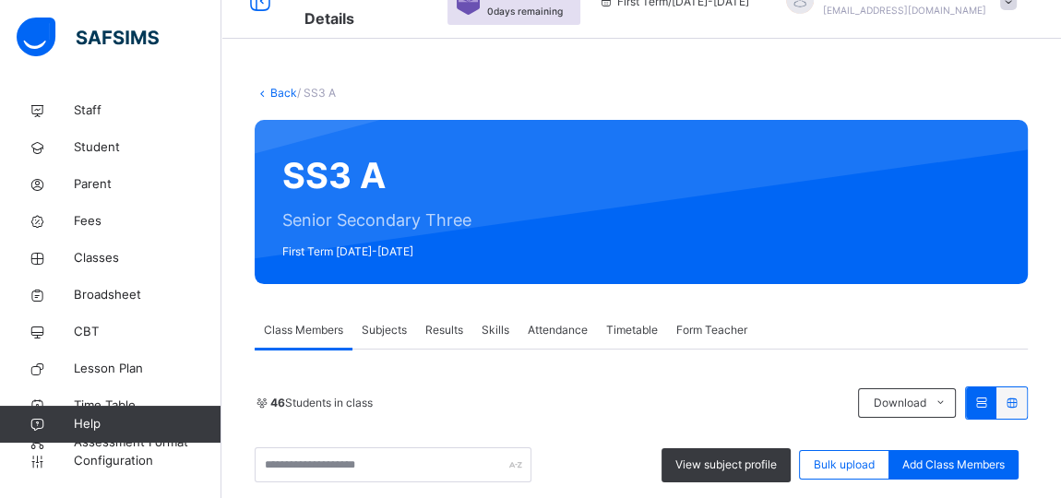
scroll to position [2466, 0]
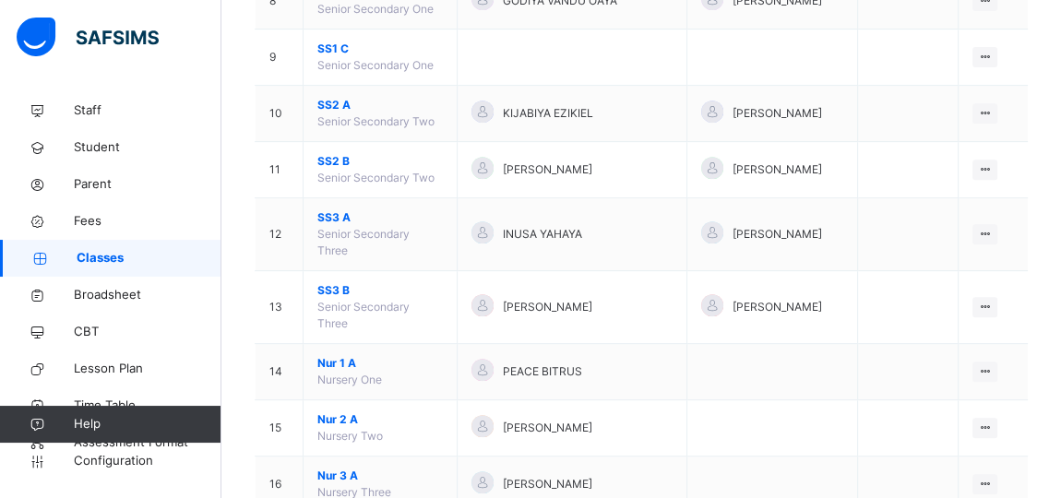
scroll to position [706, 0]
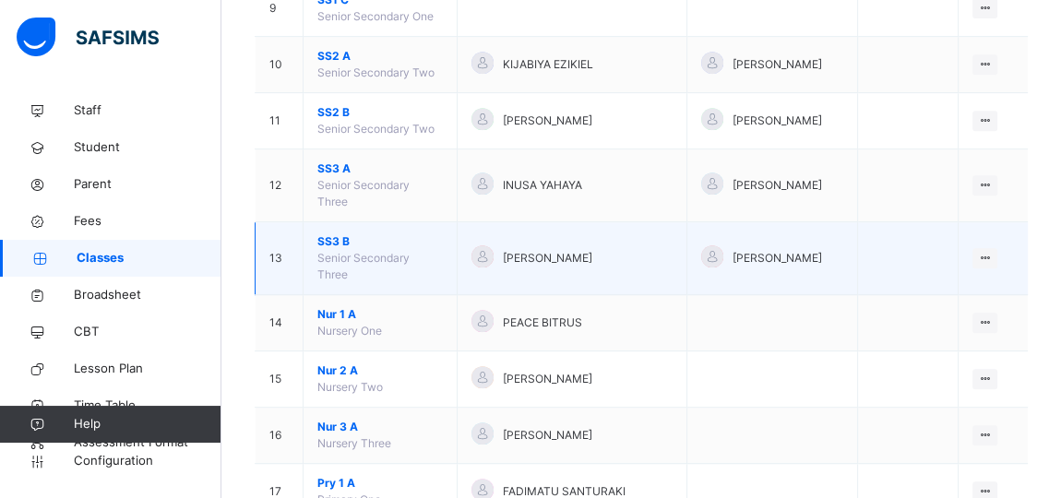
click at [330, 233] on span "SS3 B" at bounding box center [379, 241] width 125 height 17
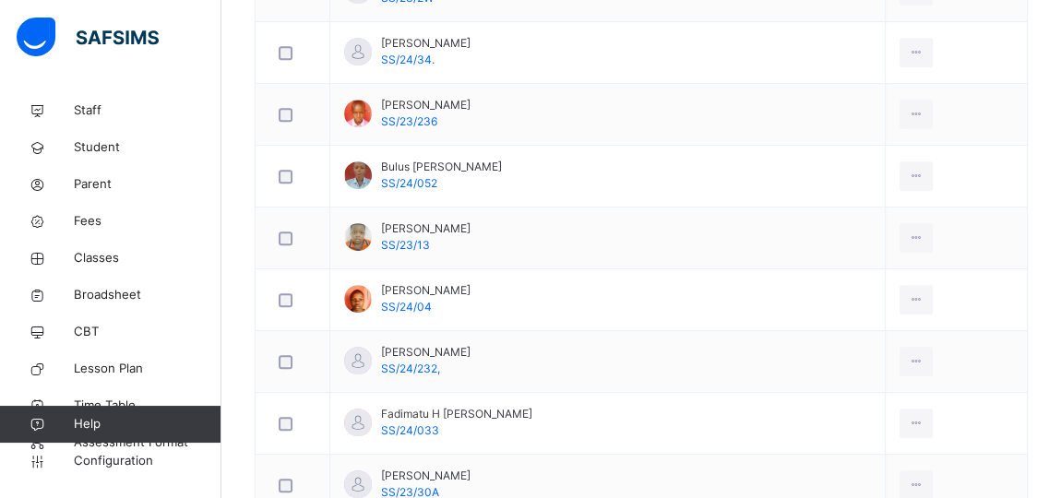
scroll to position [1125, 0]
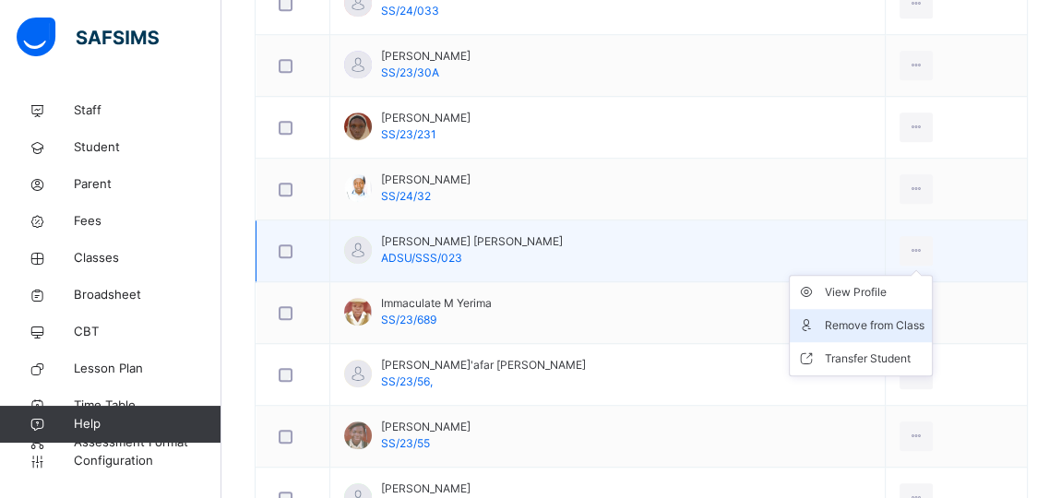
click at [865, 320] on div "Remove from Class" at bounding box center [875, 325] width 100 height 18
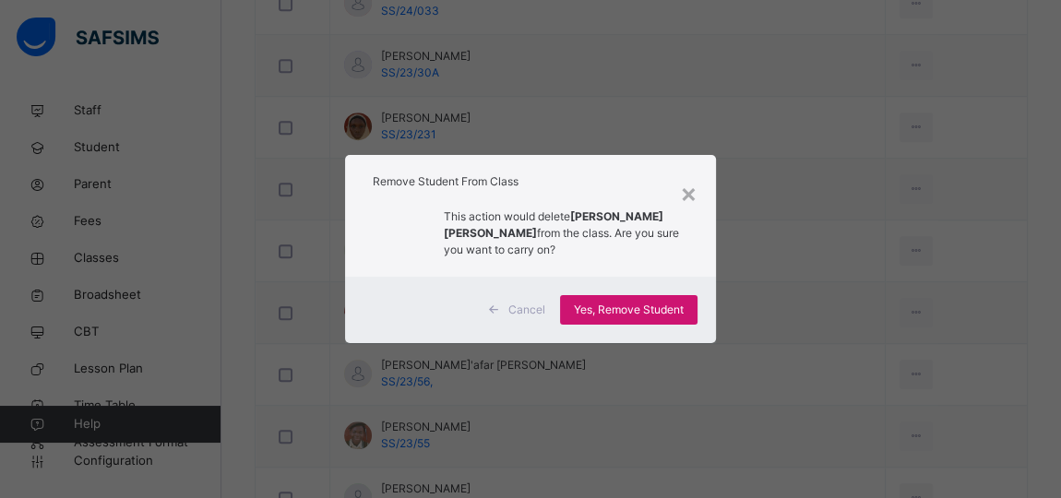
click at [645, 313] on span "Yes, Remove Student" at bounding box center [629, 310] width 110 height 17
click at [611, 302] on div "Yes, Remove Student" at bounding box center [628, 310] width 137 height 30
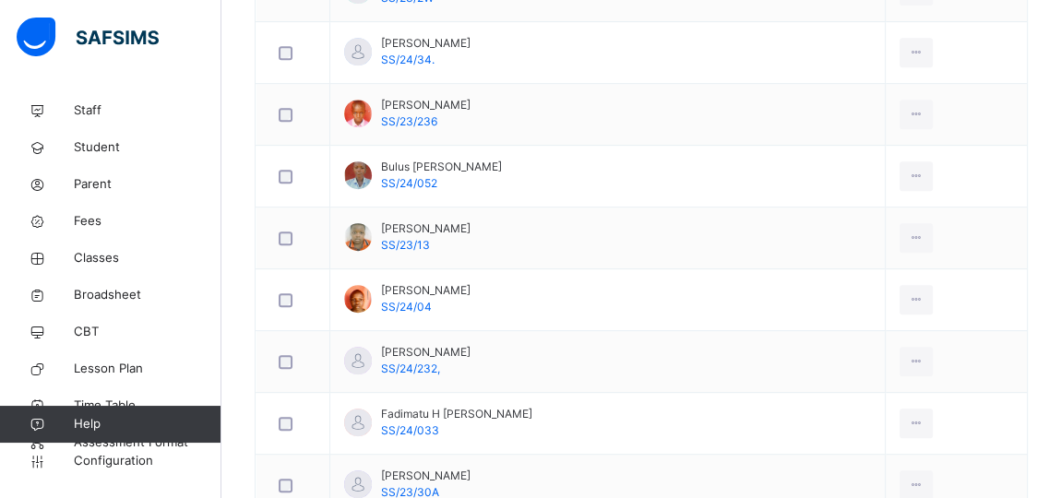
scroll to position [431, 0]
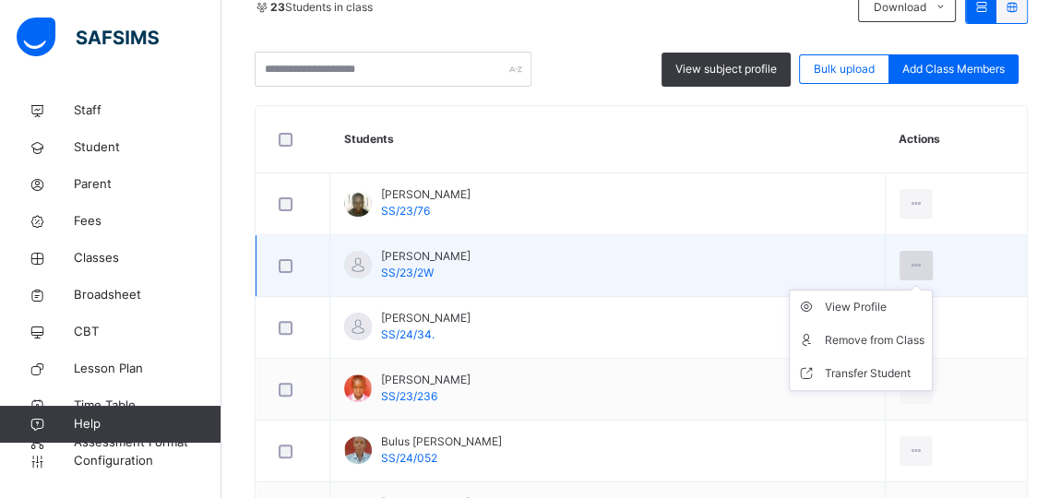
click at [908, 257] on icon at bounding box center [916, 265] width 16 height 17
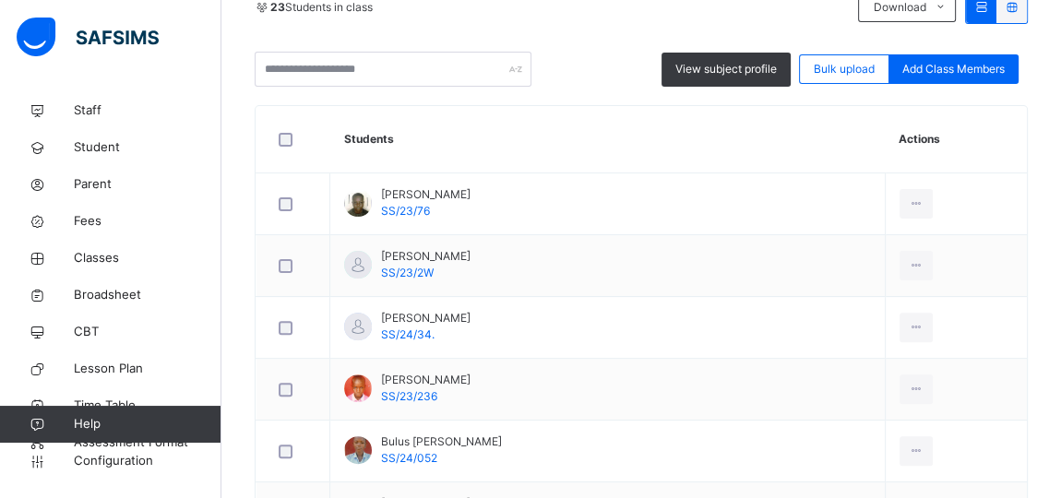
click at [0, 0] on div "Remove from Class" at bounding box center [0, 0] width 0 height 0
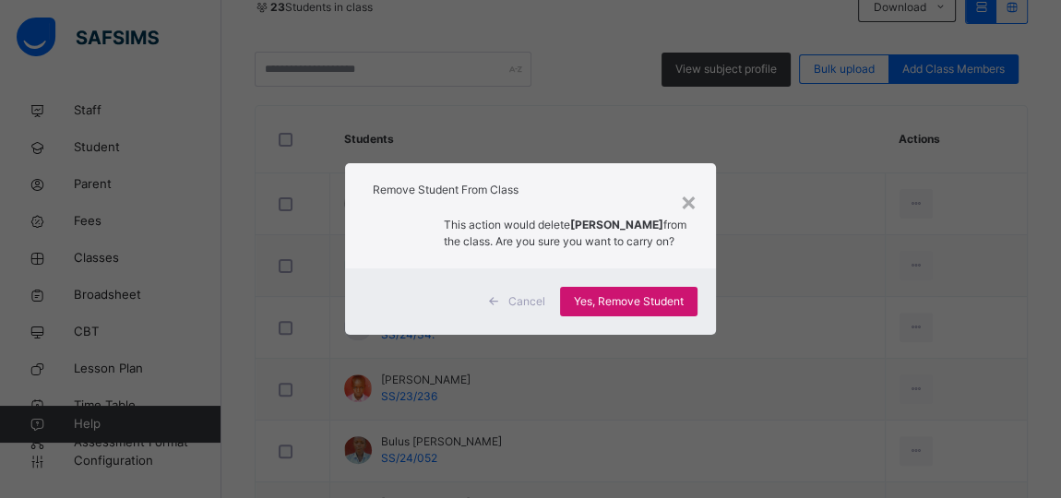
click at [642, 304] on span "Yes, Remove Student" at bounding box center [629, 301] width 110 height 17
click at [610, 310] on span "Yes, Remove Student" at bounding box center [629, 301] width 110 height 17
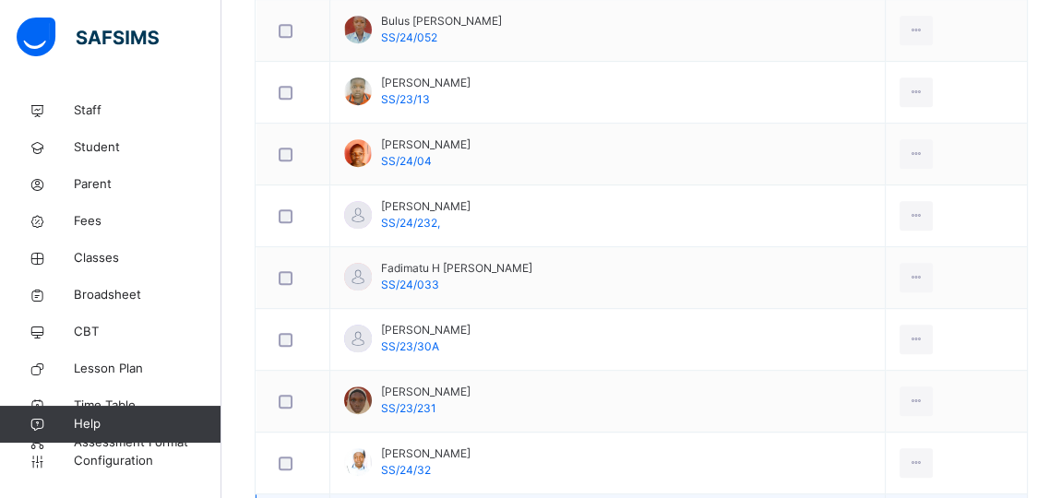
scroll to position [1293, 0]
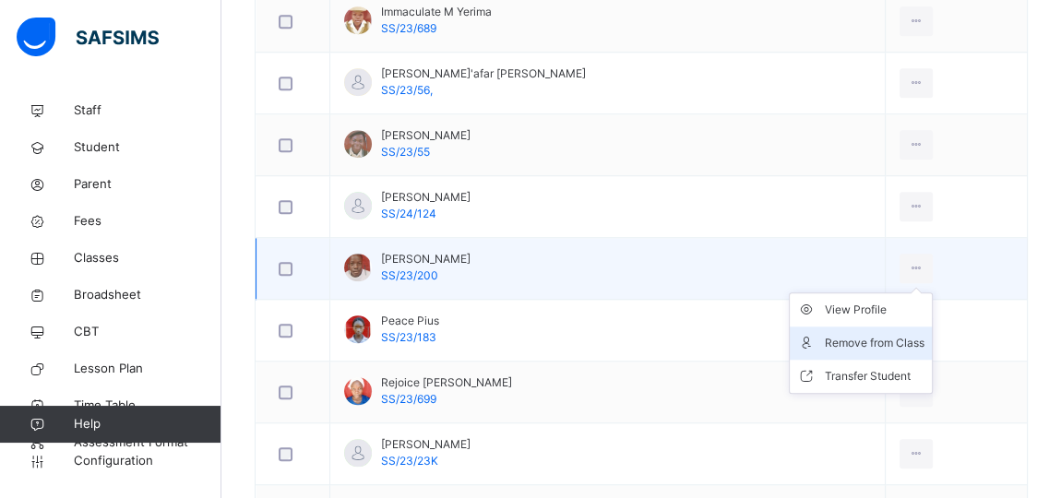
click at [867, 337] on div "Remove from Class" at bounding box center [875, 343] width 100 height 18
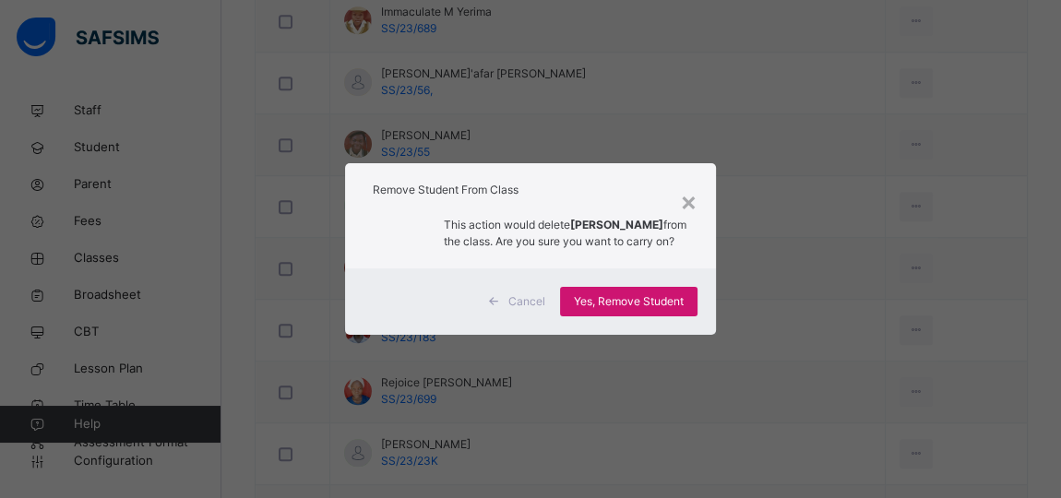
click at [650, 310] on span "Yes, Remove Student" at bounding box center [629, 301] width 110 height 17
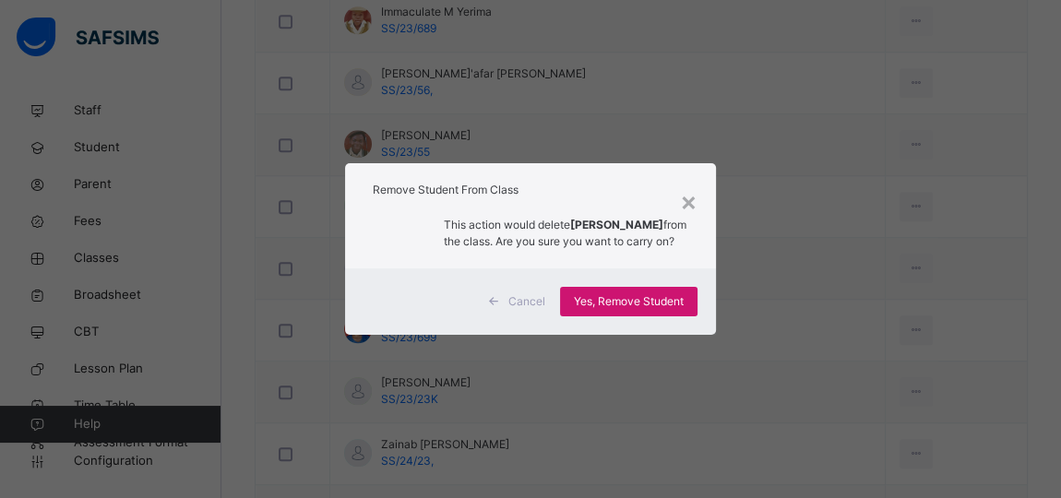
click at [650, 300] on span "Yes, Remove Student" at bounding box center [629, 301] width 110 height 17
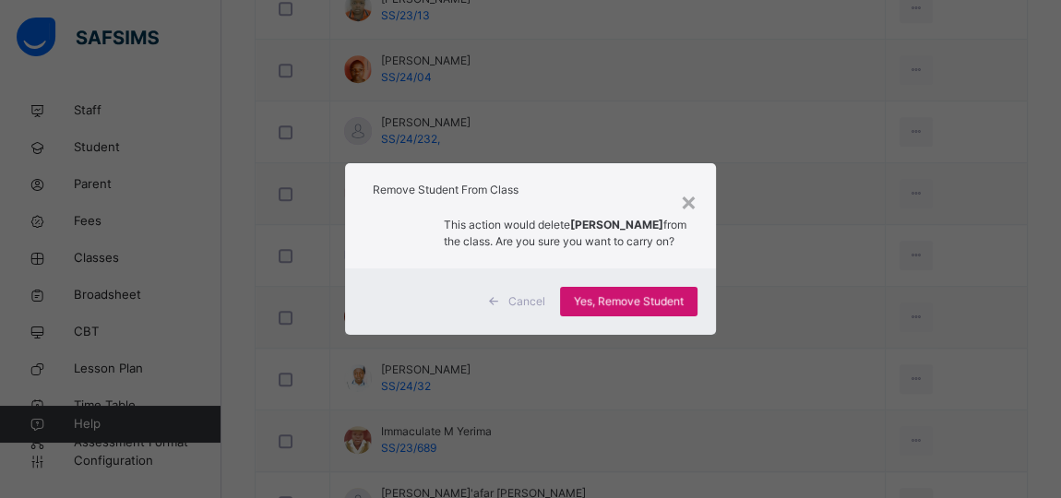
click at [650, 300] on span "Yes, Remove Student" at bounding box center [629, 301] width 110 height 17
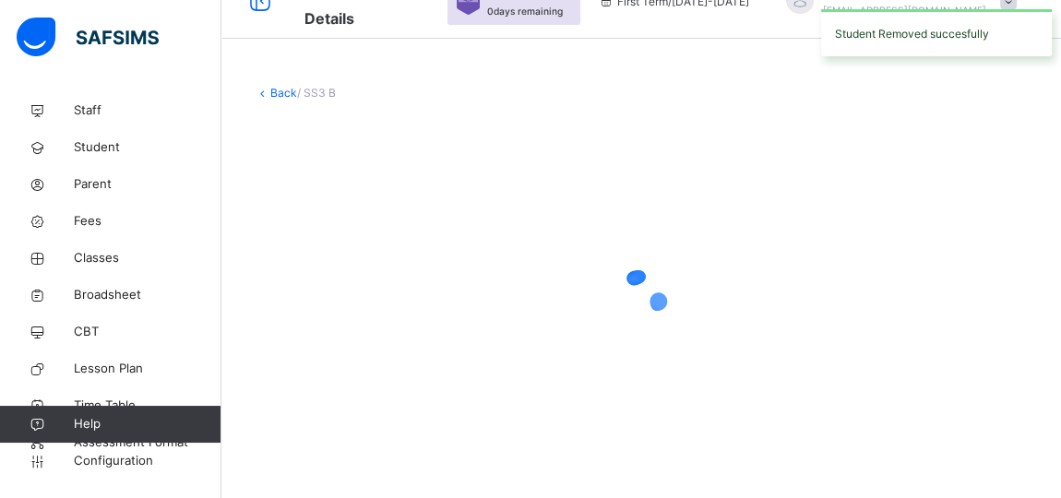
scroll to position [35, 0]
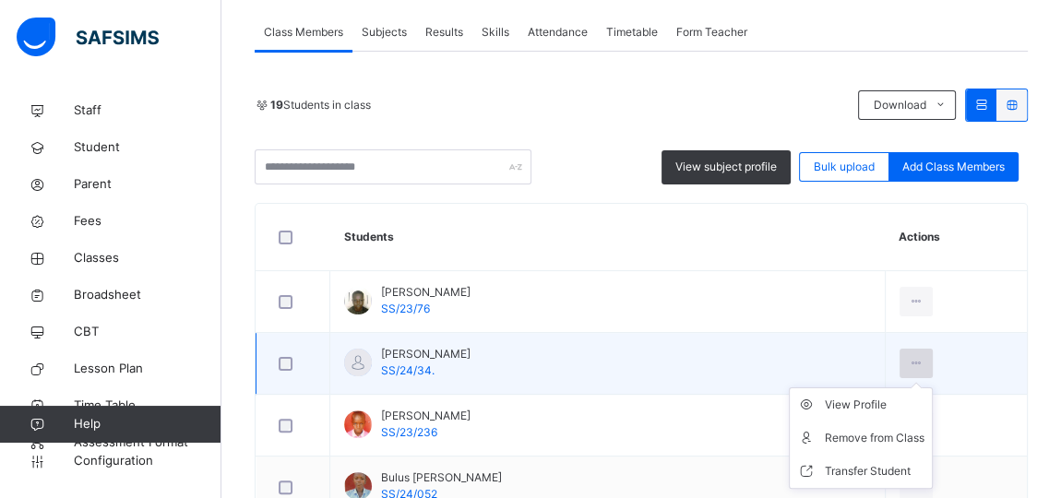
scroll to position [503, 0]
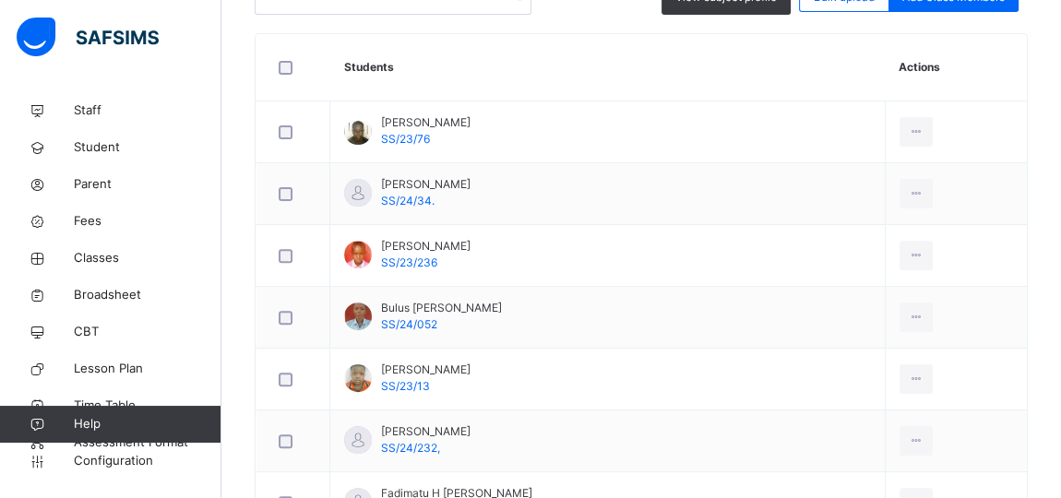
click at [0, 0] on div "Remove from Class" at bounding box center [0, 0] width 0 height 0
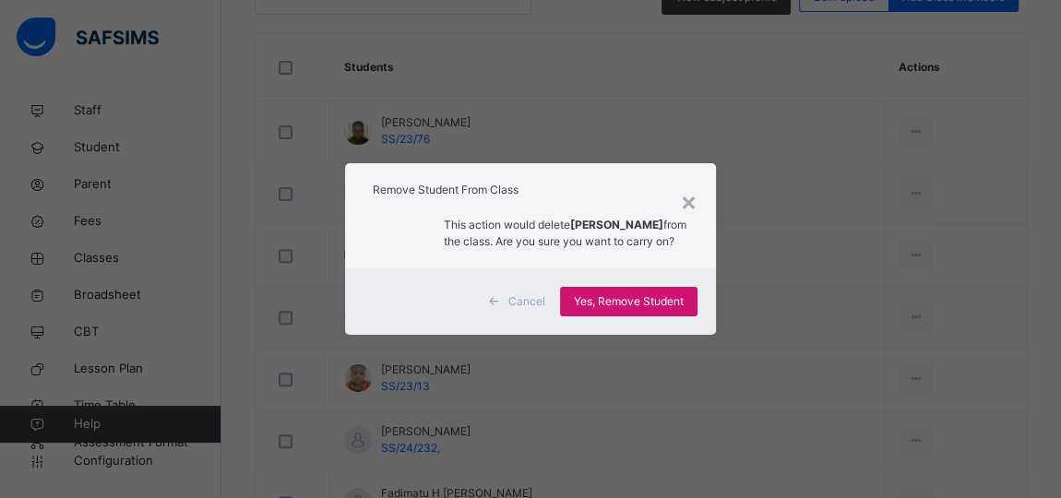
click at [656, 308] on span "Yes, Remove Student" at bounding box center [629, 301] width 110 height 17
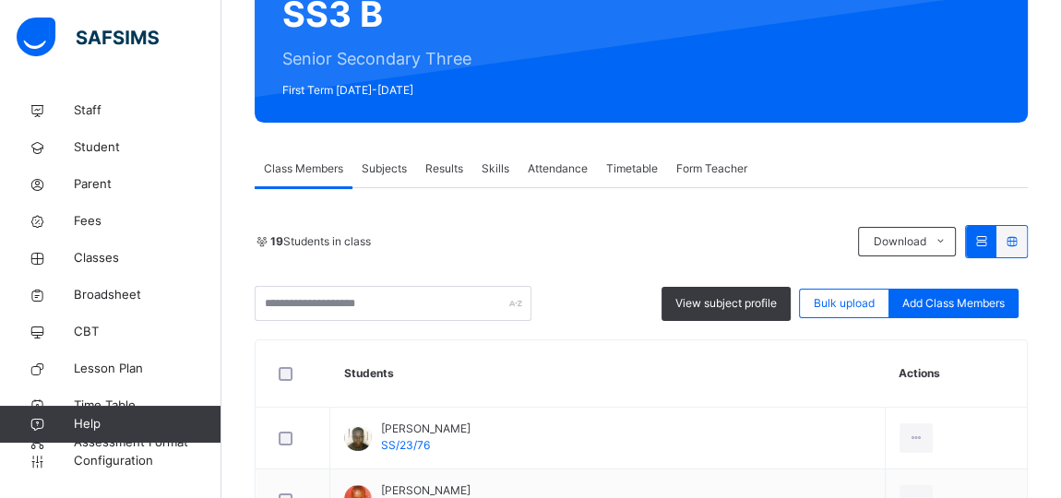
scroll to position [167, 0]
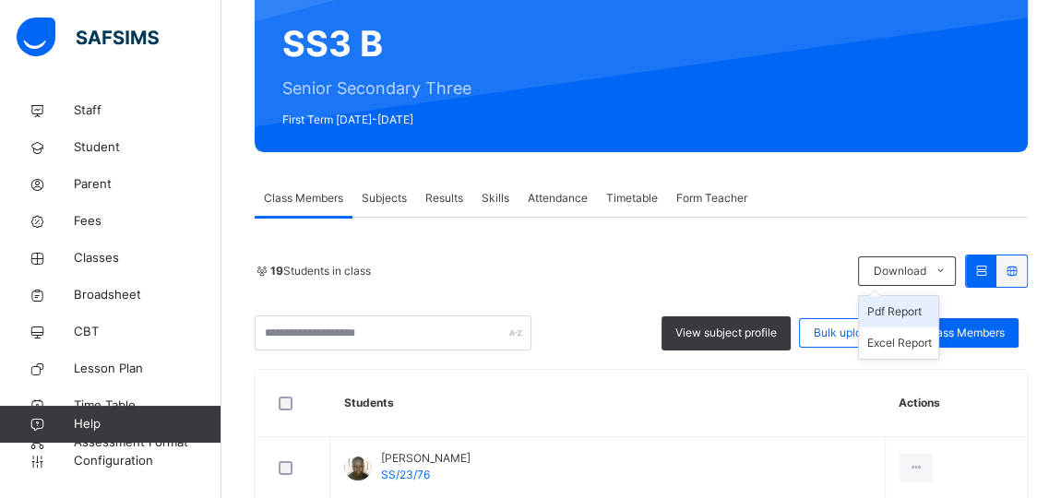
click at [914, 308] on li "Pdf Report" at bounding box center [898, 311] width 79 height 31
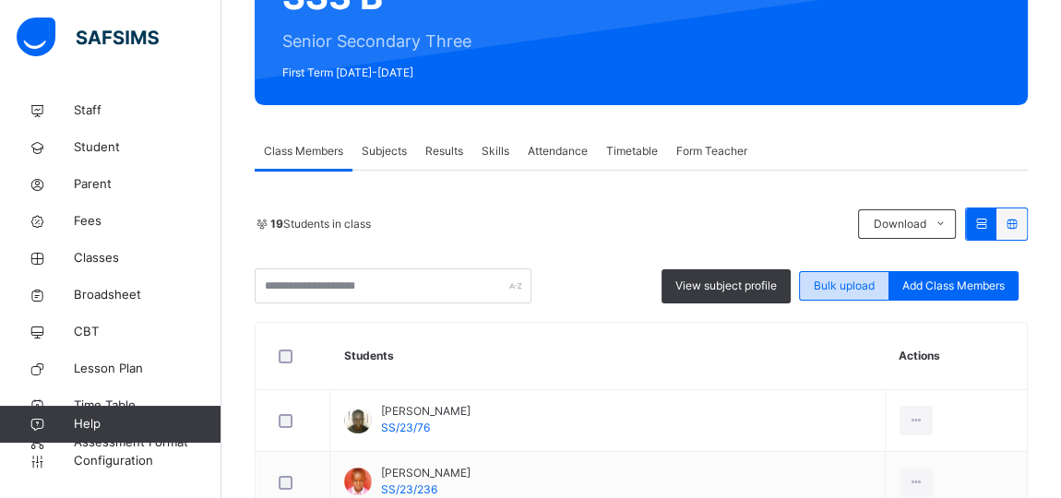
scroll to position [251, 0]
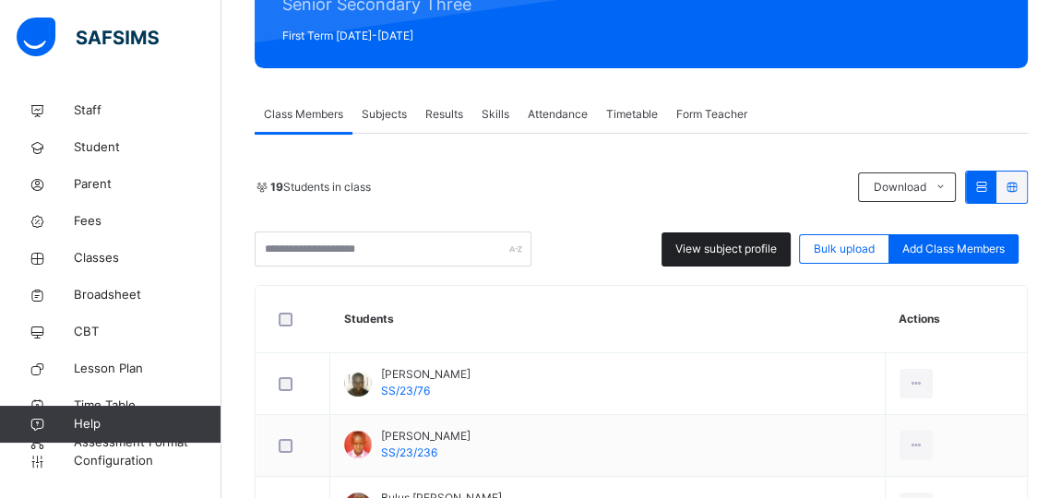
click at [753, 247] on span "View subject profile" at bounding box center [725, 249] width 101 height 17
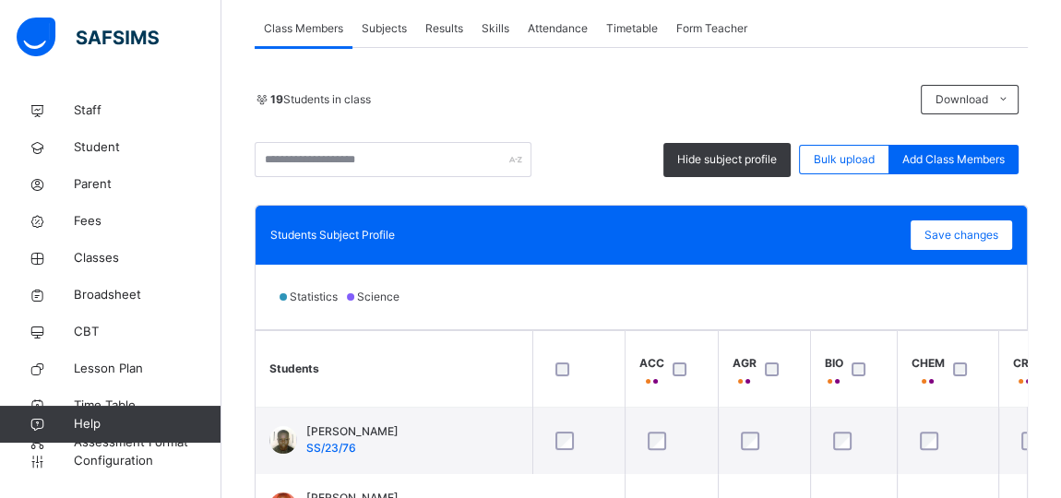
scroll to position [182, 0]
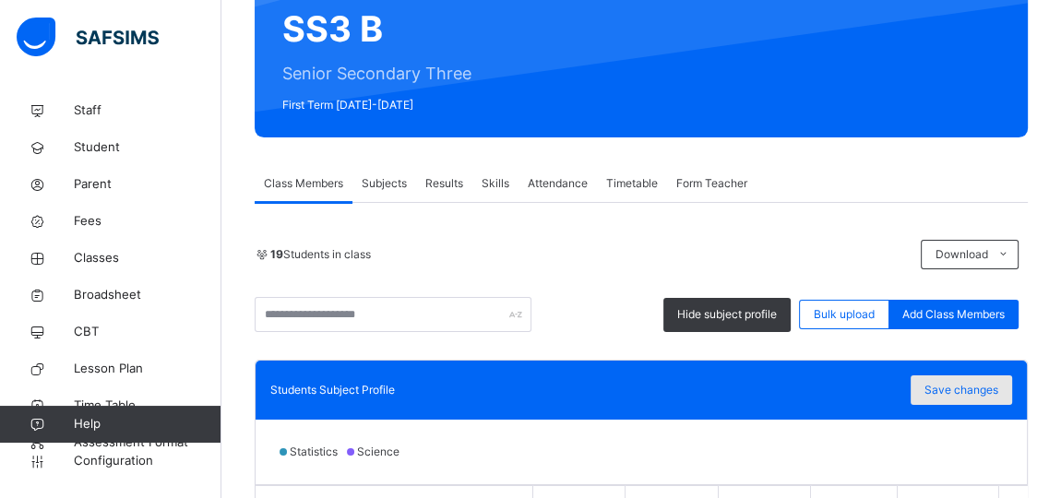
click at [969, 393] on span "Save changes" at bounding box center [961, 390] width 74 height 17
click at [93, 295] on span "Broadsheet" at bounding box center [148, 295] width 148 height 18
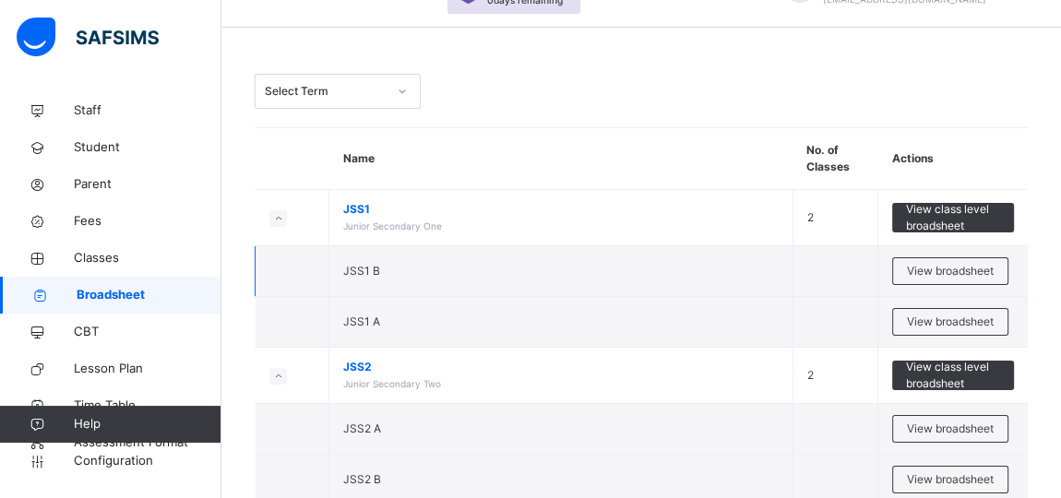
scroll to position [83, 0]
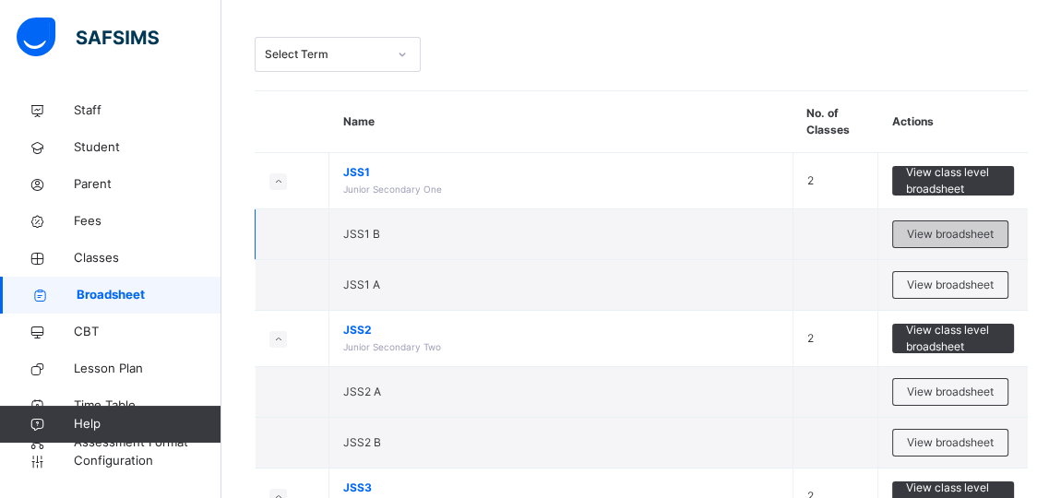
click at [953, 235] on span "View broadsheet" at bounding box center [950, 234] width 87 height 17
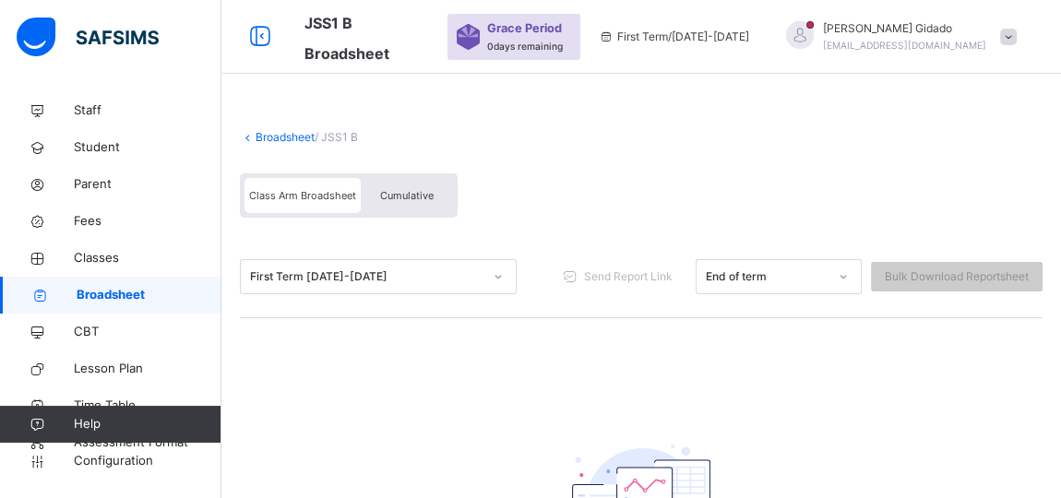
click at [257, 133] on link "Broadsheet" at bounding box center [284, 137] width 59 height 14
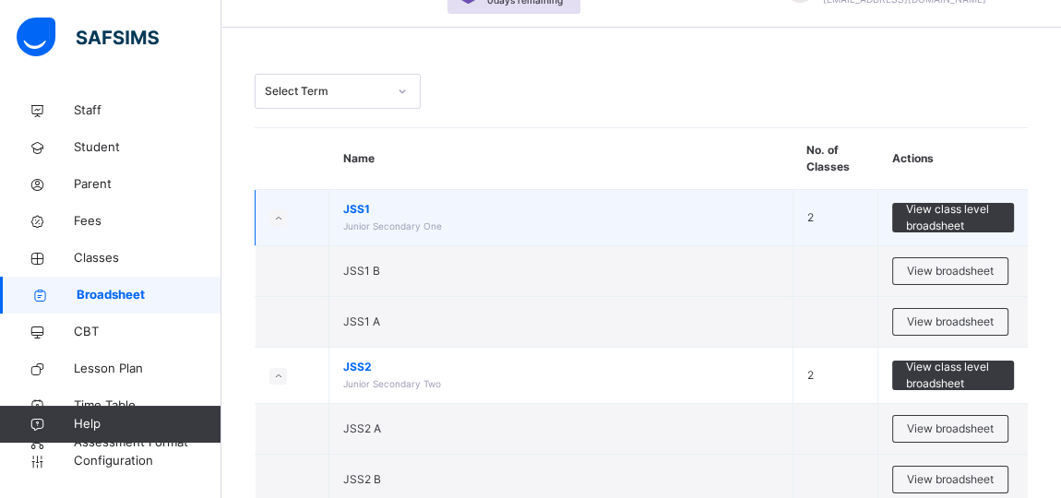
scroll to position [83, 0]
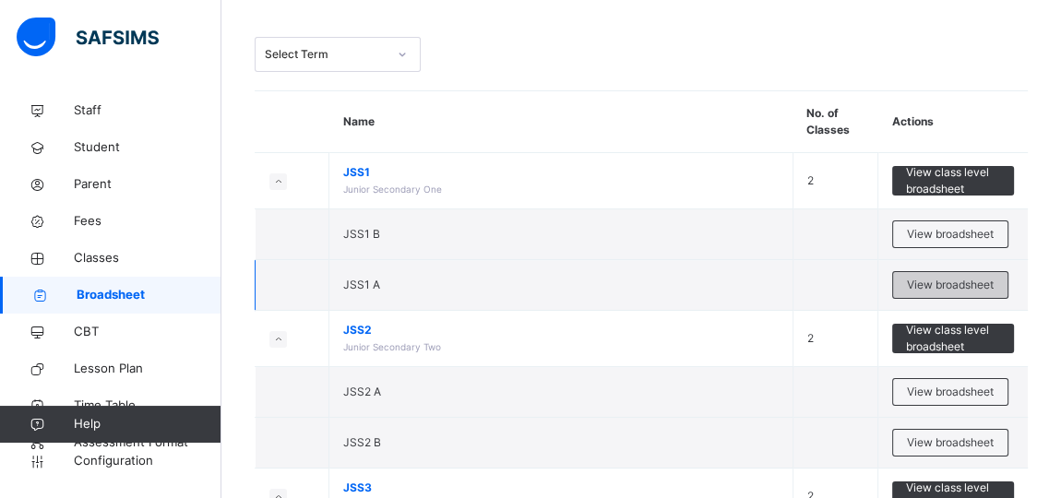
click at [956, 282] on span "View broadsheet" at bounding box center [950, 285] width 87 height 17
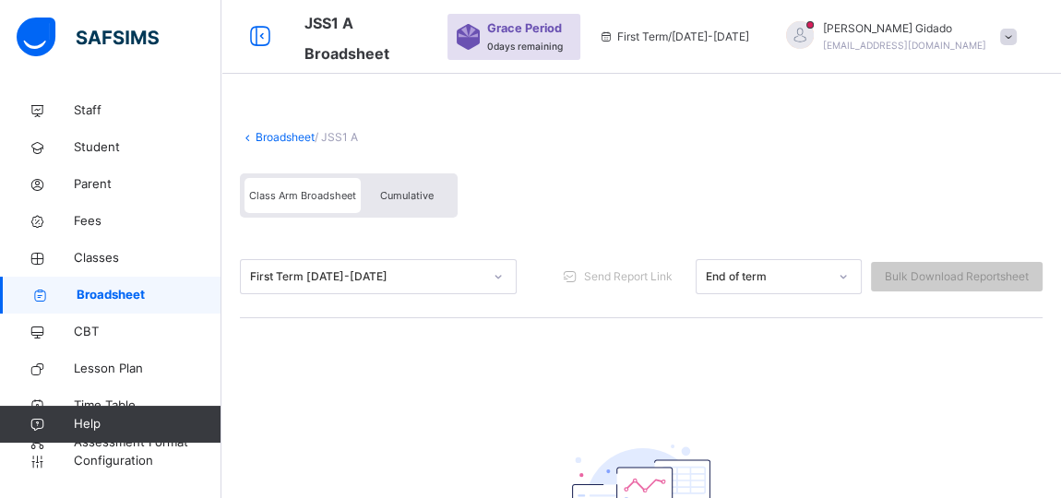
click at [257, 135] on link "Broadsheet" at bounding box center [284, 137] width 59 height 14
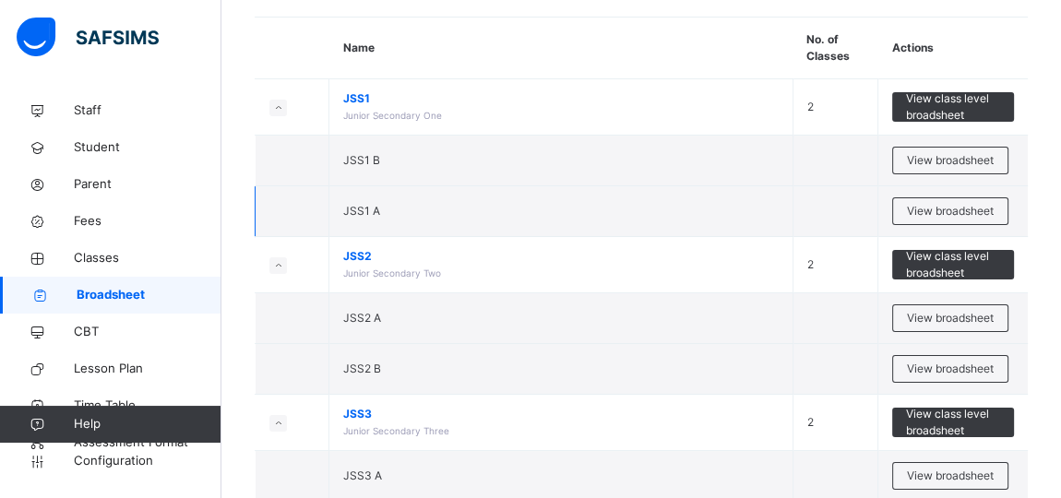
scroll to position [167, 0]
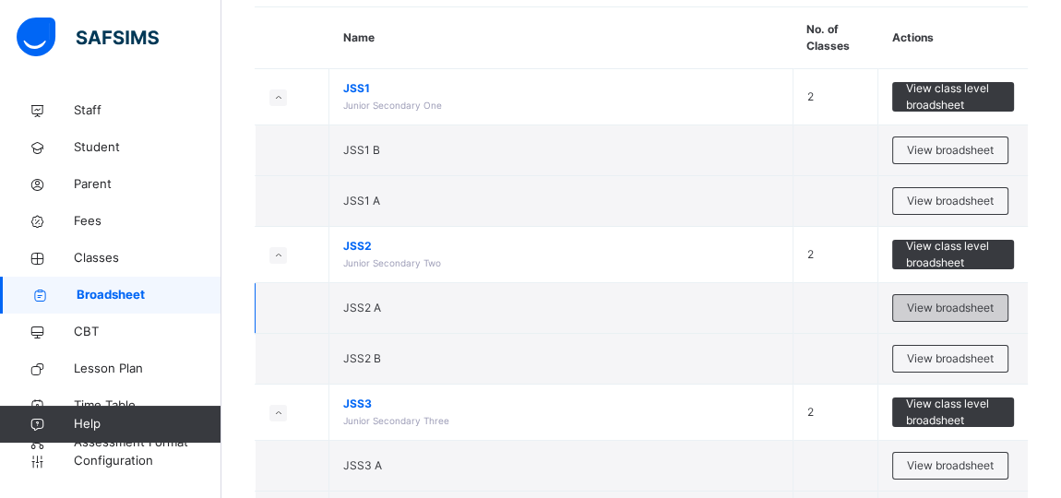
click at [933, 312] on span "View broadsheet" at bounding box center [950, 308] width 87 height 17
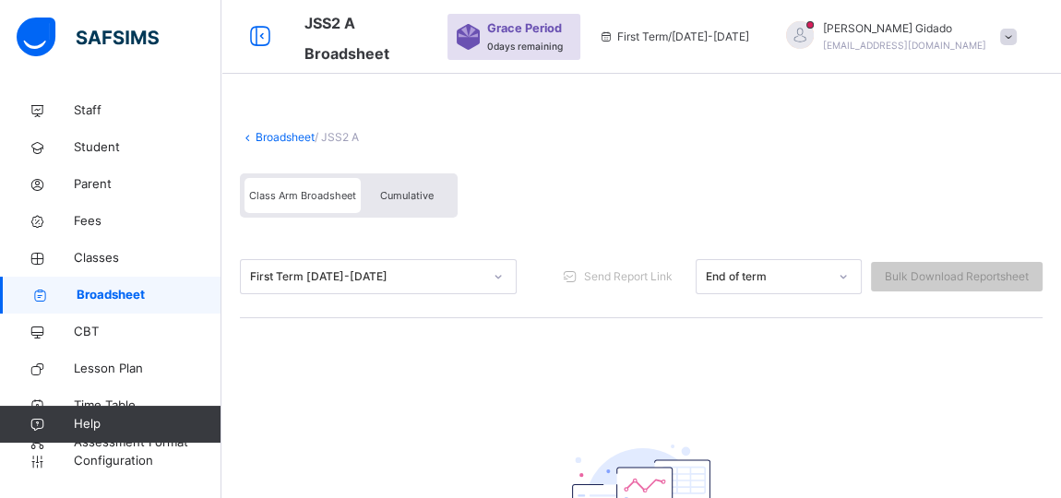
click at [268, 139] on link "Broadsheet" at bounding box center [284, 137] width 59 height 14
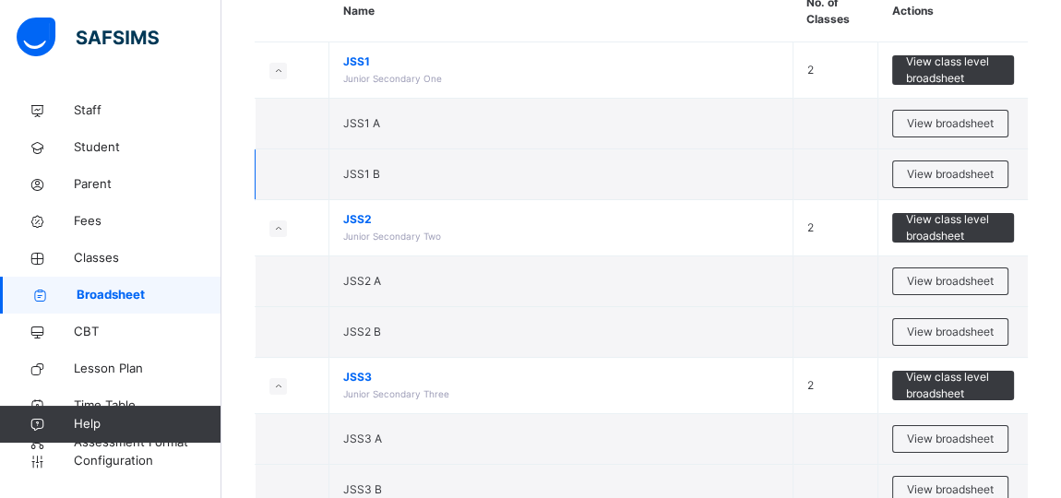
scroll to position [251, 0]
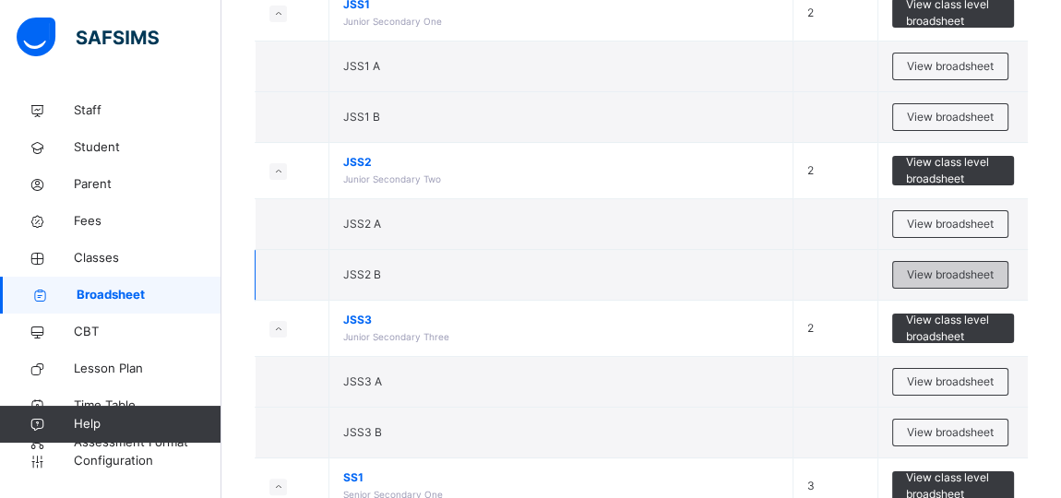
click at [952, 273] on span "View broadsheet" at bounding box center [950, 275] width 87 height 17
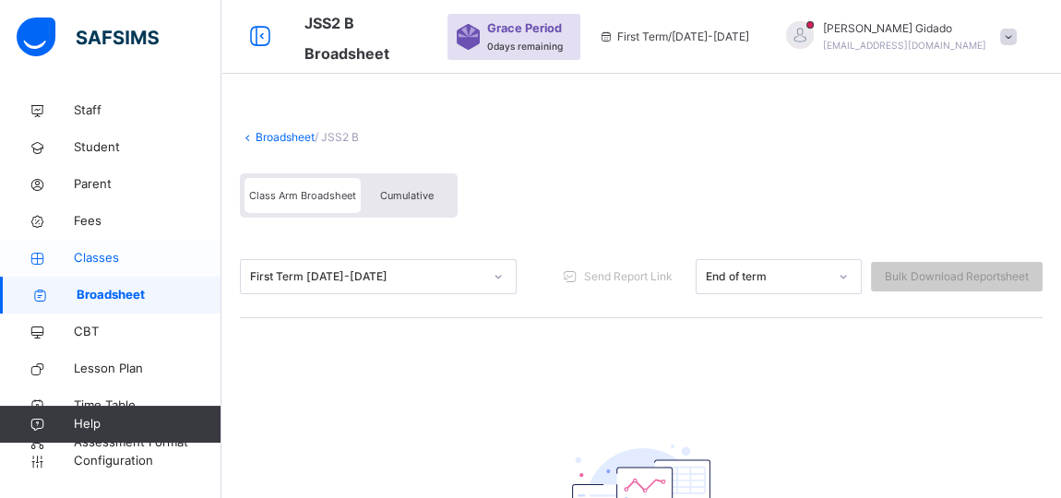
click at [93, 252] on span "Classes" at bounding box center [148, 258] width 148 height 18
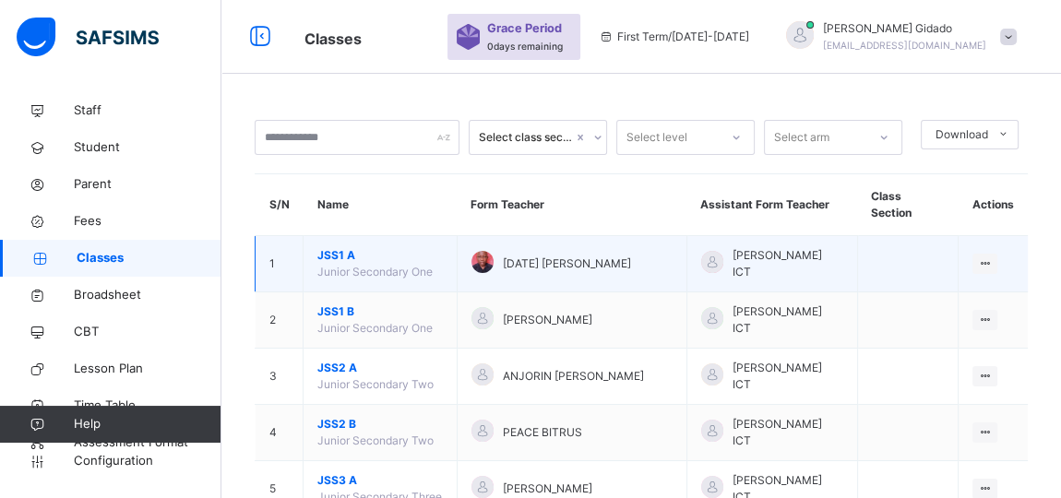
click at [334, 247] on span "JSS1 A" at bounding box center [379, 255] width 125 height 17
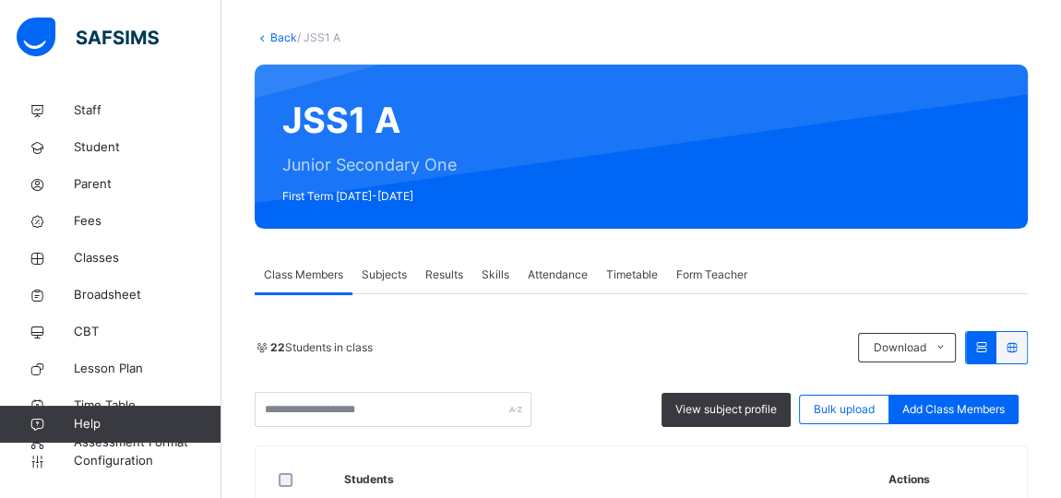
scroll to position [167, 0]
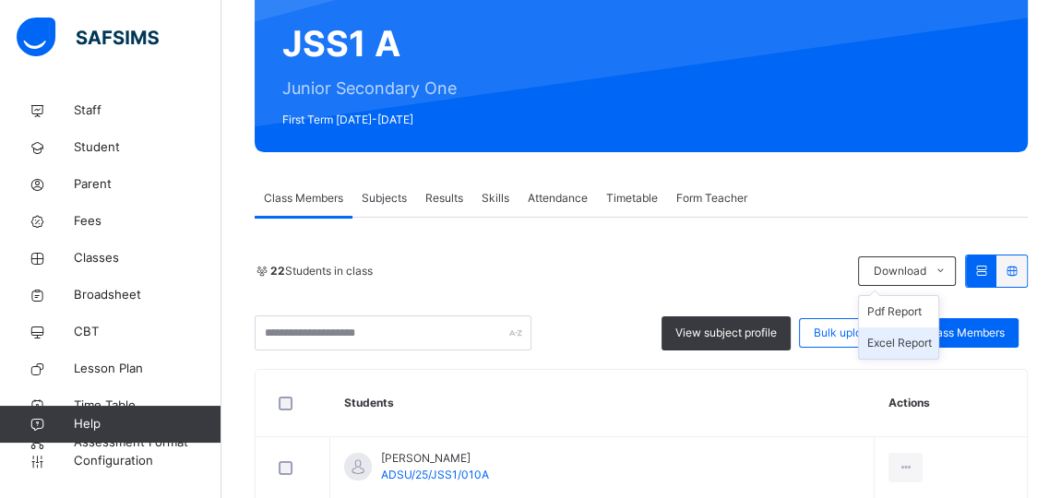
click at [916, 336] on li "Excel Report" at bounding box center [898, 342] width 79 height 31
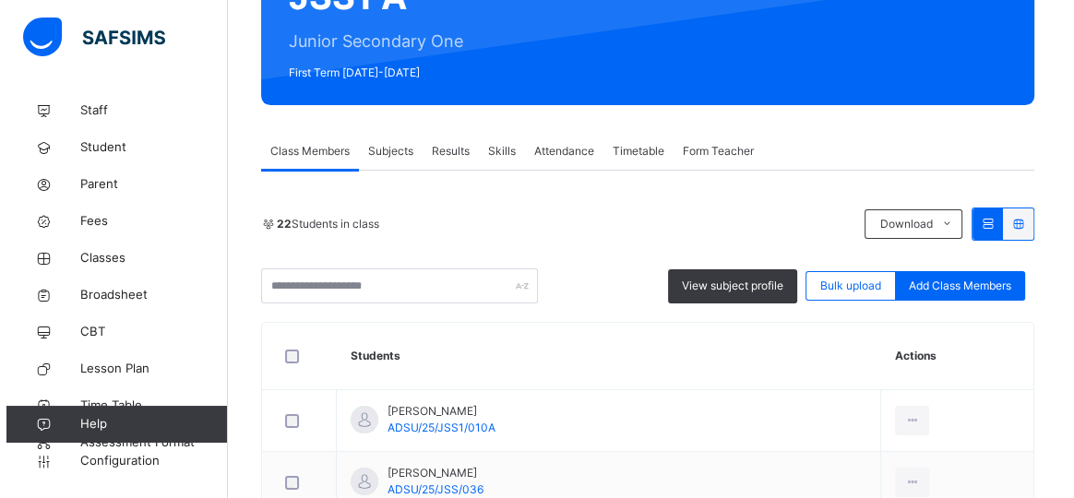
scroll to position [251, 0]
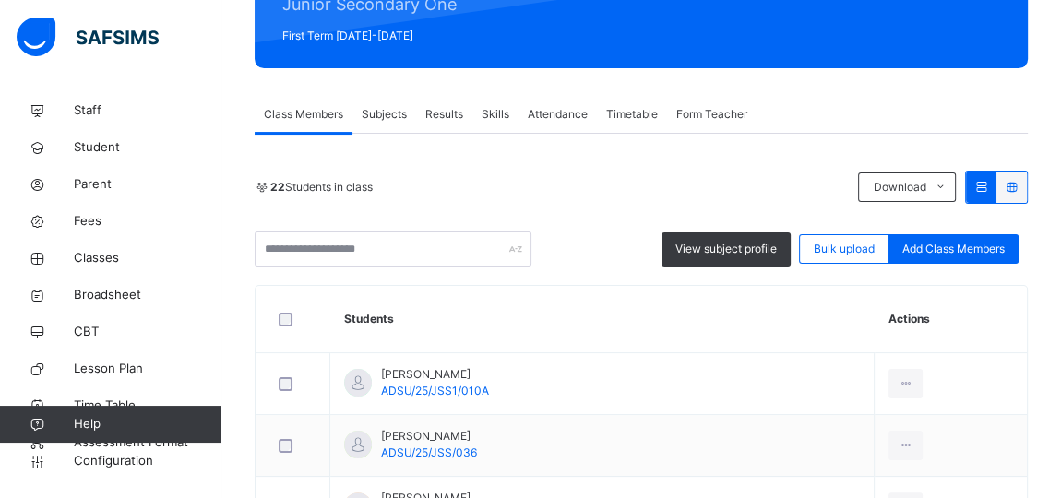
click at [384, 111] on span "Subjects" at bounding box center [384, 114] width 45 height 17
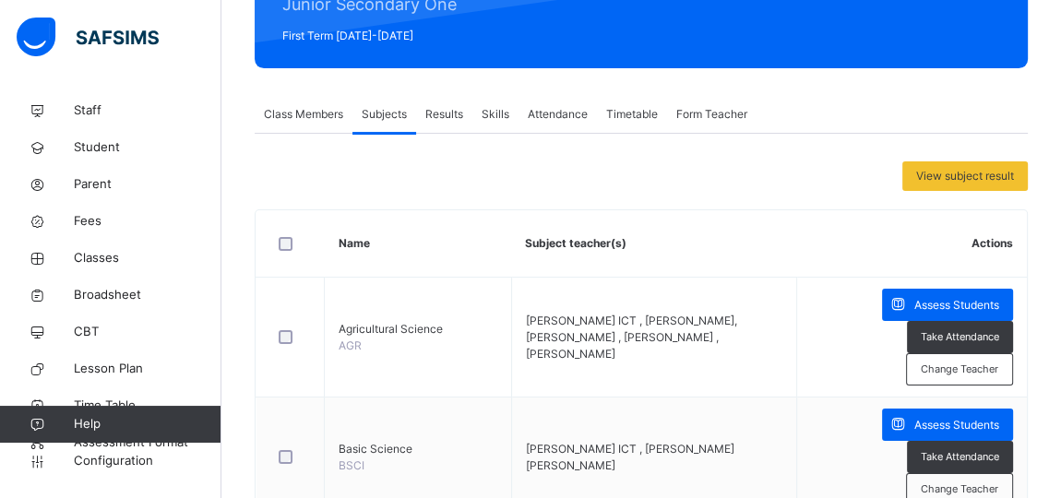
click at [318, 113] on span "Class Members" at bounding box center [303, 114] width 79 height 17
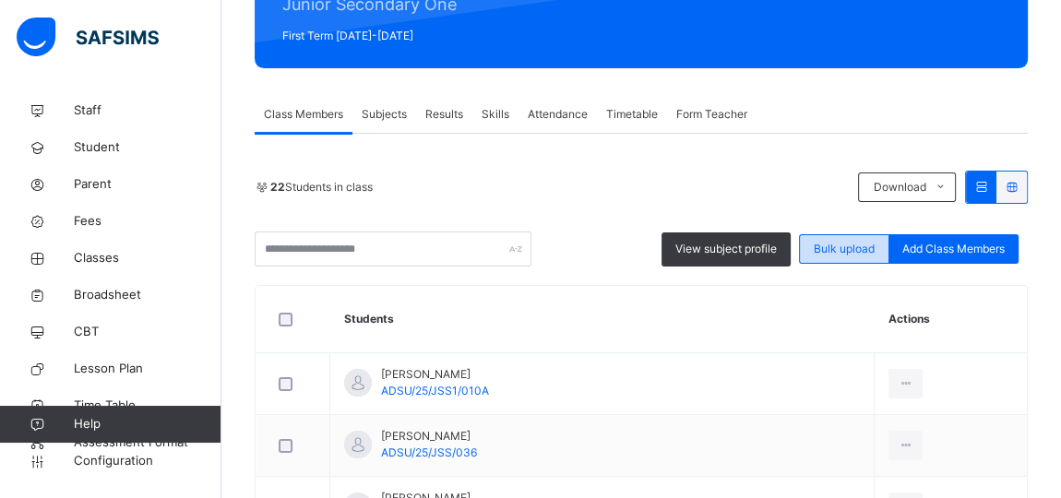
click at [853, 251] on span "Bulk upload" at bounding box center [843, 249] width 61 height 17
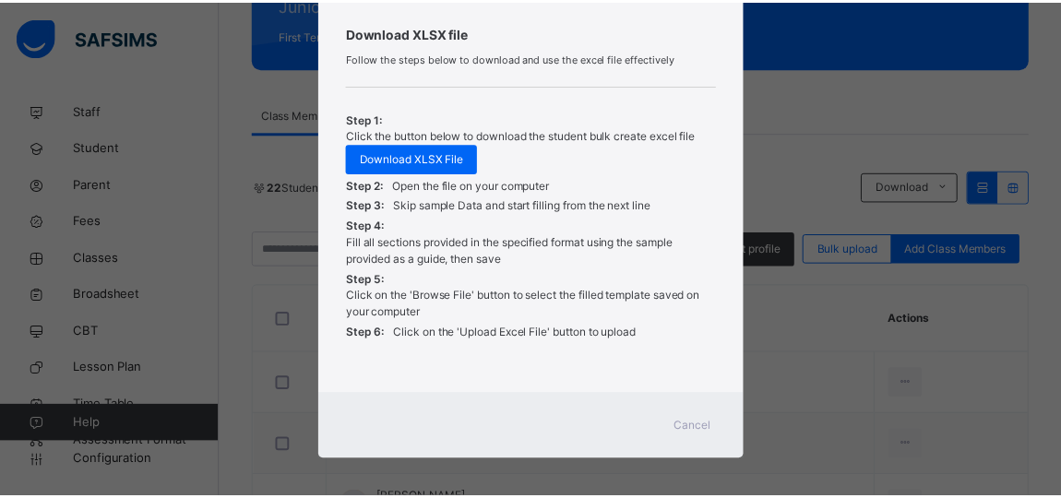
scroll to position [627, 0]
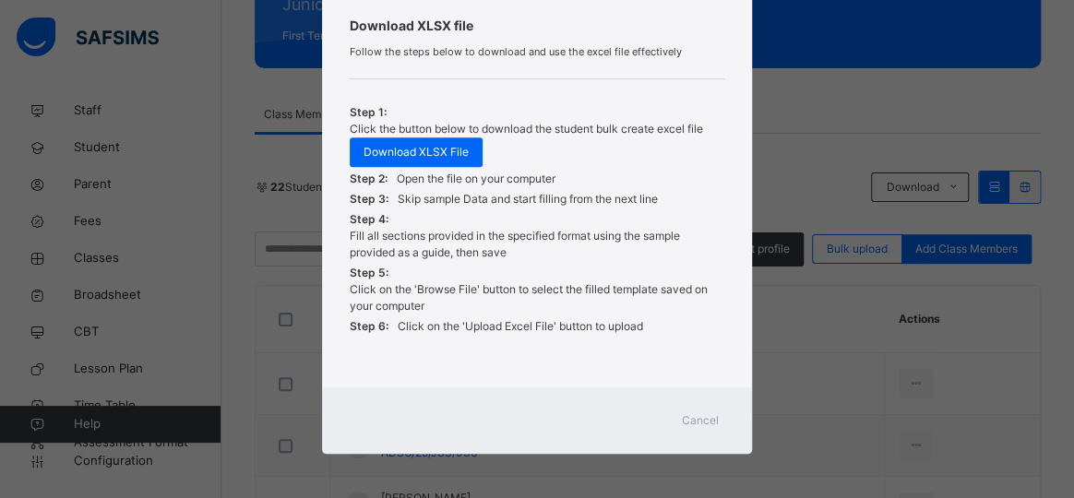
click at [686, 416] on span "Cancel" at bounding box center [700, 420] width 37 height 17
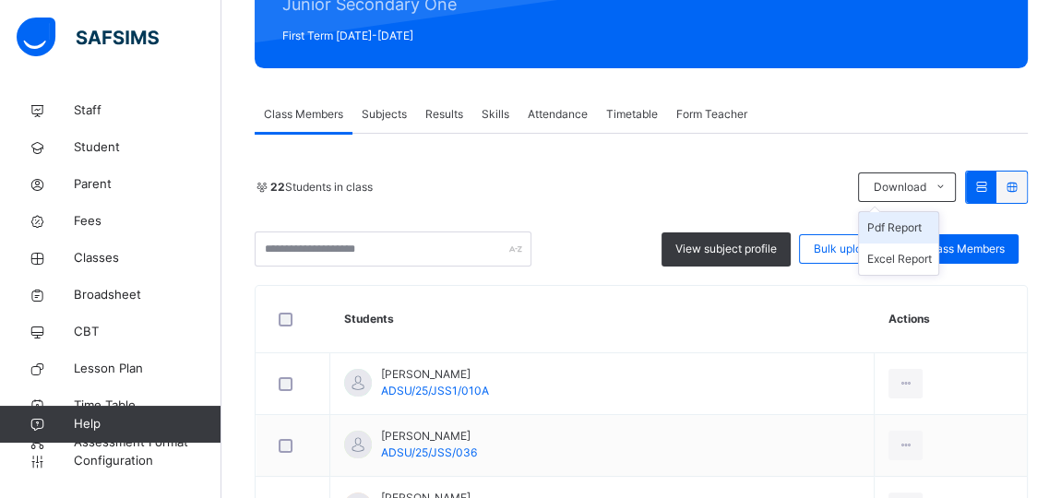
click at [916, 225] on li "Pdf Report" at bounding box center [898, 227] width 79 height 31
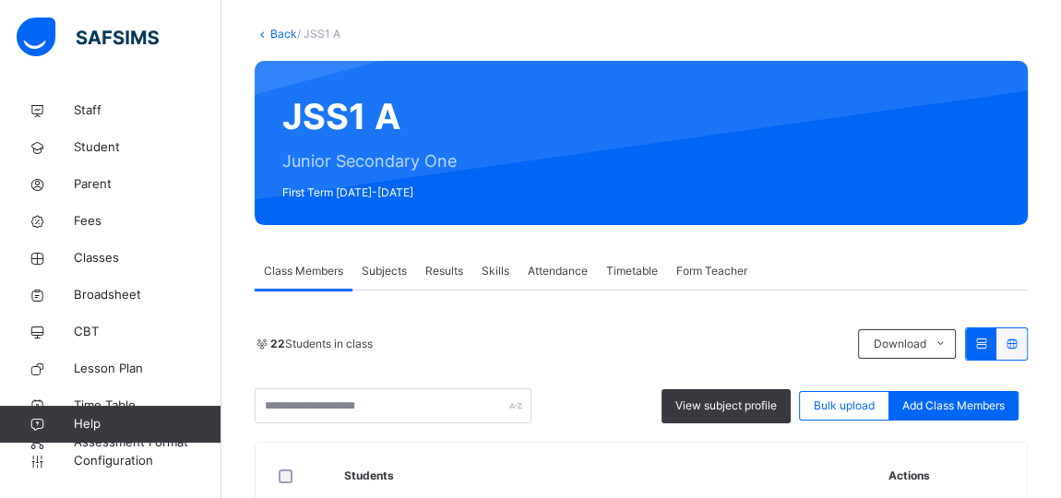
scroll to position [83, 0]
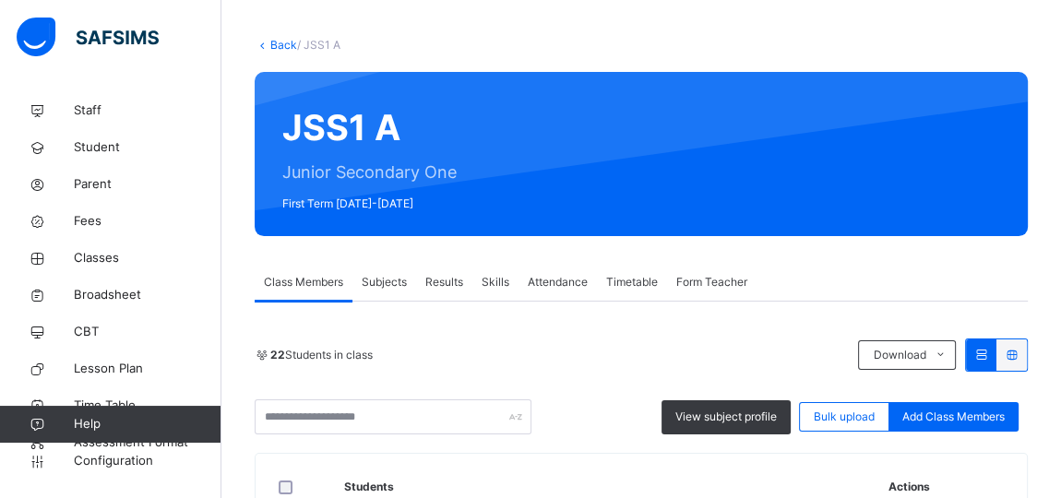
click at [275, 42] on link "Back" at bounding box center [283, 45] width 27 height 14
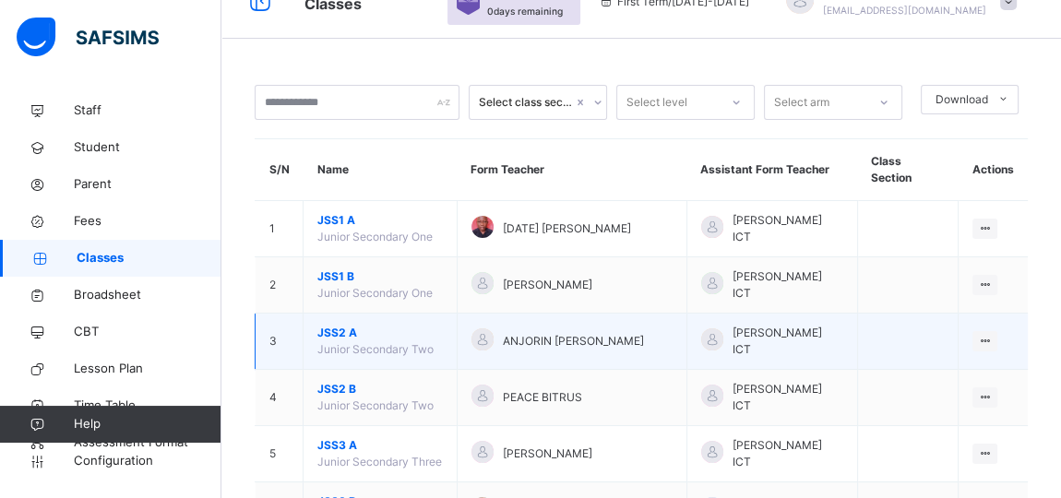
scroll to position [83, 0]
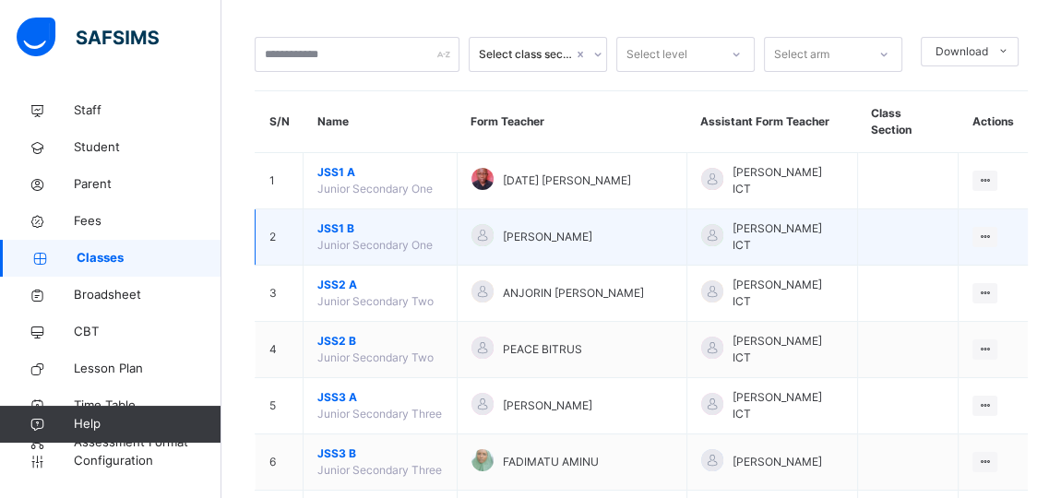
click at [341, 220] on span "JSS1 B" at bounding box center [379, 228] width 125 height 17
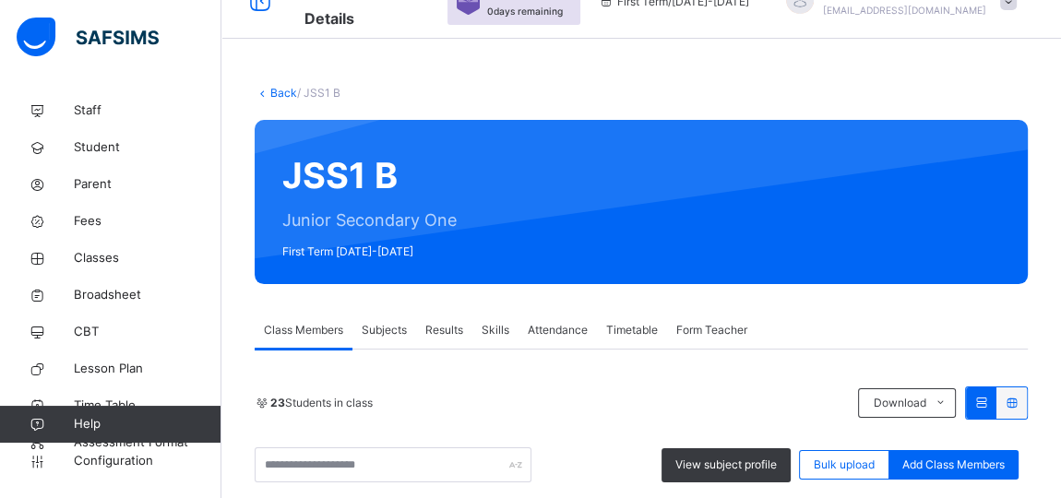
scroll to position [83, 0]
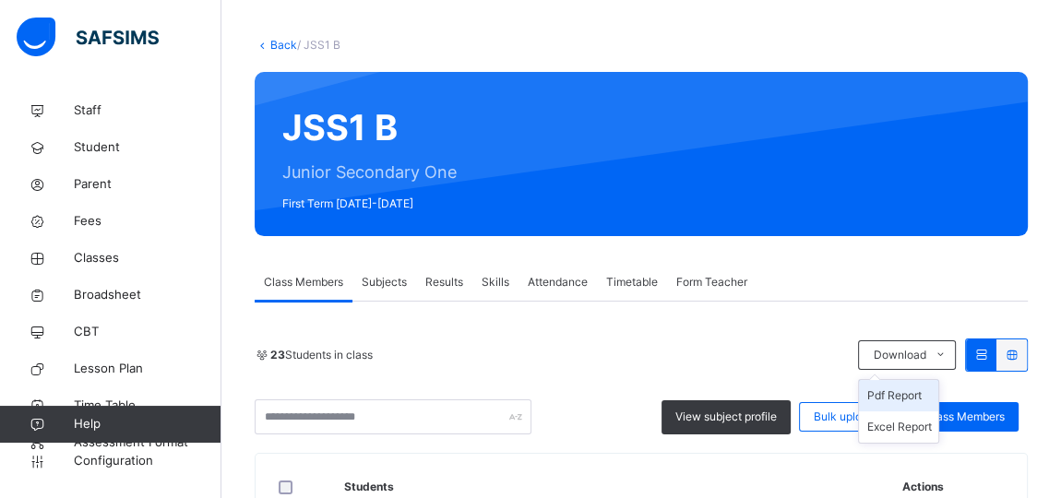
click at [908, 391] on li "Pdf Report" at bounding box center [898, 395] width 79 height 31
click at [273, 40] on link "Back" at bounding box center [283, 45] width 27 height 14
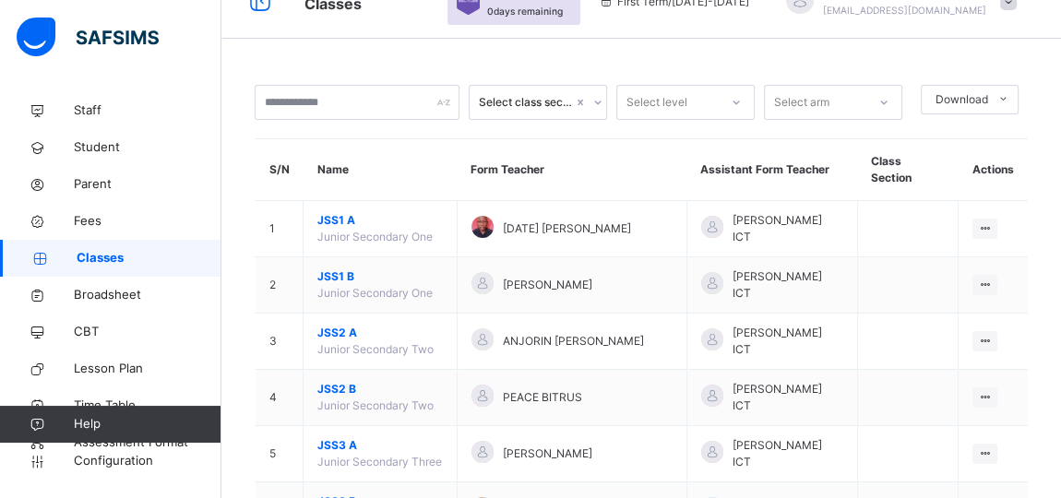
scroll to position [83, 0]
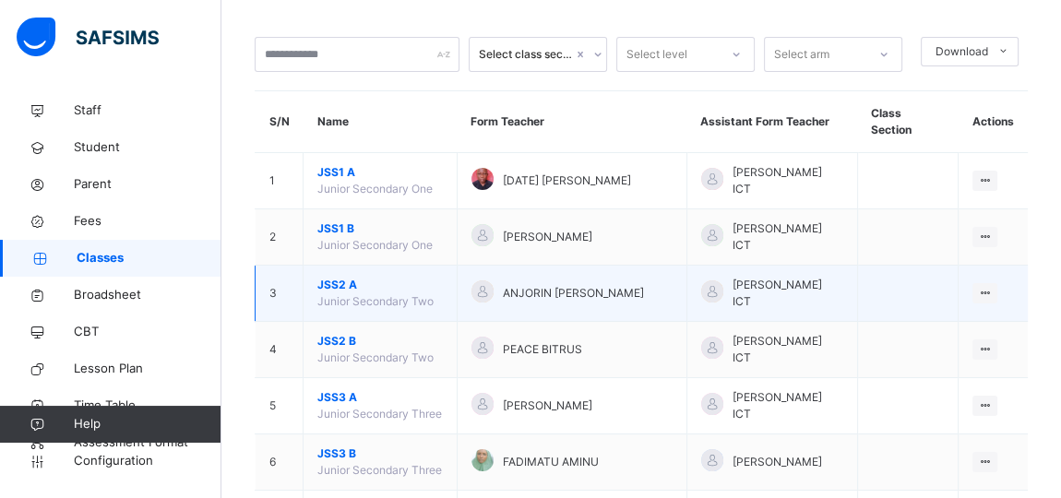
click at [347, 277] on span "JSS2 A" at bounding box center [379, 285] width 125 height 17
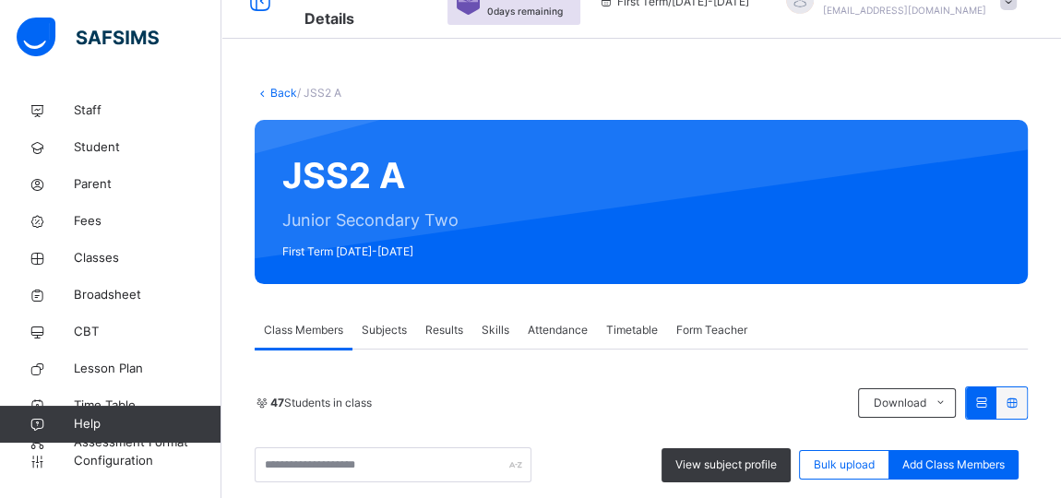
scroll to position [83, 0]
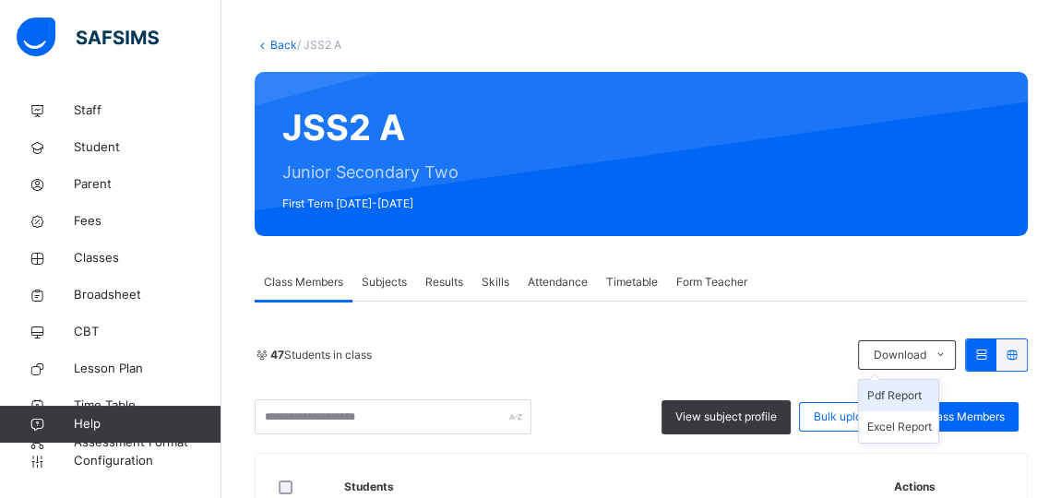
click at [903, 391] on li "Pdf Report" at bounding box center [898, 395] width 79 height 31
click at [883, 393] on li "Pdf Report" at bounding box center [898, 395] width 79 height 31
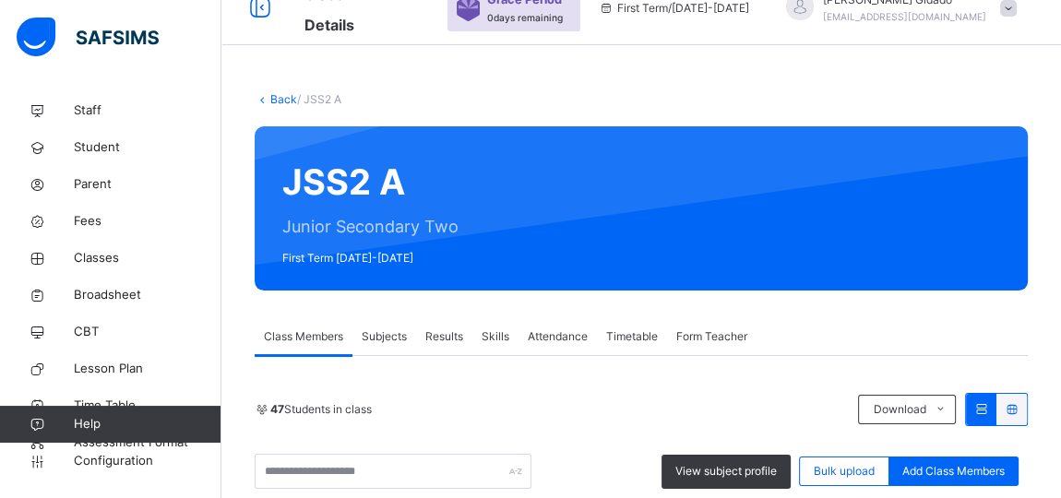
scroll to position [0, 0]
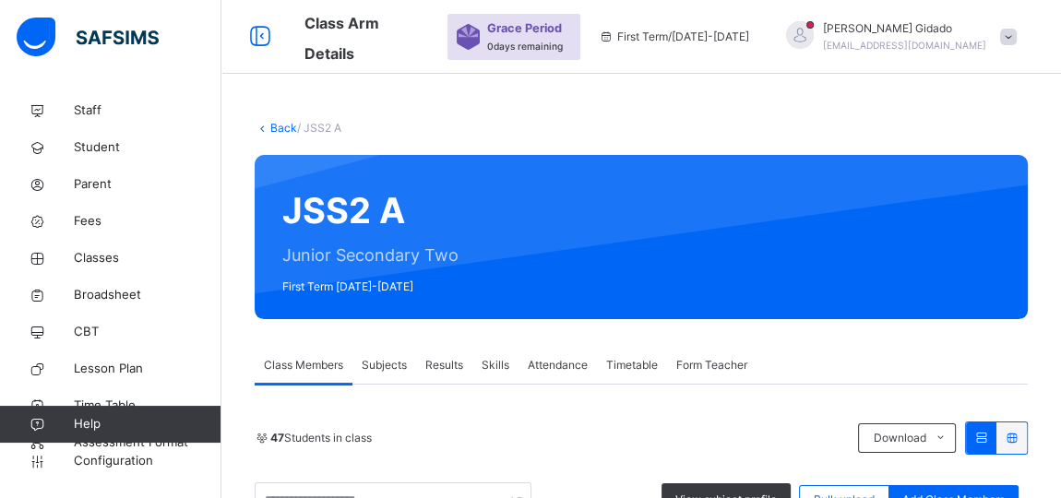
click at [283, 125] on link "Back" at bounding box center [283, 128] width 27 height 14
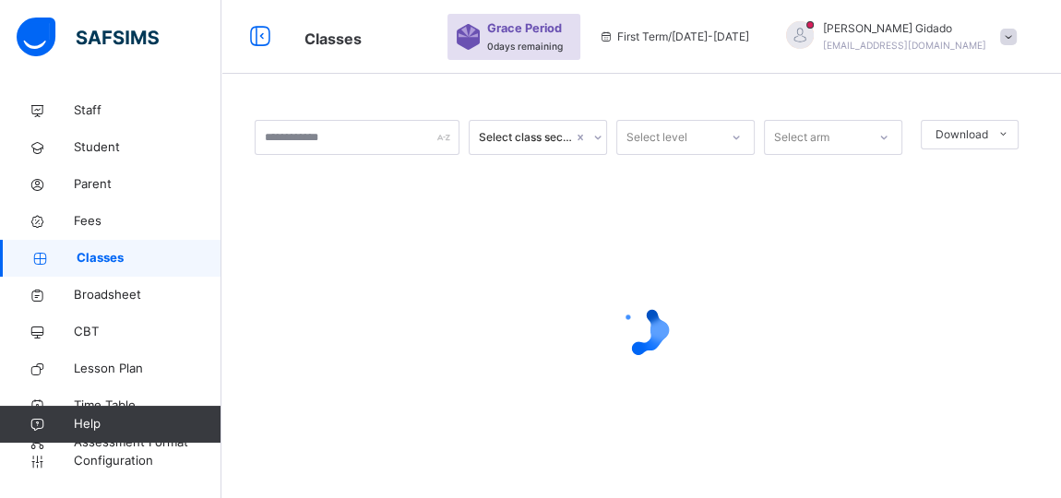
click at [676, 253] on div at bounding box center [641, 330] width 773 height 350
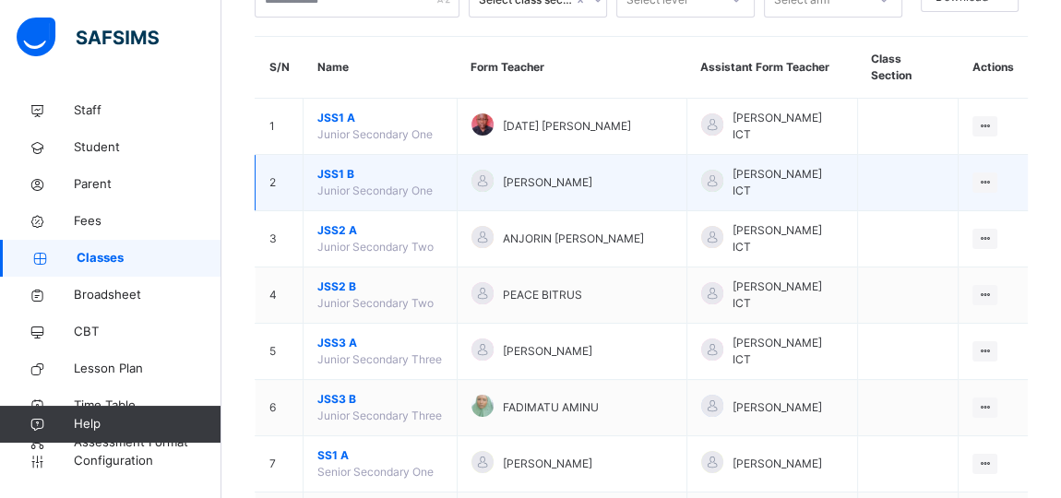
scroll to position [167, 0]
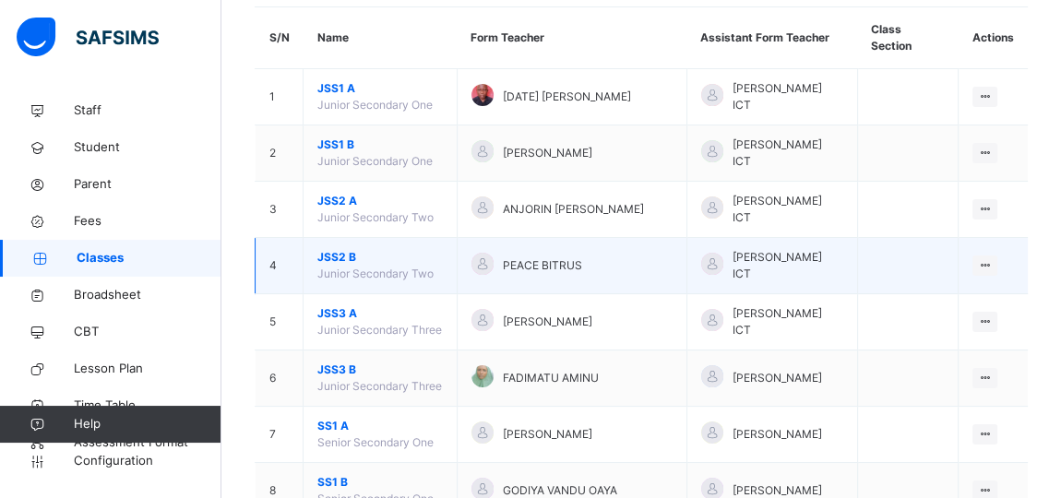
click at [349, 249] on span "JSS2 B" at bounding box center [379, 257] width 125 height 17
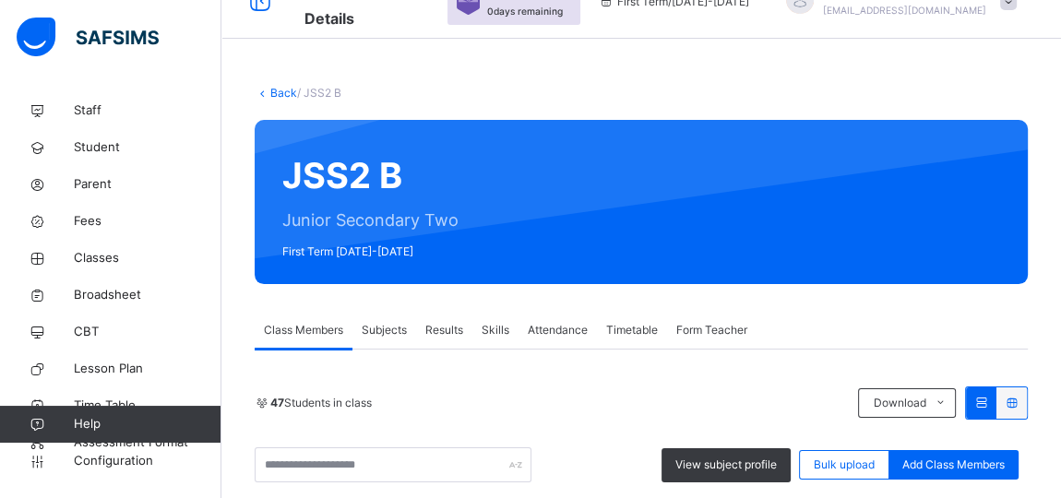
scroll to position [167, 0]
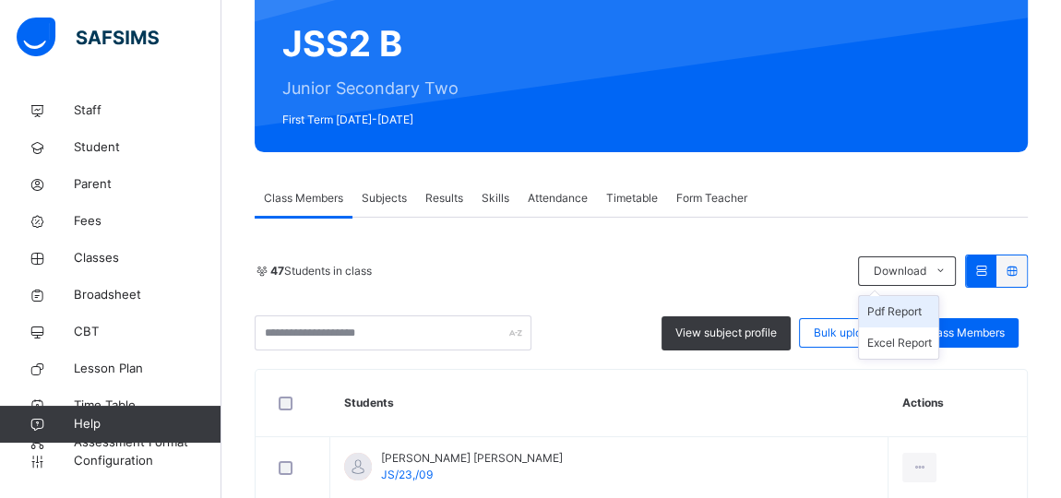
click at [937, 310] on li "Pdf Report" at bounding box center [898, 311] width 79 height 31
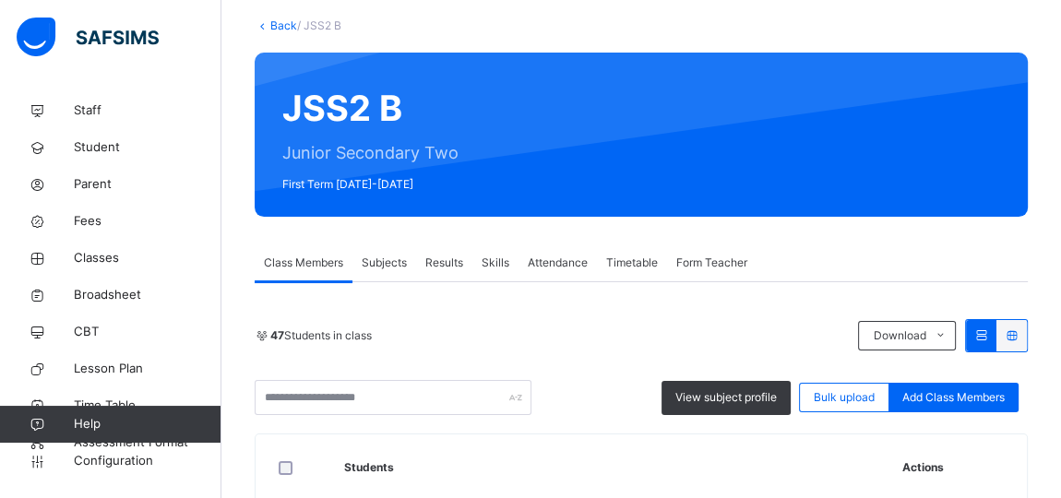
scroll to position [0, 0]
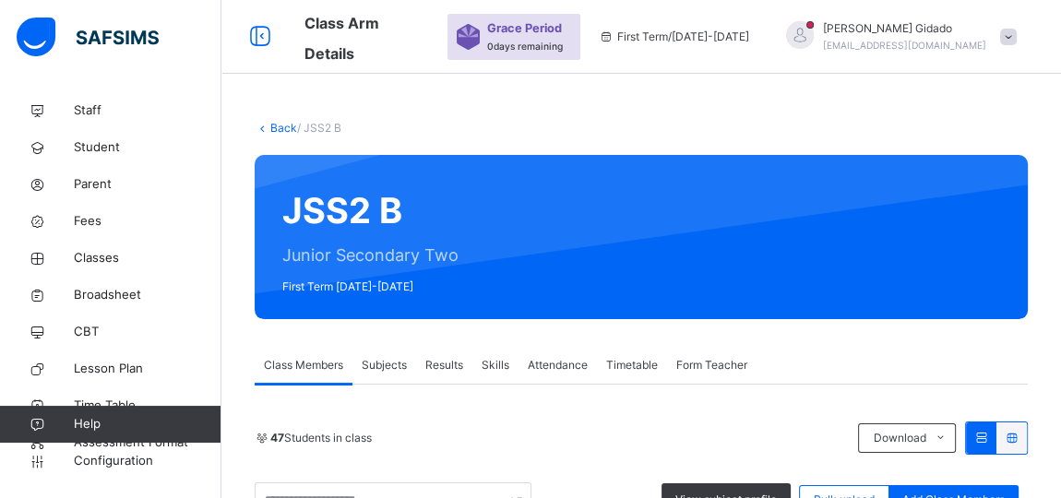
click at [276, 129] on link "Back" at bounding box center [283, 128] width 27 height 14
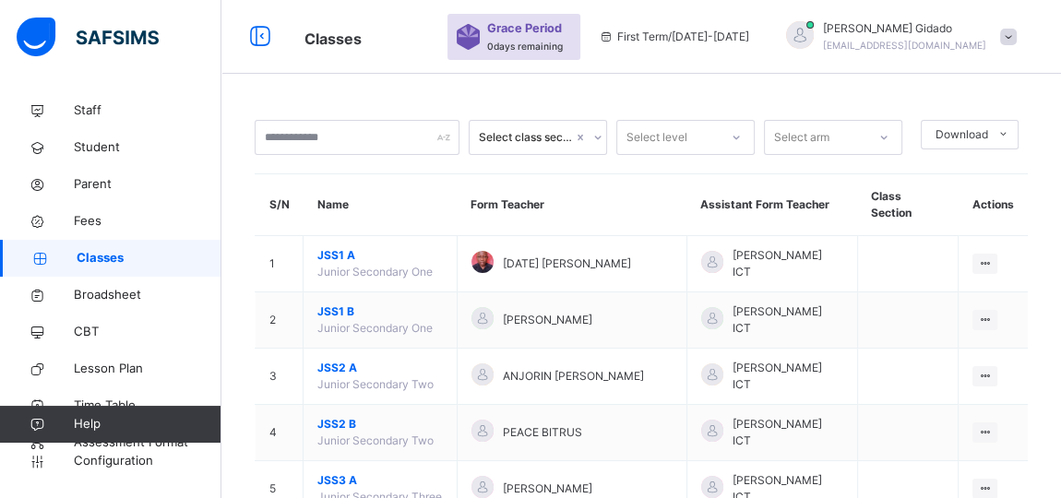
scroll to position [83, 0]
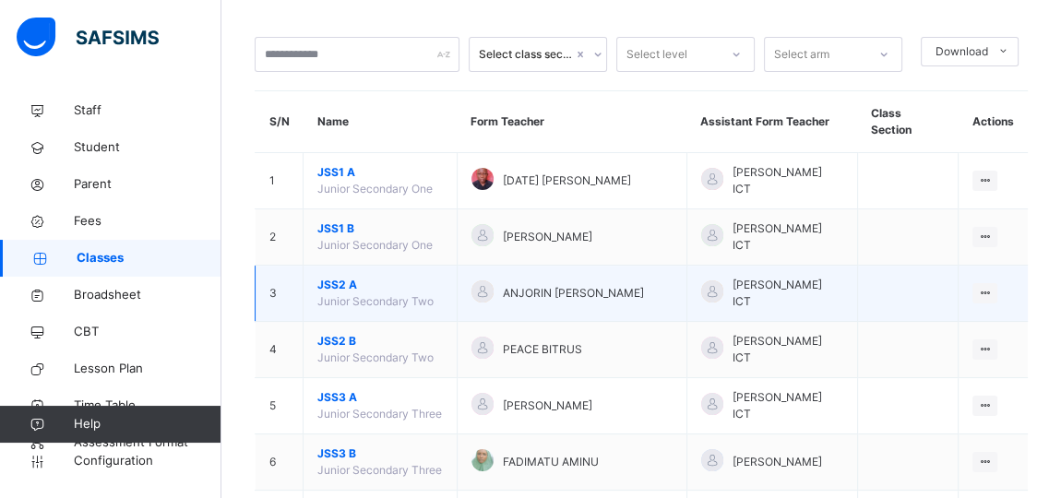
click at [348, 277] on span "JSS2 A" at bounding box center [379, 285] width 125 height 17
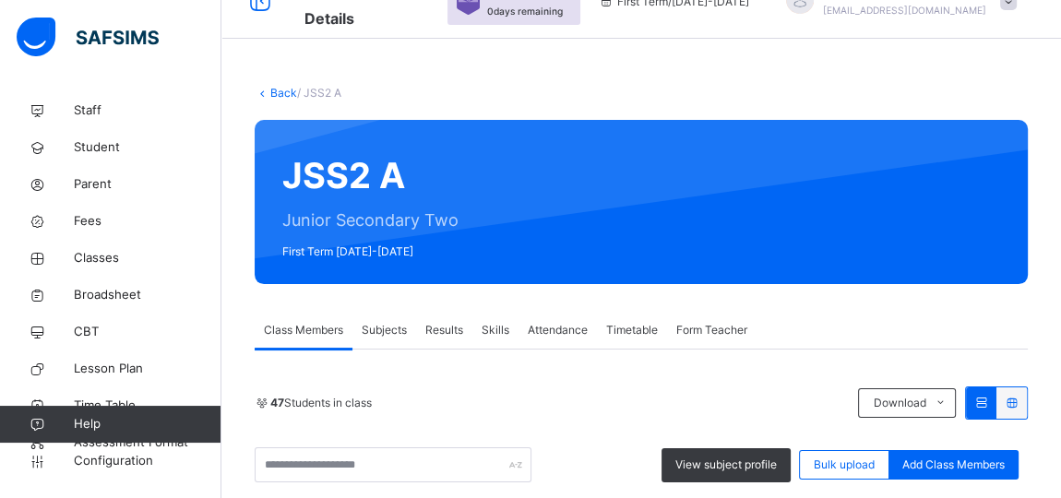
scroll to position [83, 0]
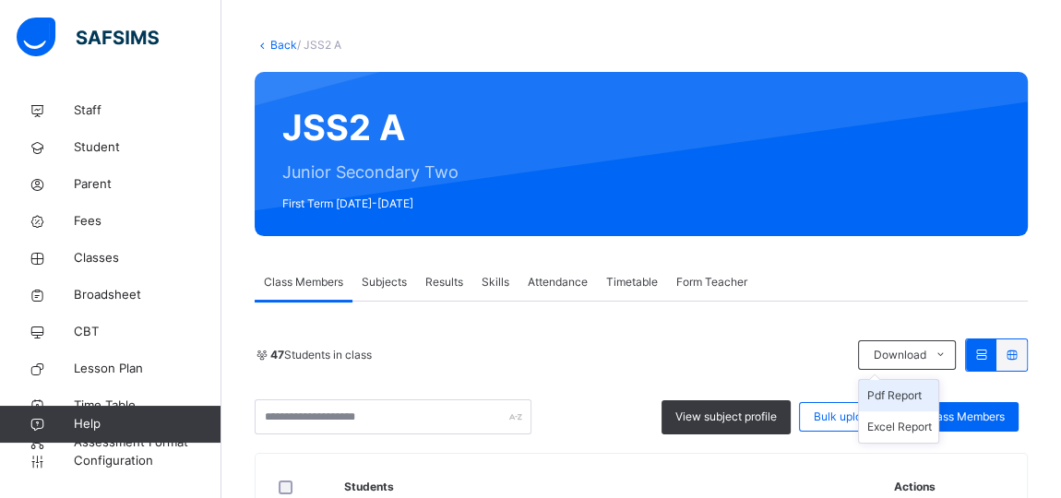
click at [915, 389] on li "Pdf Report" at bounding box center [898, 395] width 79 height 31
click at [906, 394] on li "Pdf Report" at bounding box center [898, 395] width 79 height 31
click at [283, 42] on link "Back" at bounding box center [283, 45] width 27 height 14
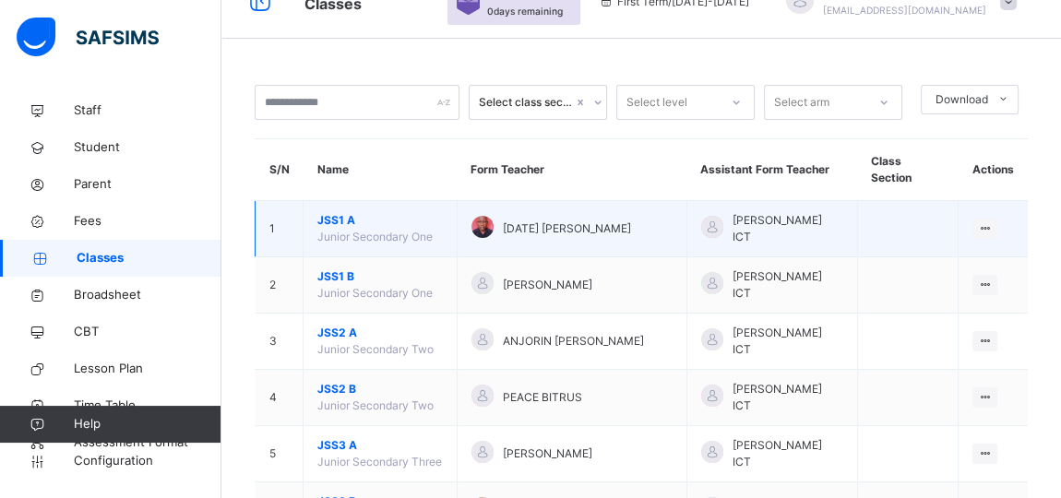
scroll to position [83, 0]
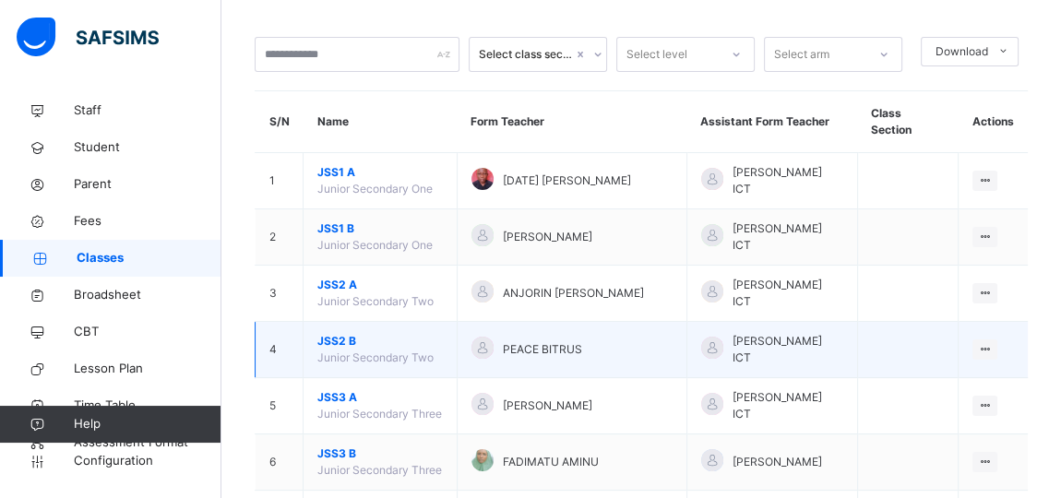
click at [334, 333] on span "JSS2 B" at bounding box center [379, 341] width 125 height 17
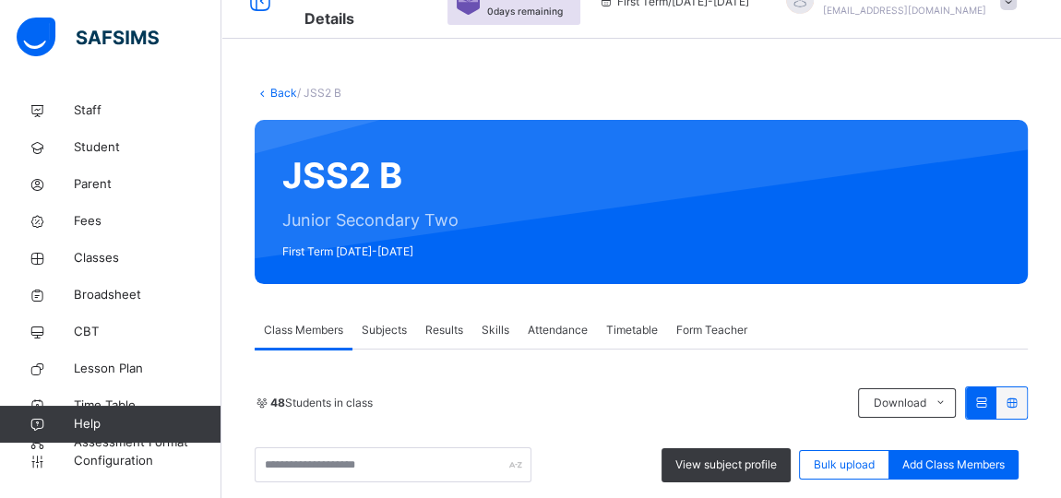
scroll to position [83, 0]
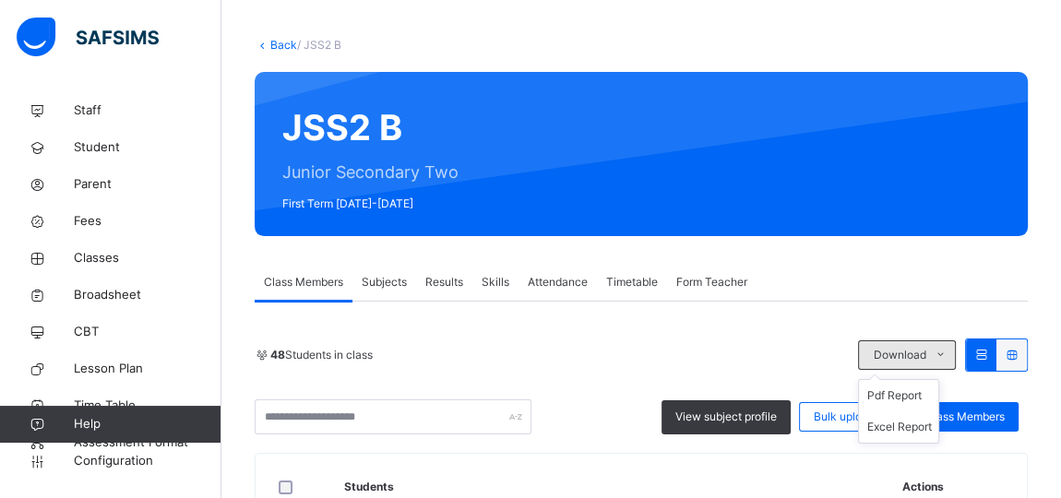
click at [955, 362] on span at bounding box center [940, 355] width 30 height 30
click at [917, 392] on li "Pdf Report" at bounding box center [898, 395] width 79 height 31
click at [266, 38] on icon at bounding box center [263, 45] width 16 height 14
click at [272, 45] on link "Back" at bounding box center [283, 45] width 27 height 14
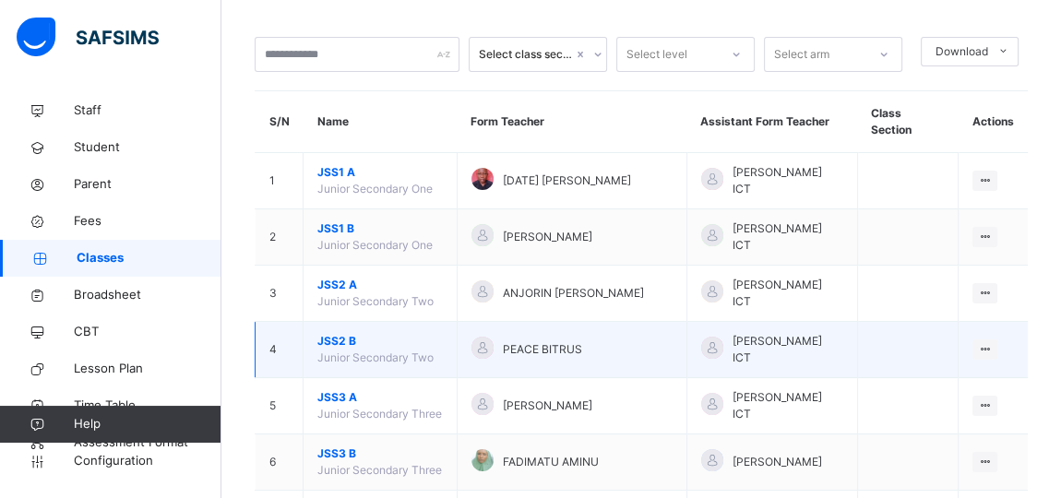
scroll to position [251, 0]
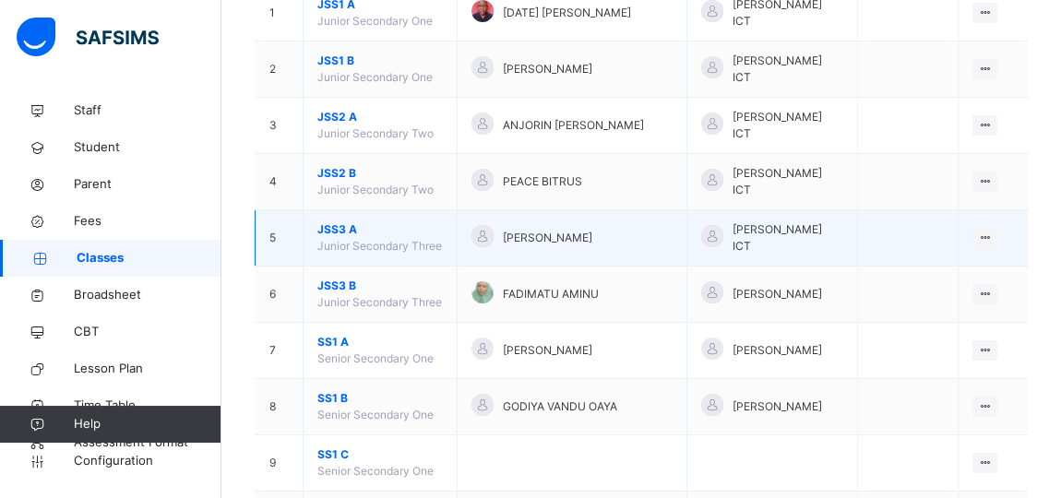
click at [339, 221] on span "JSS3 A" at bounding box center [379, 229] width 125 height 17
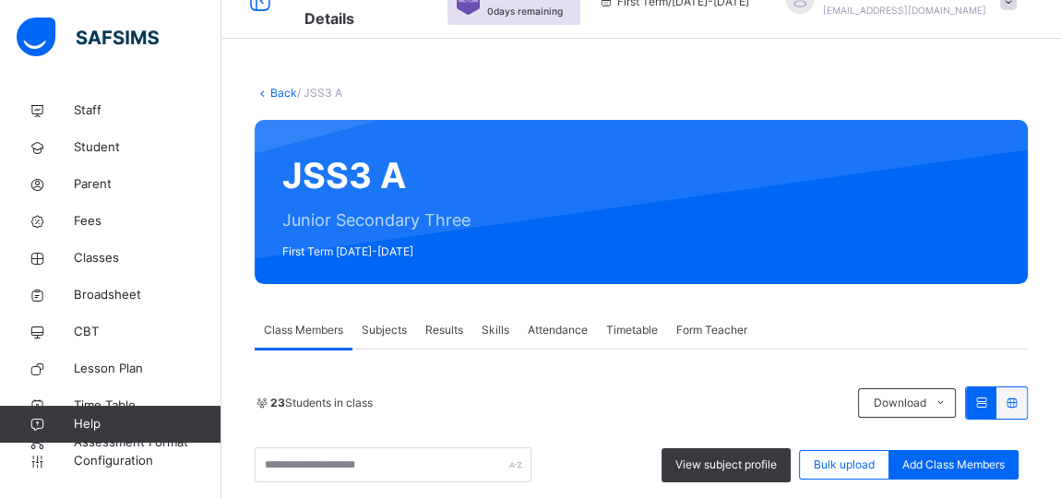
scroll to position [251, 0]
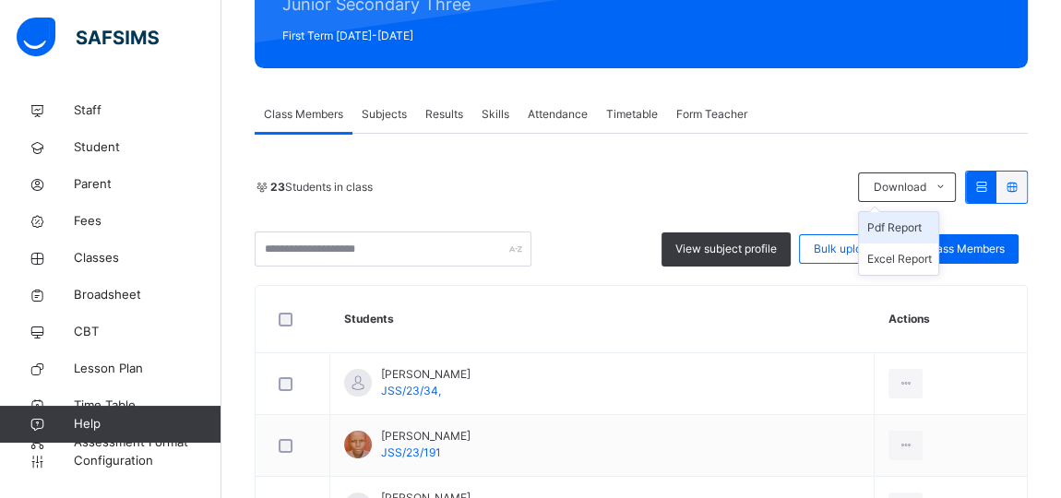
click at [893, 224] on li "Pdf Report" at bounding box center [898, 227] width 79 height 31
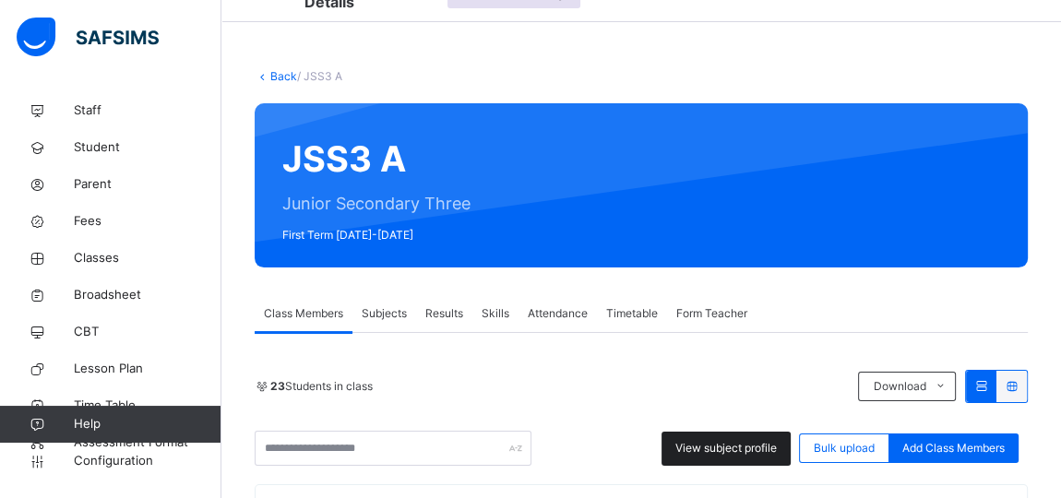
scroll to position [0, 0]
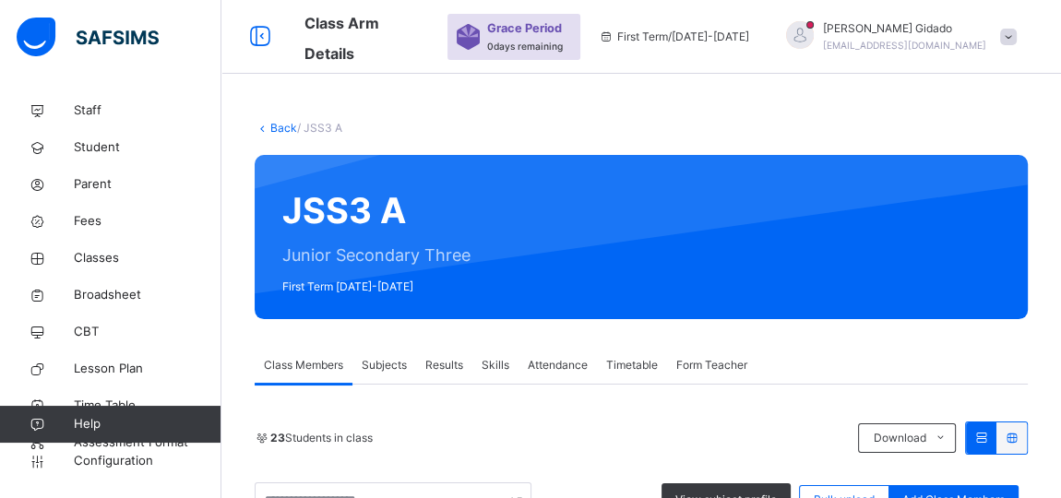
click at [276, 124] on link "Back" at bounding box center [283, 128] width 27 height 14
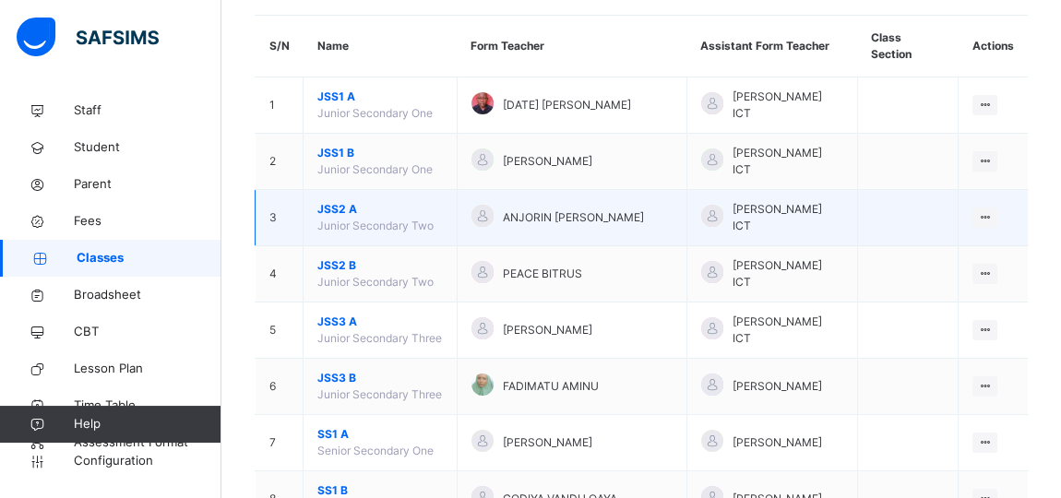
scroll to position [167, 0]
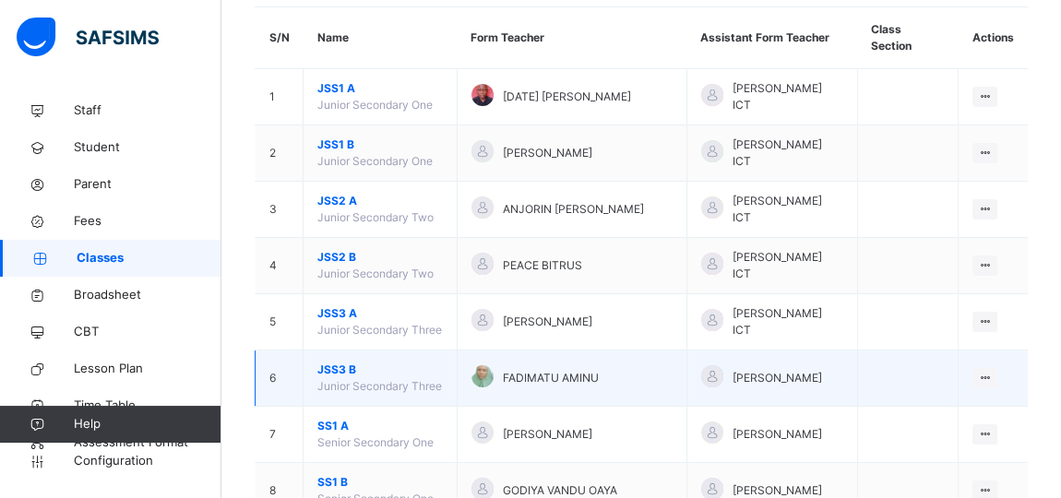
click at [339, 362] on span "JSS3 B" at bounding box center [379, 370] width 125 height 17
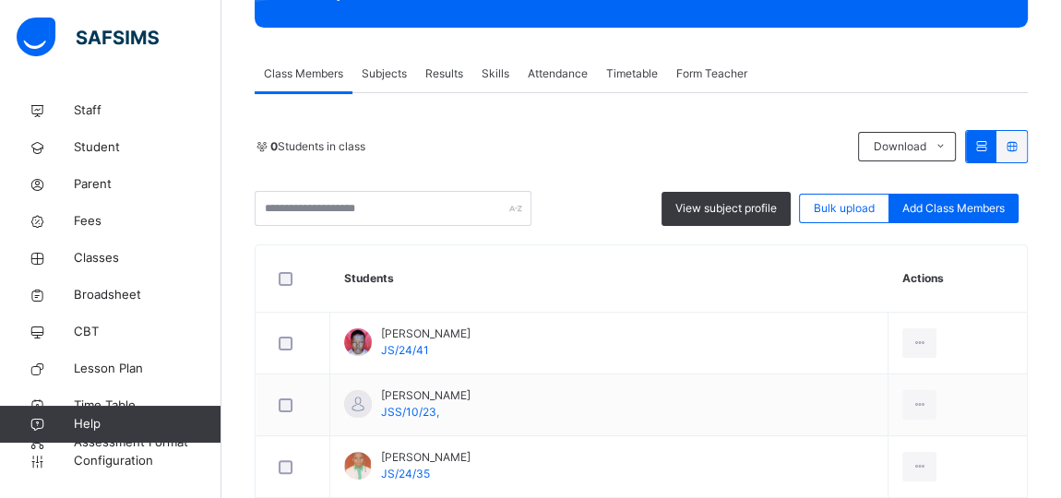
scroll to position [419, 0]
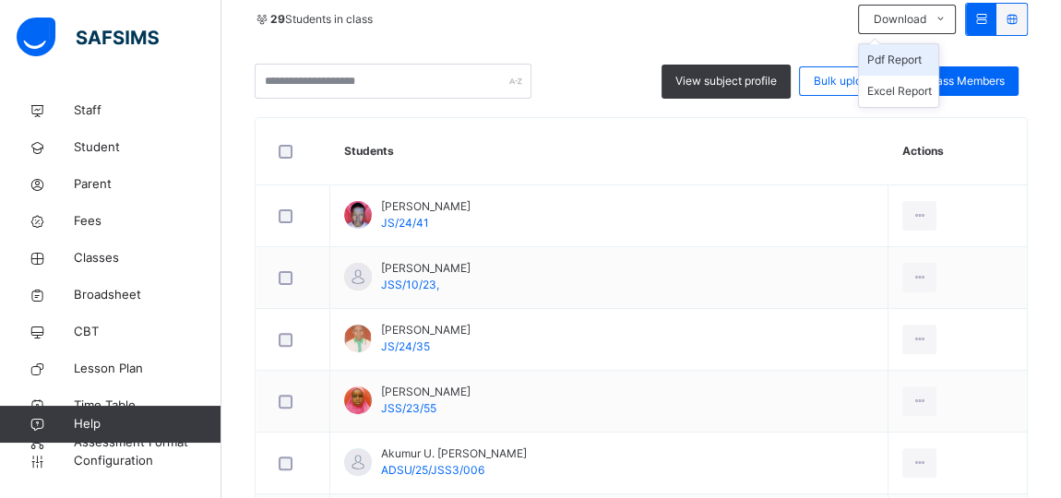
click at [916, 57] on li "Pdf Report" at bounding box center [898, 59] width 79 height 31
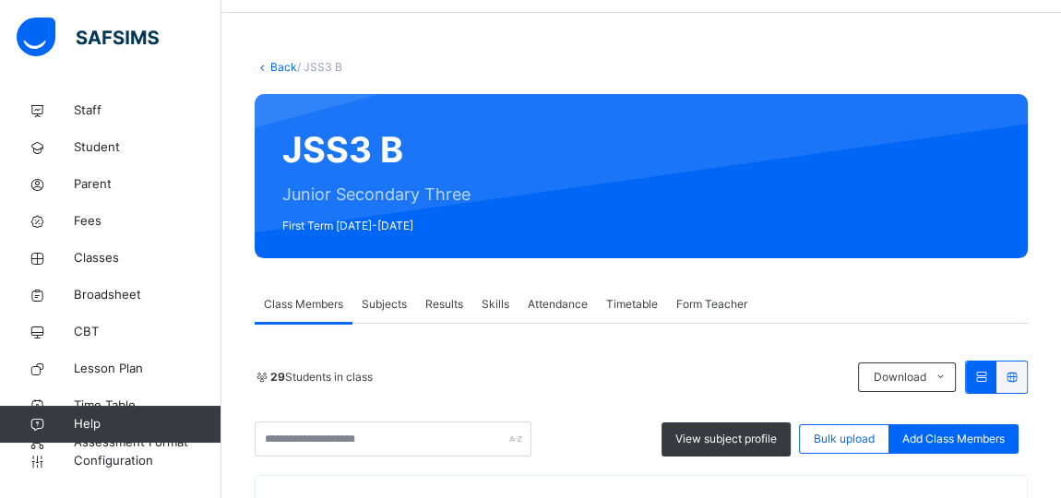
scroll to position [0, 0]
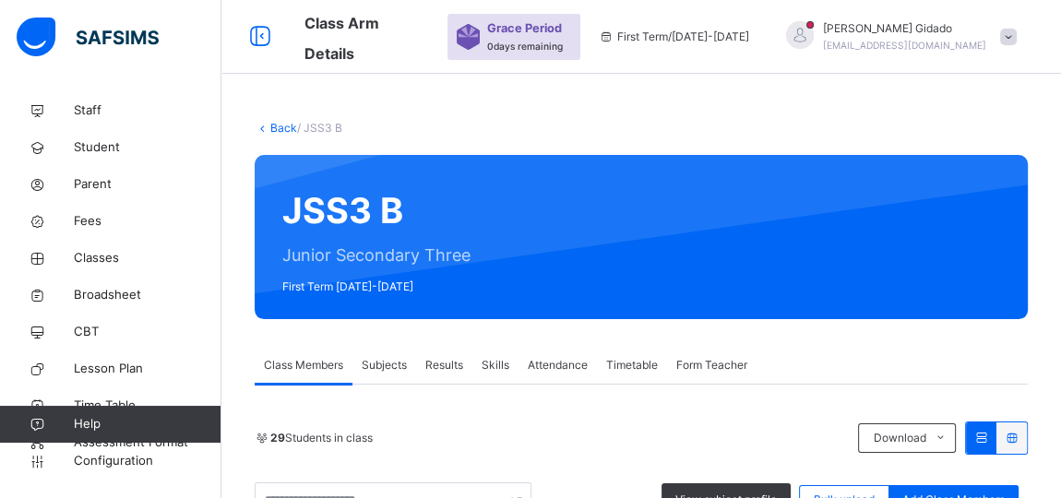
click at [280, 128] on link "Back" at bounding box center [283, 128] width 27 height 14
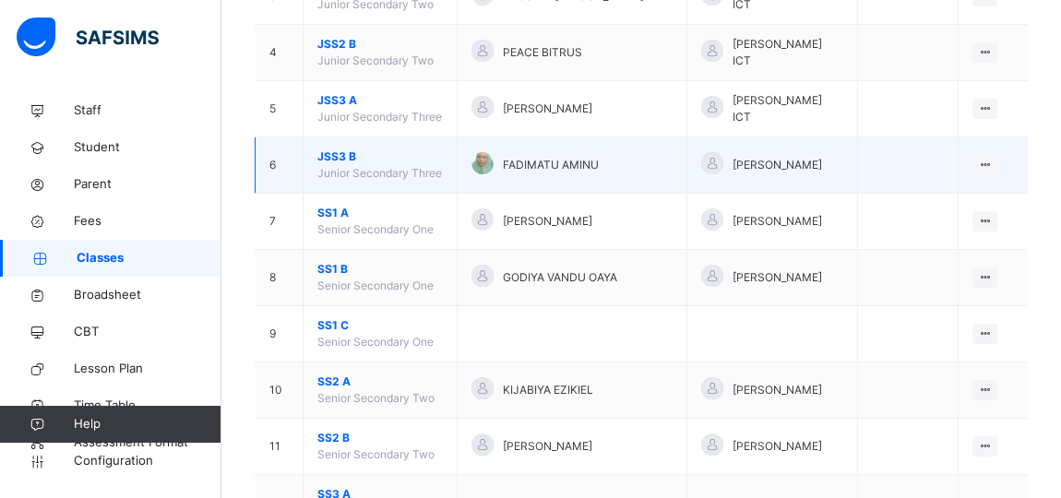
scroll to position [455, 0]
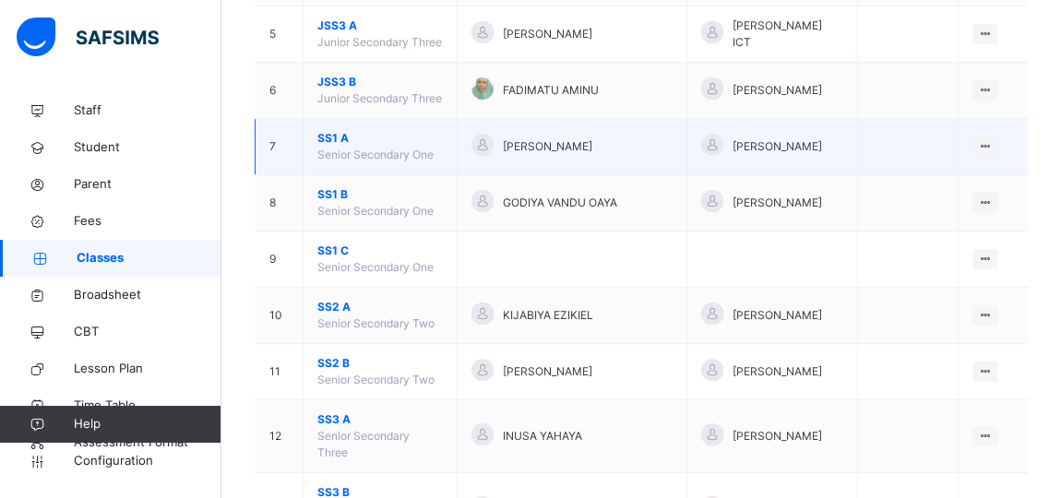
click at [334, 130] on span "SS1 A" at bounding box center [379, 138] width 125 height 17
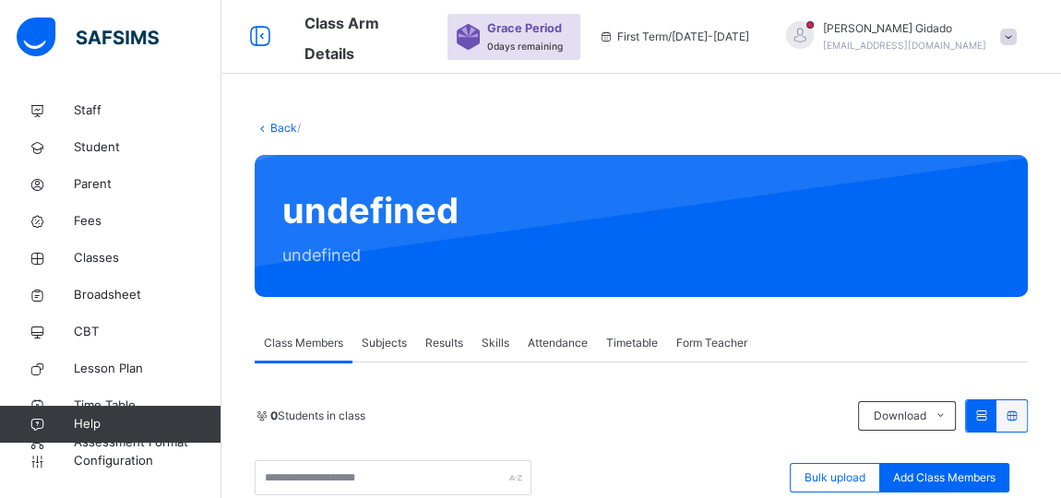
click at [275, 128] on link "Back" at bounding box center [283, 128] width 27 height 14
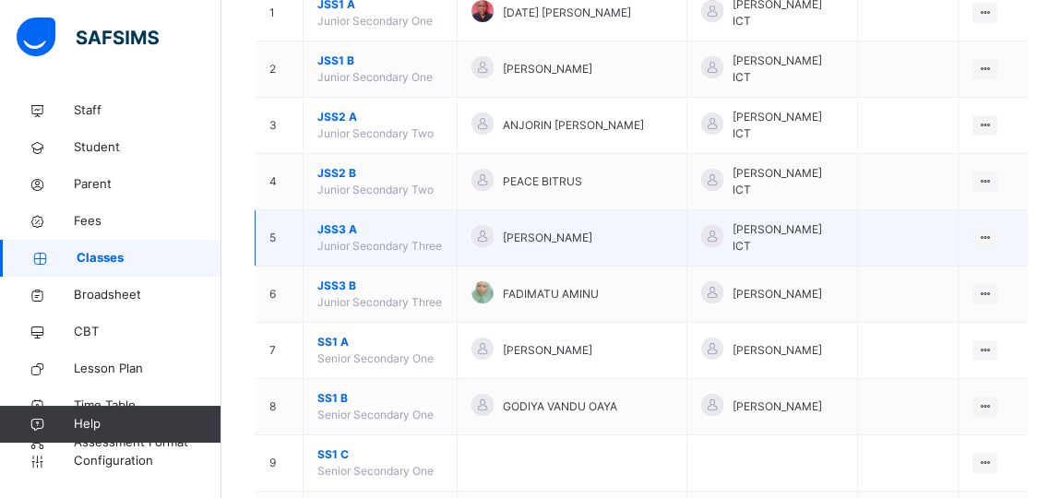
scroll to position [251, 0]
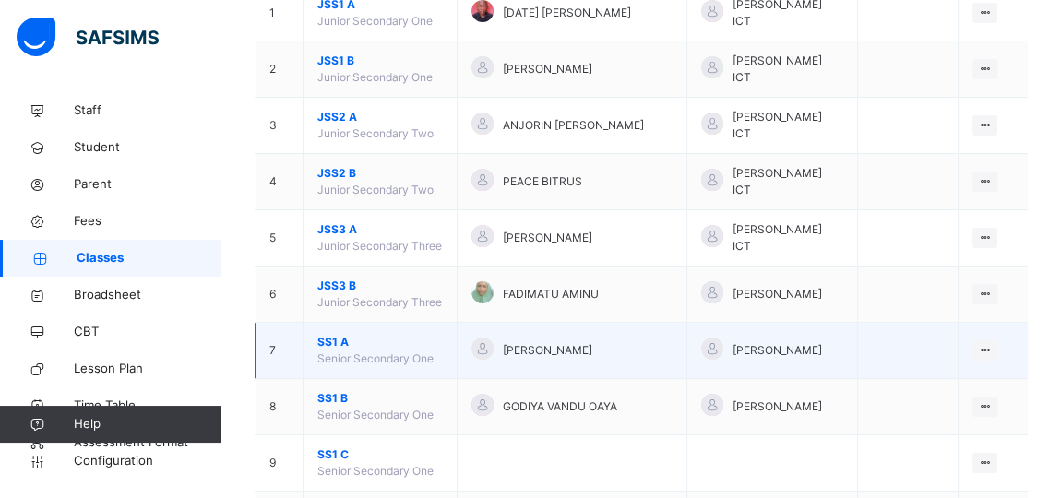
click at [339, 334] on span "SS1 A" at bounding box center [379, 342] width 125 height 17
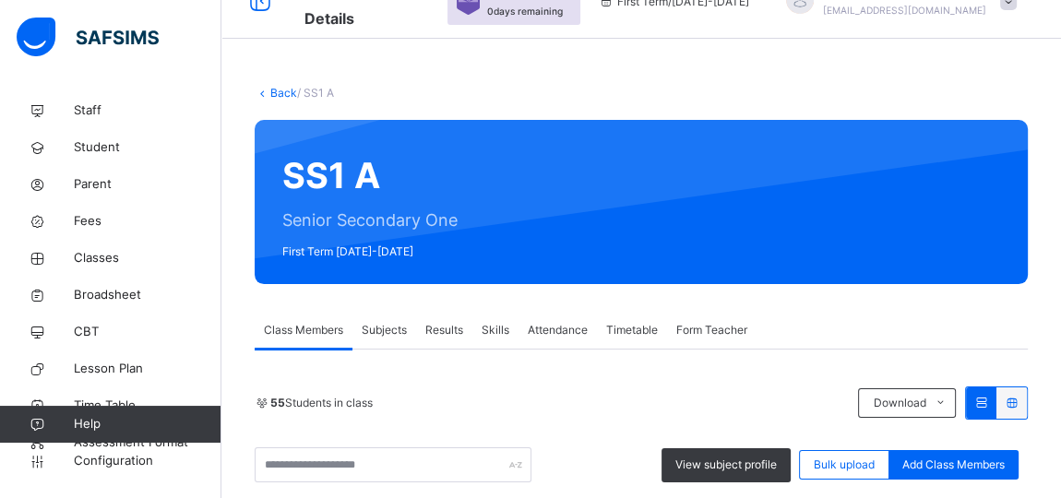
scroll to position [251, 0]
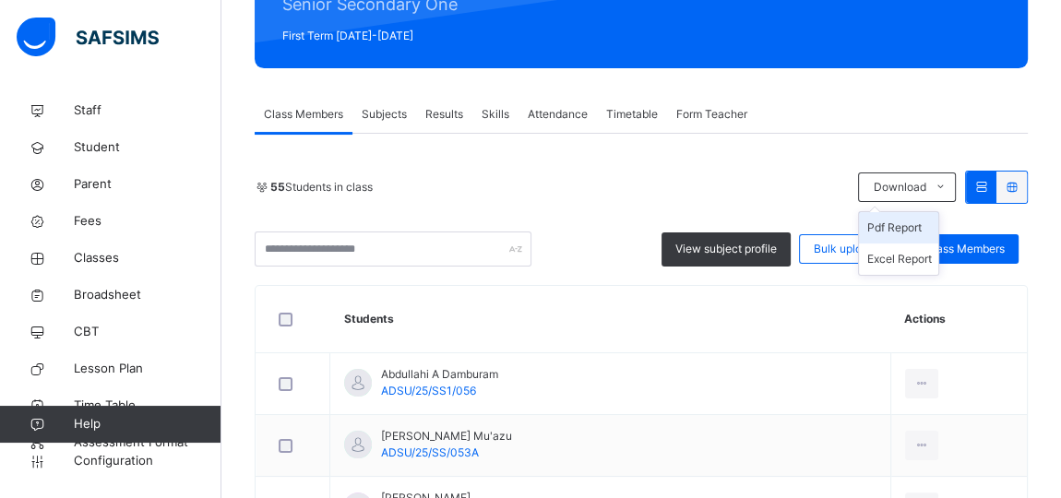
click at [922, 227] on li "Pdf Report" at bounding box center [898, 227] width 79 height 31
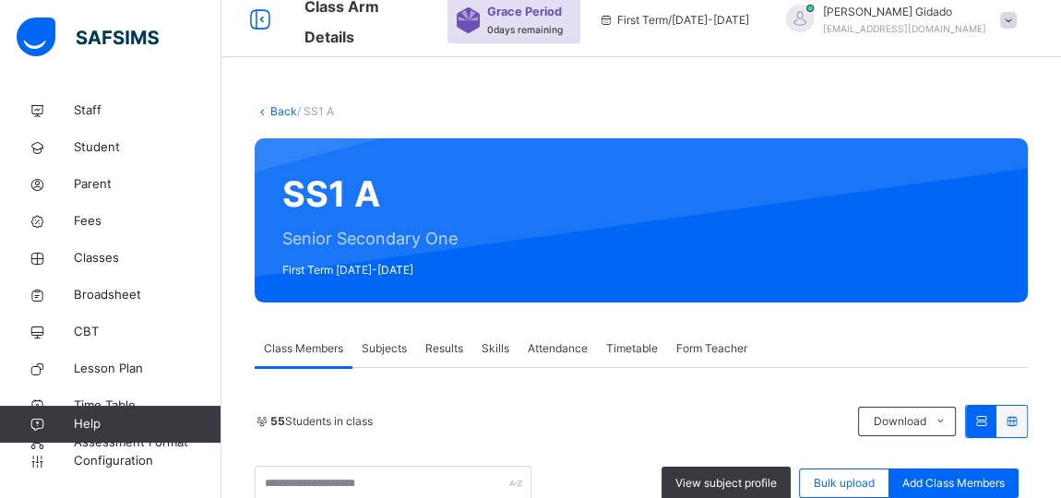
scroll to position [0, 0]
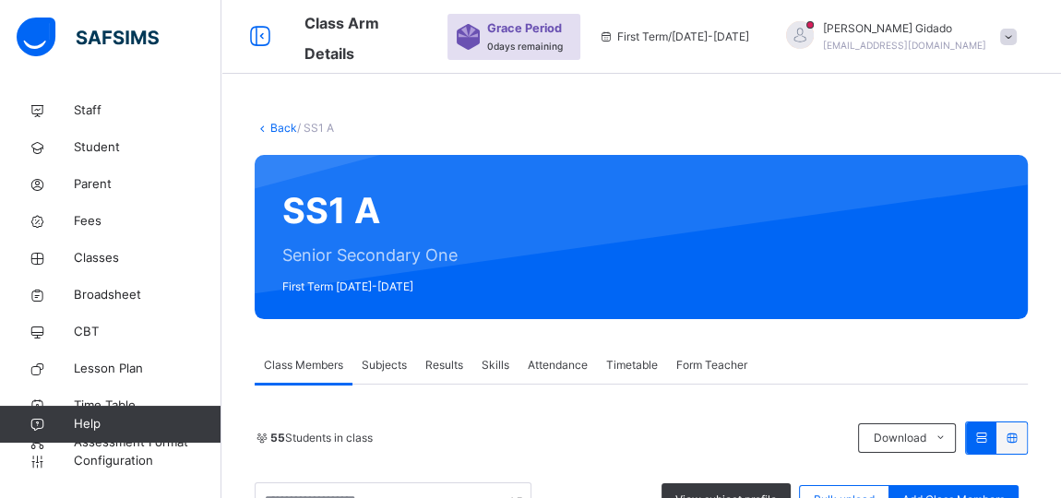
click at [285, 127] on link "Back" at bounding box center [283, 128] width 27 height 14
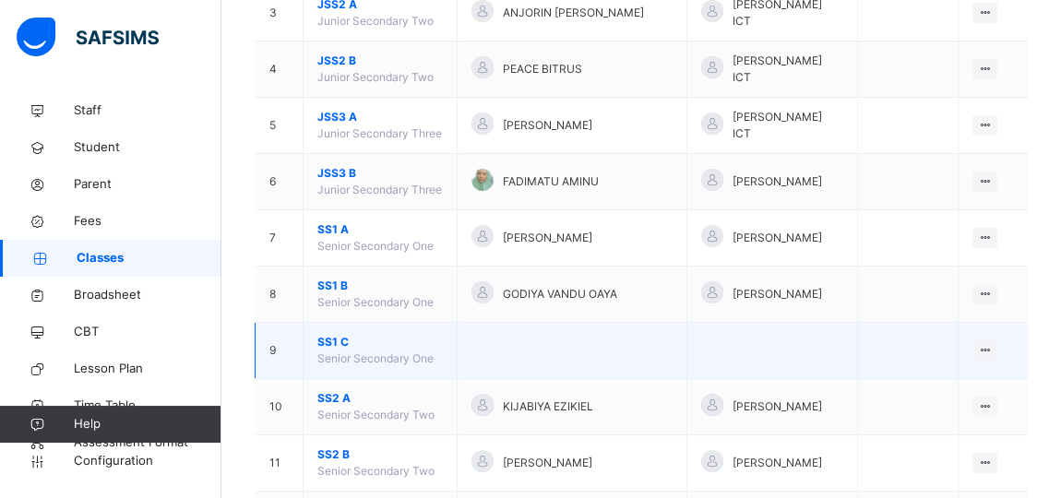
scroll to position [419, 0]
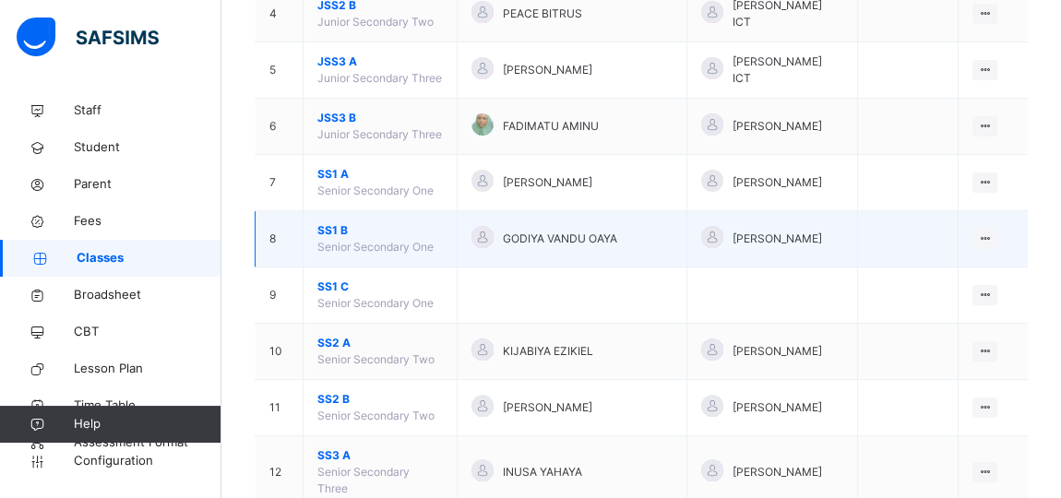
click at [332, 222] on span "SS1 B" at bounding box center [379, 230] width 125 height 17
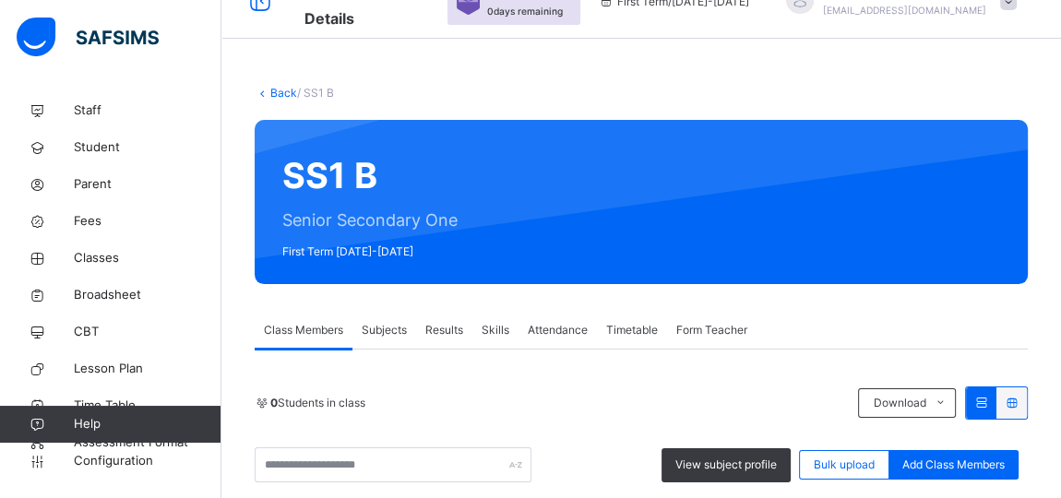
scroll to position [419, 0]
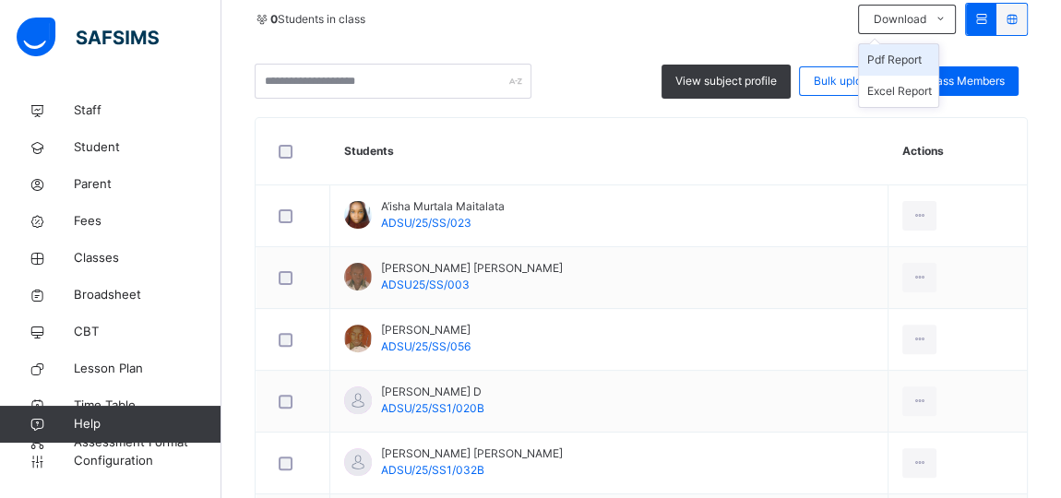
click at [912, 56] on li "Pdf Report" at bounding box center [898, 59] width 79 height 31
click at [904, 56] on li "Pdf Report" at bounding box center [898, 59] width 79 height 31
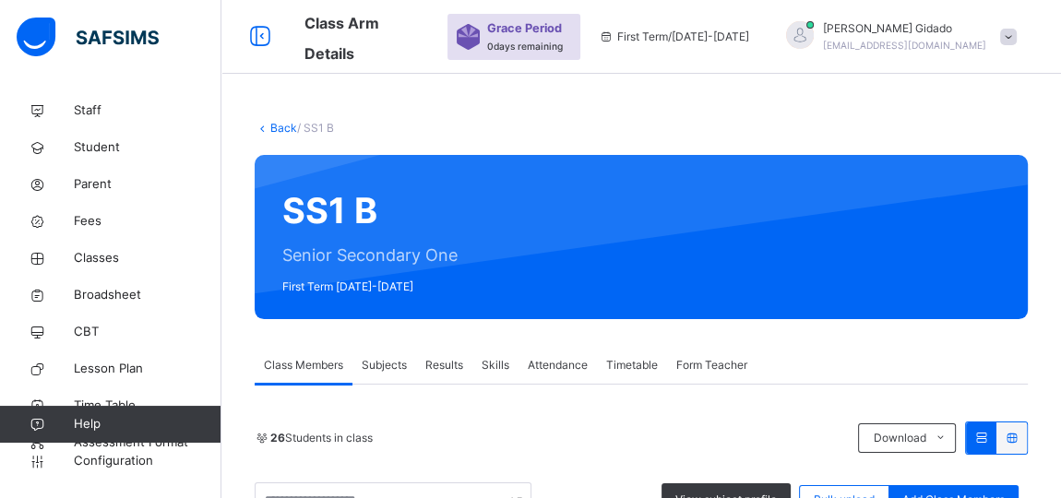
click at [272, 125] on link "Back" at bounding box center [283, 128] width 27 height 14
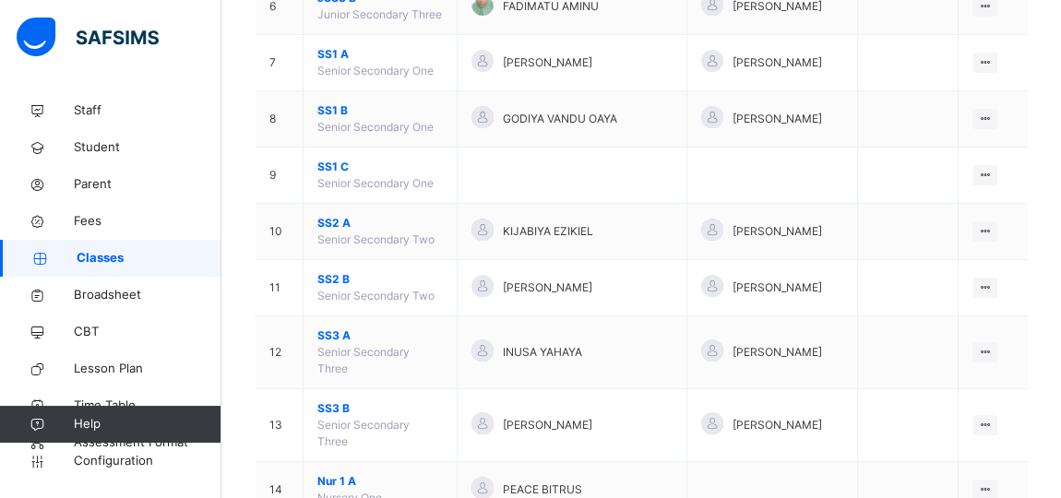
scroll to position [587, 0]
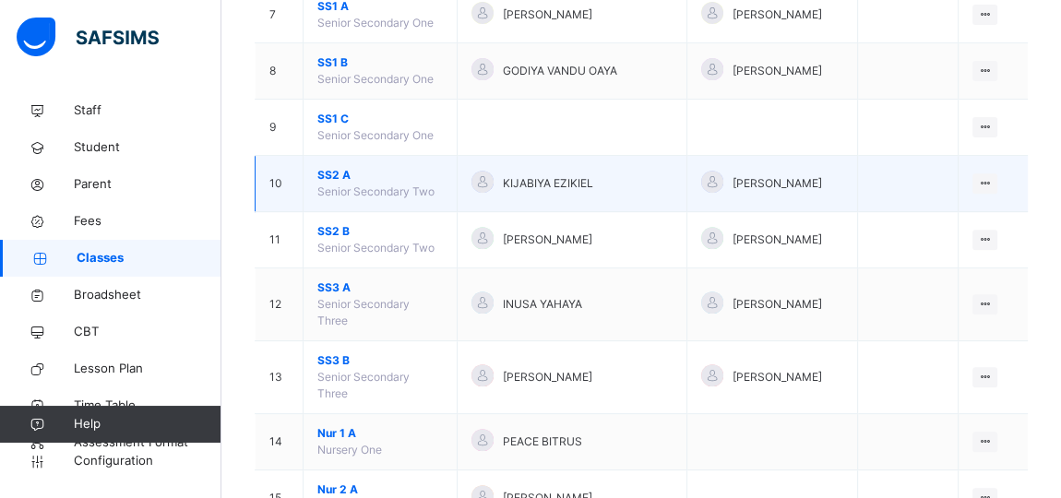
click at [332, 167] on span "SS2 A" at bounding box center [379, 175] width 125 height 17
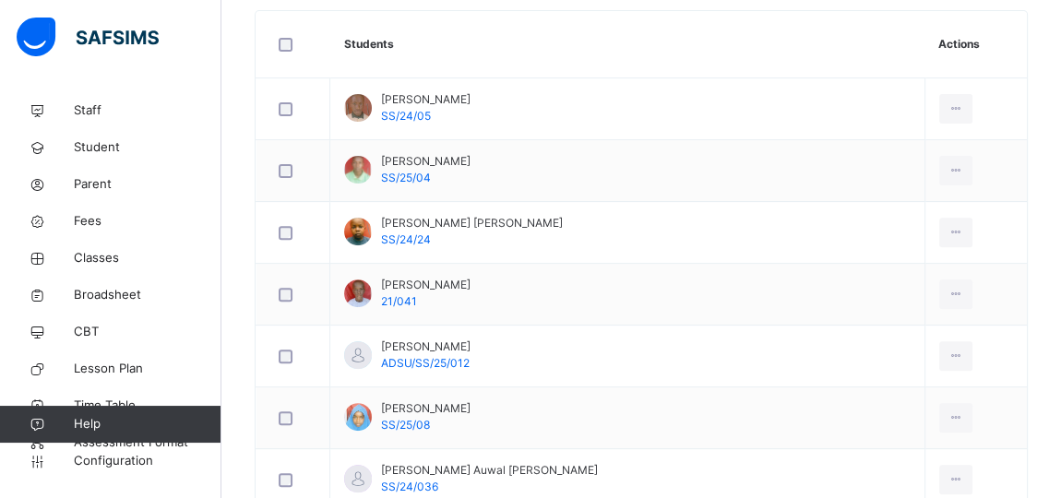
scroll to position [335, 0]
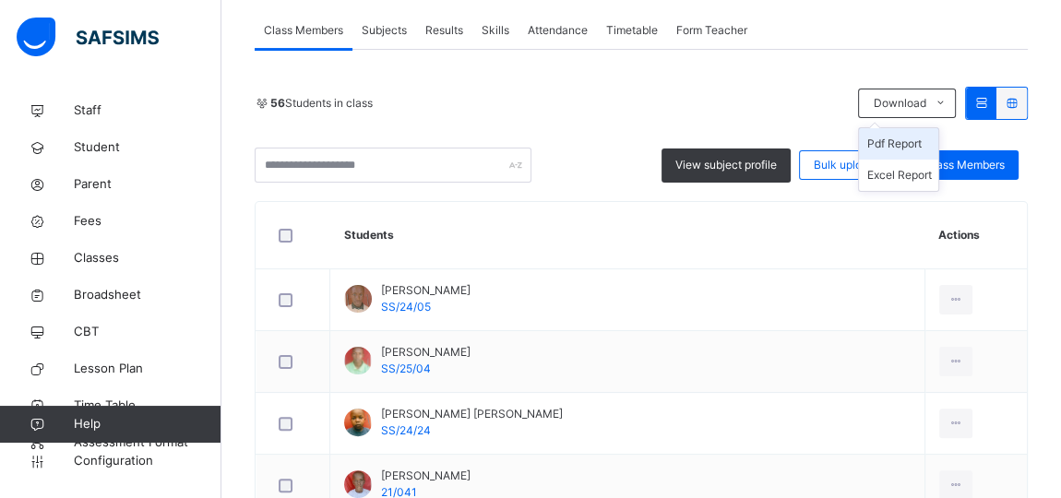
click at [916, 137] on li "Pdf Report" at bounding box center [898, 143] width 79 height 31
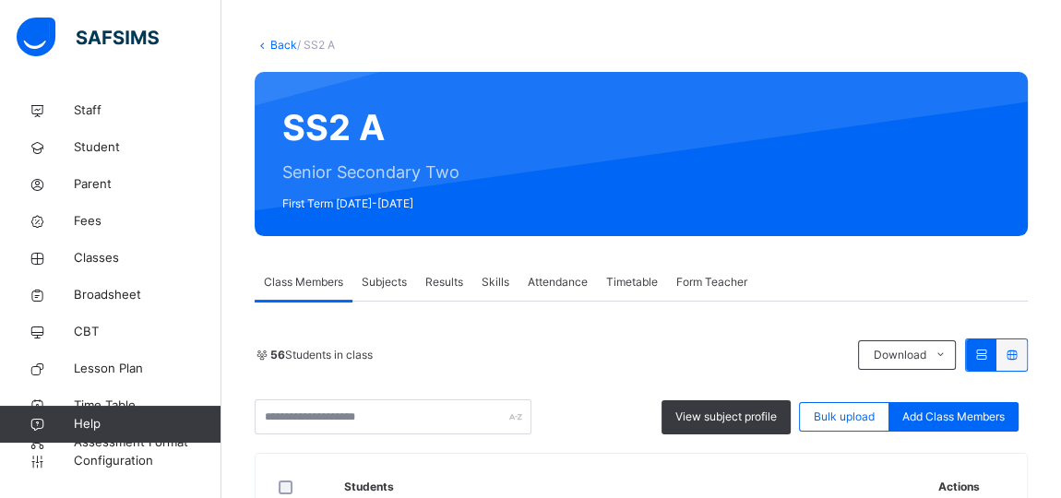
scroll to position [0, 0]
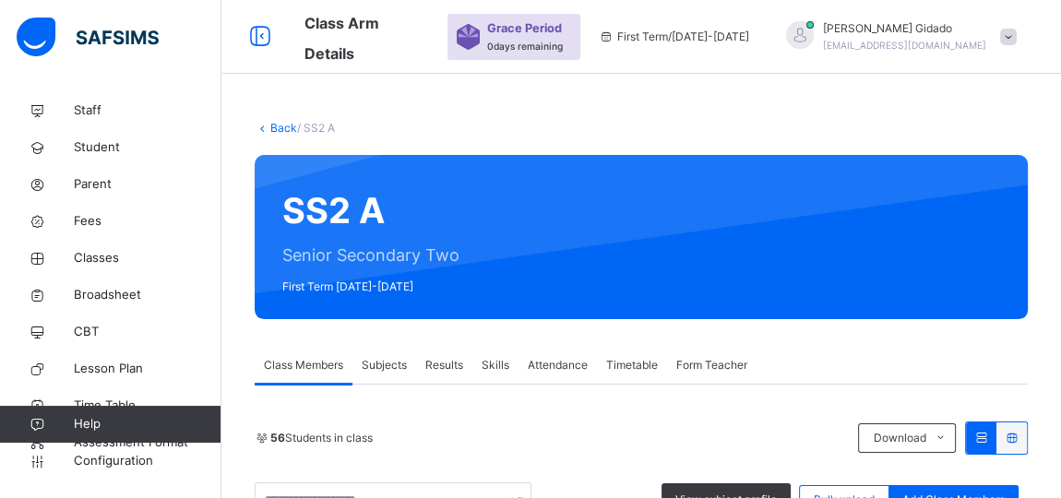
click at [270, 128] on link "Back" at bounding box center [283, 128] width 27 height 14
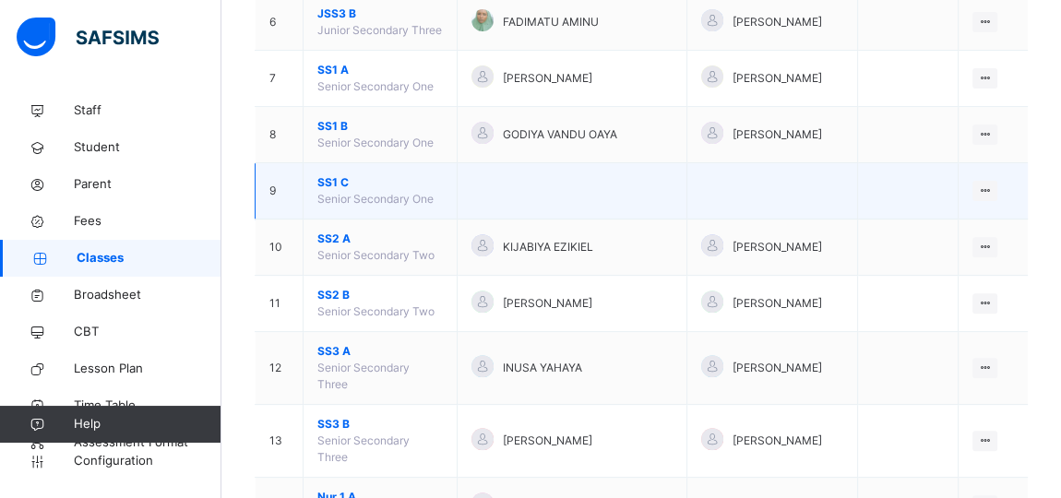
scroll to position [622, 0]
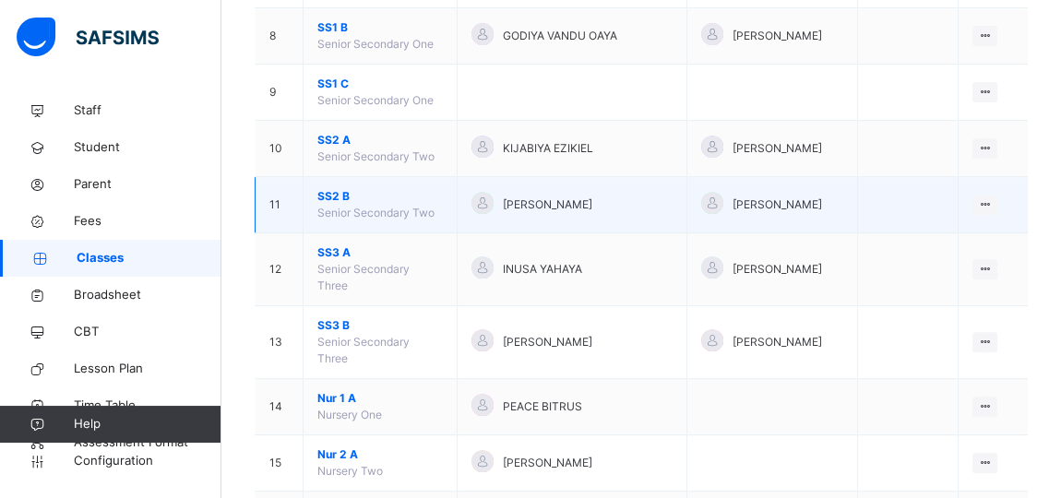
click at [332, 188] on span "SS2 B" at bounding box center [379, 196] width 125 height 17
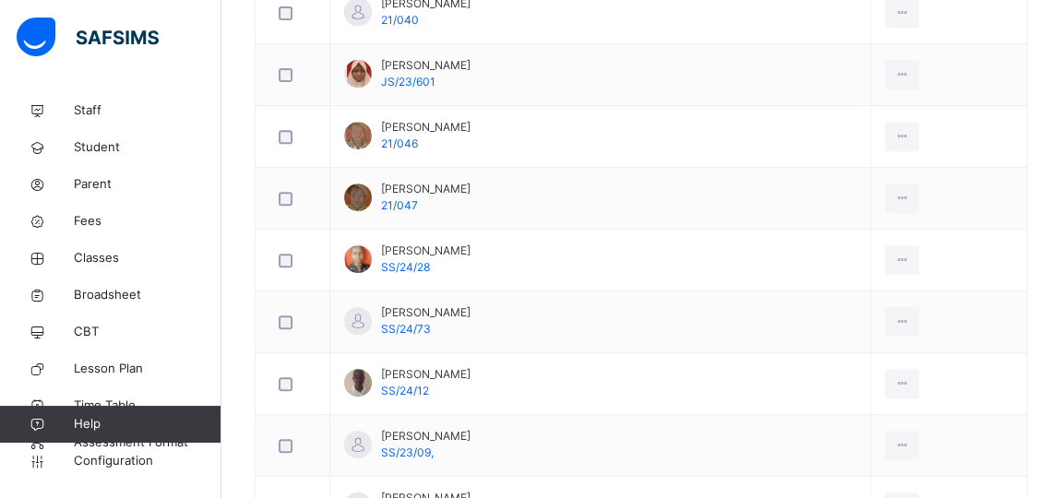
scroll to position [287, 0]
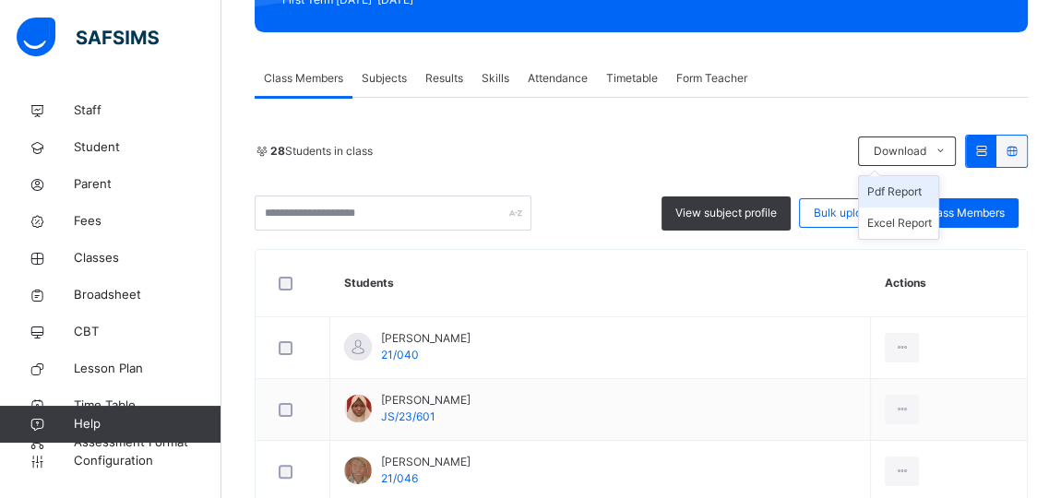
click at [920, 195] on li "Pdf Report" at bounding box center [898, 191] width 79 height 31
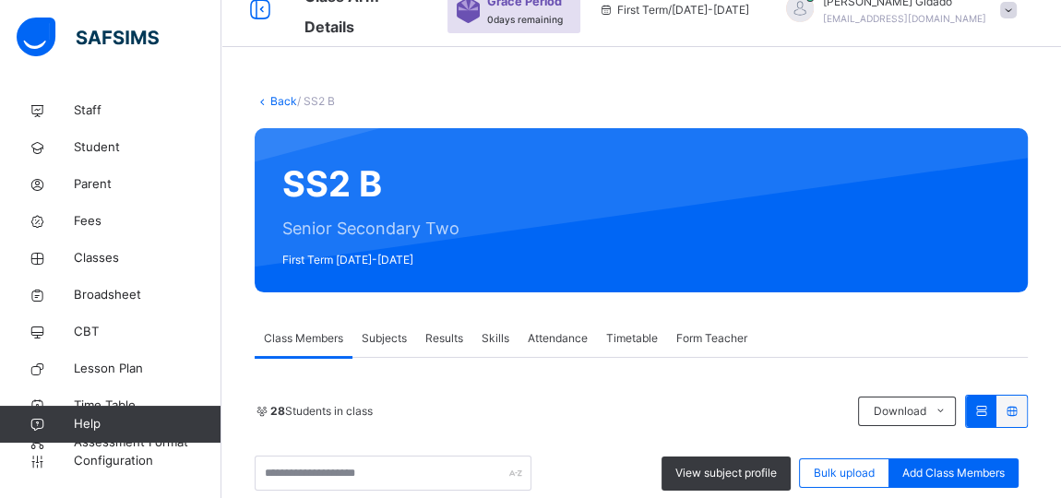
scroll to position [0, 0]
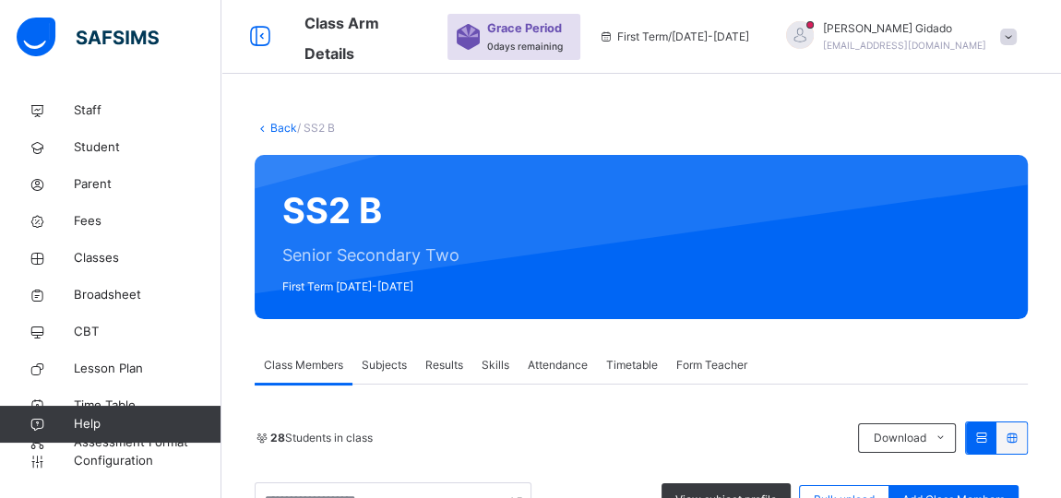
click at [276, 127] on link "Back" at bounding box center [283, 128] width 27 height 14
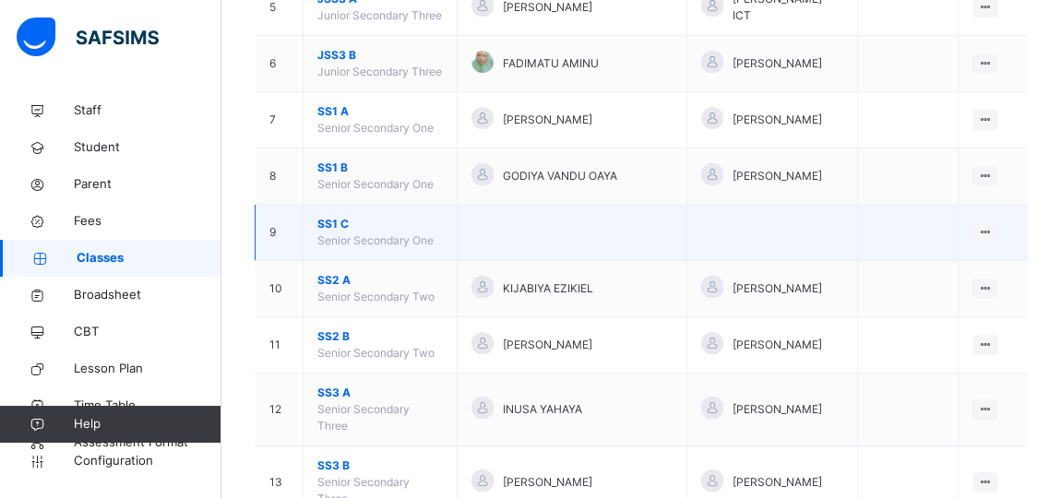
scroll to position [587, 0]
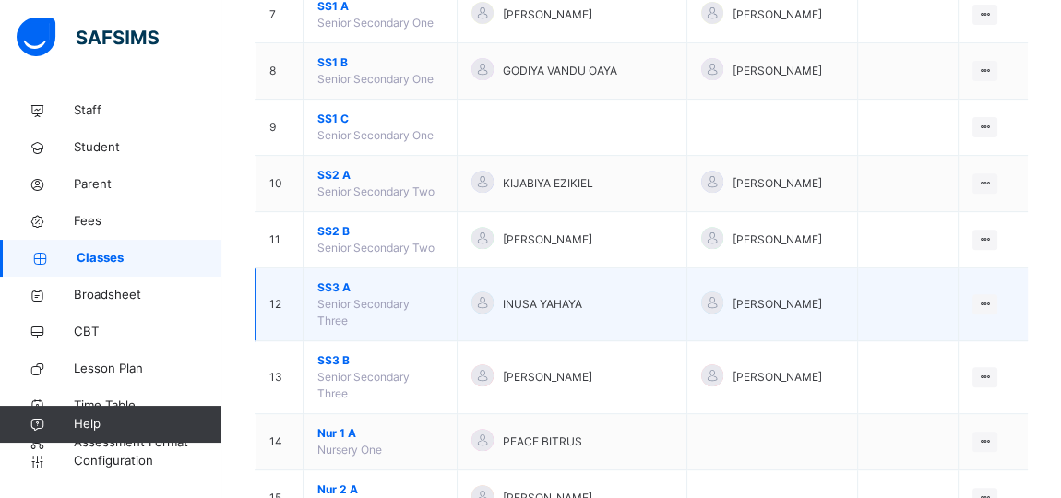
click at [341, 279] on span "SS3 A" at bounding box center [379, 287] width 125 height 17
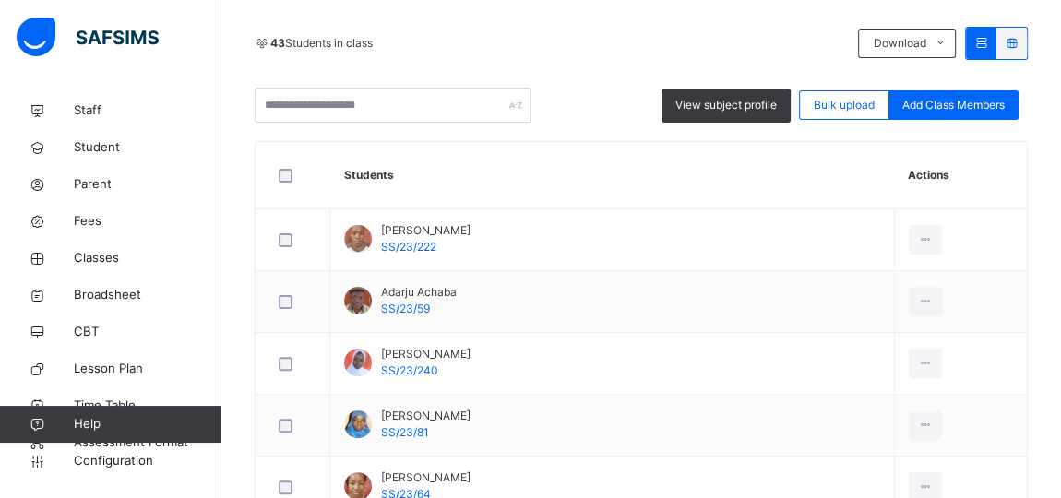
scroll to position [335, 0]
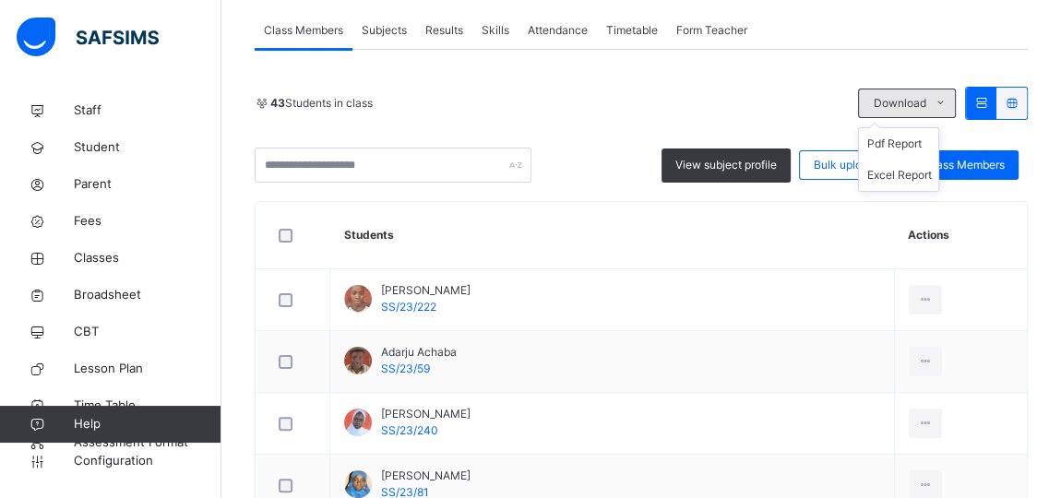
click at [925, 103] on span "Download" at bounding box center [899, 103] width 53 height 17
click at [899, 137] on li "Pdf Report" at bounding box center [898, 143] width 79 height 31
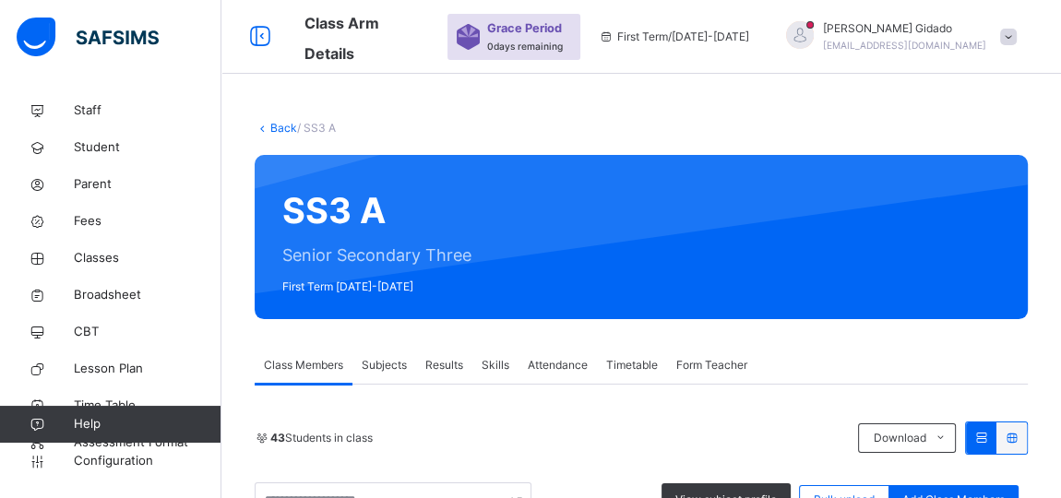
click at [273, 122] on link "Back" at bounding box center [283, 128] width 27 height 14
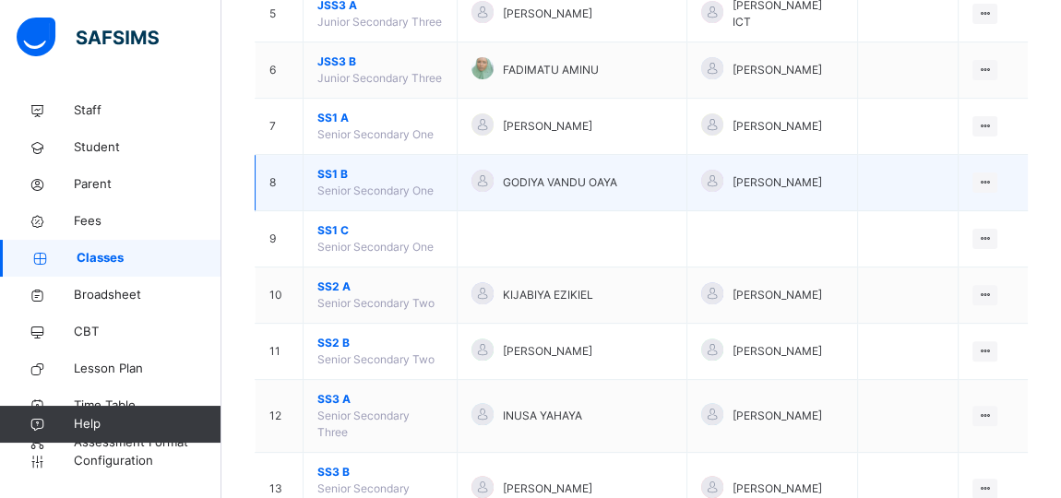
scroll to position [671, 0]
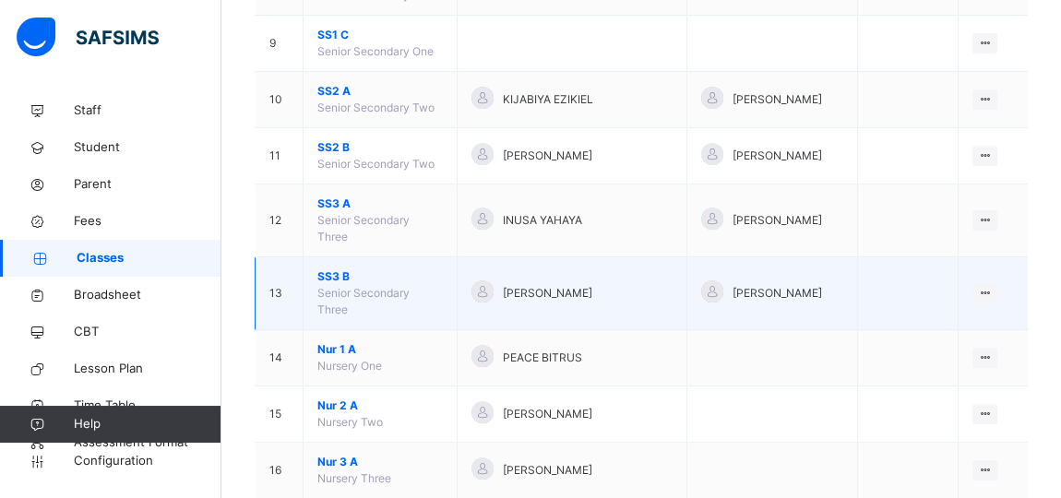
click at [334, 268] on span "SS3 B" at bounding box center [379, 276] width 125 height 17
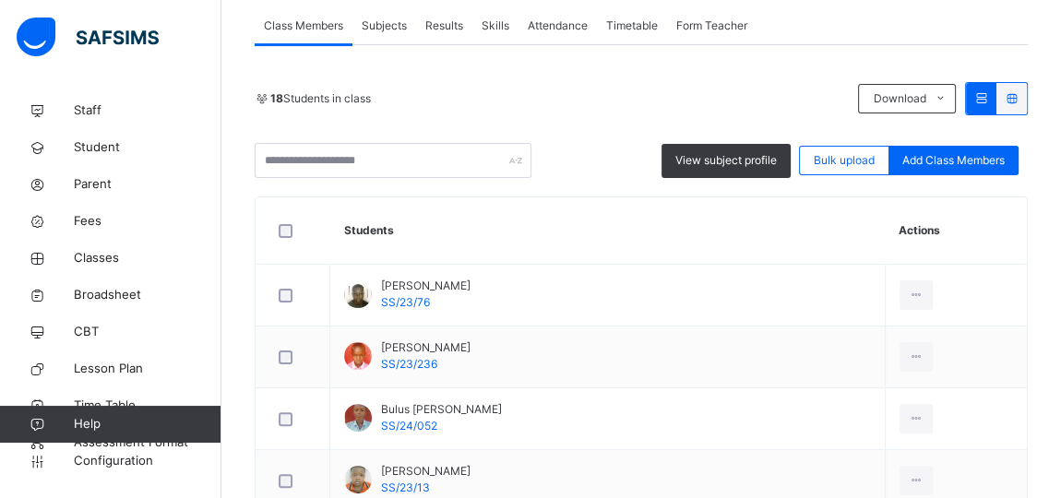
scroll to position [335, 0]
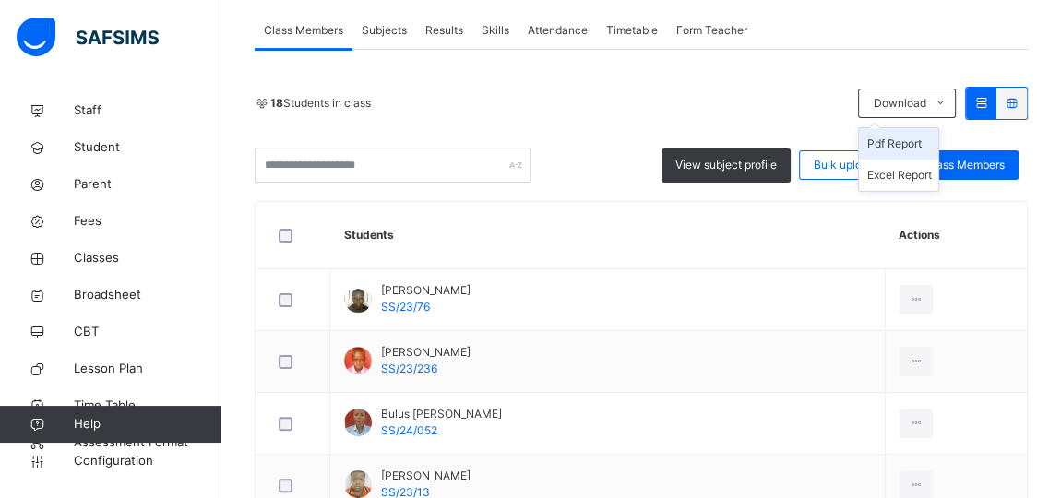
click at [893, 138] on li "Pdf Report" at bounding box center [898, 143] width 79 height 31
click at [74, 226] on span "Fees" at bounding box center [148, 221] width 148 height 18
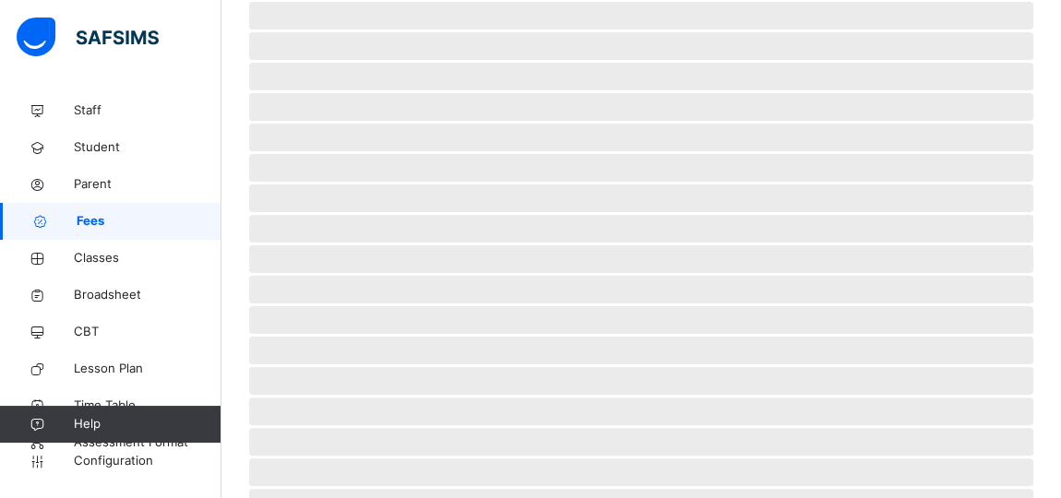
scroll to position [160, 0]
